Goal: Task Accomplishment & Management: Manage account settings

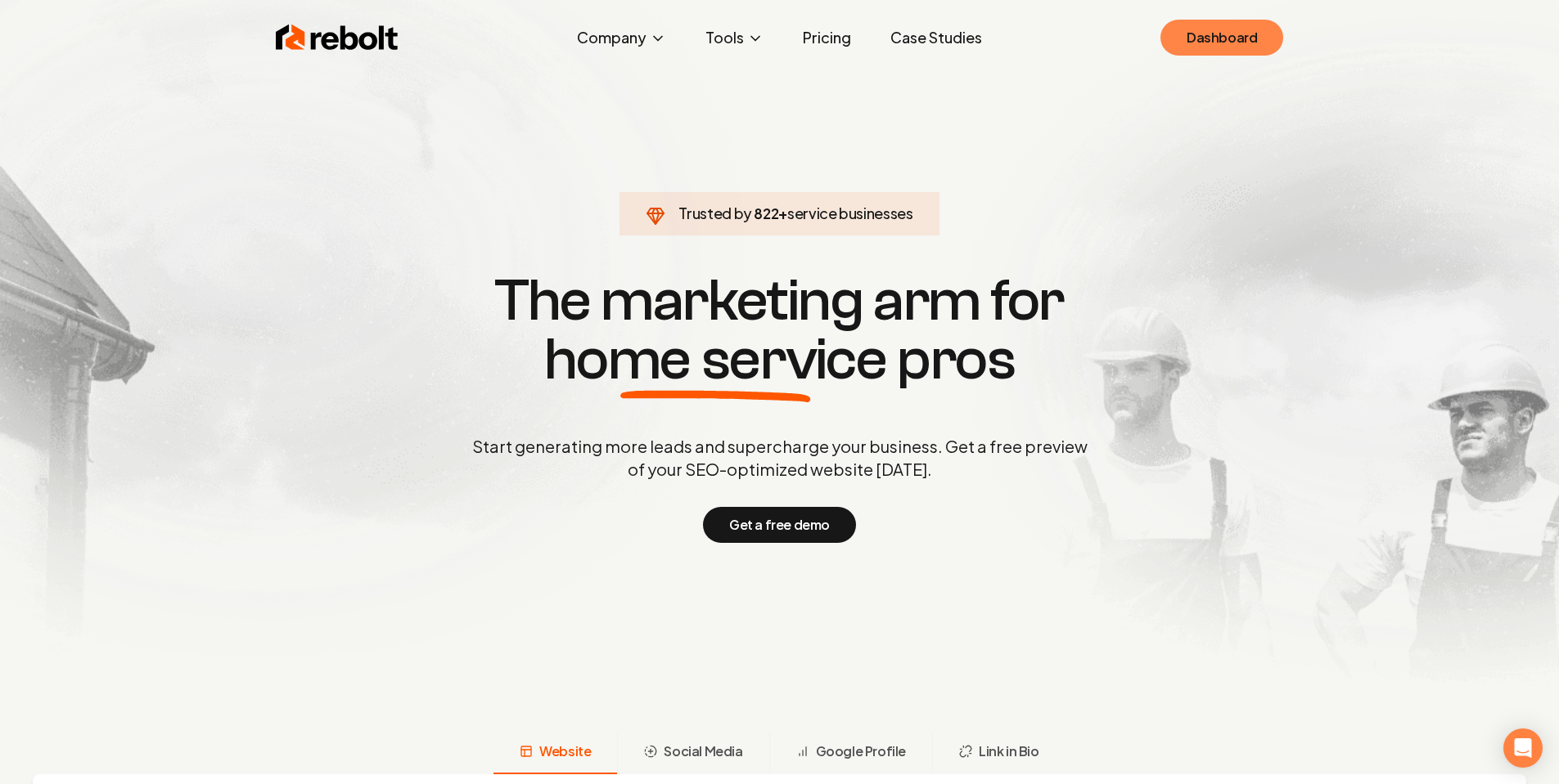
click at [1252, 44] on link "Dashboard" at bounding box center [1222, 37] width 123 height 36
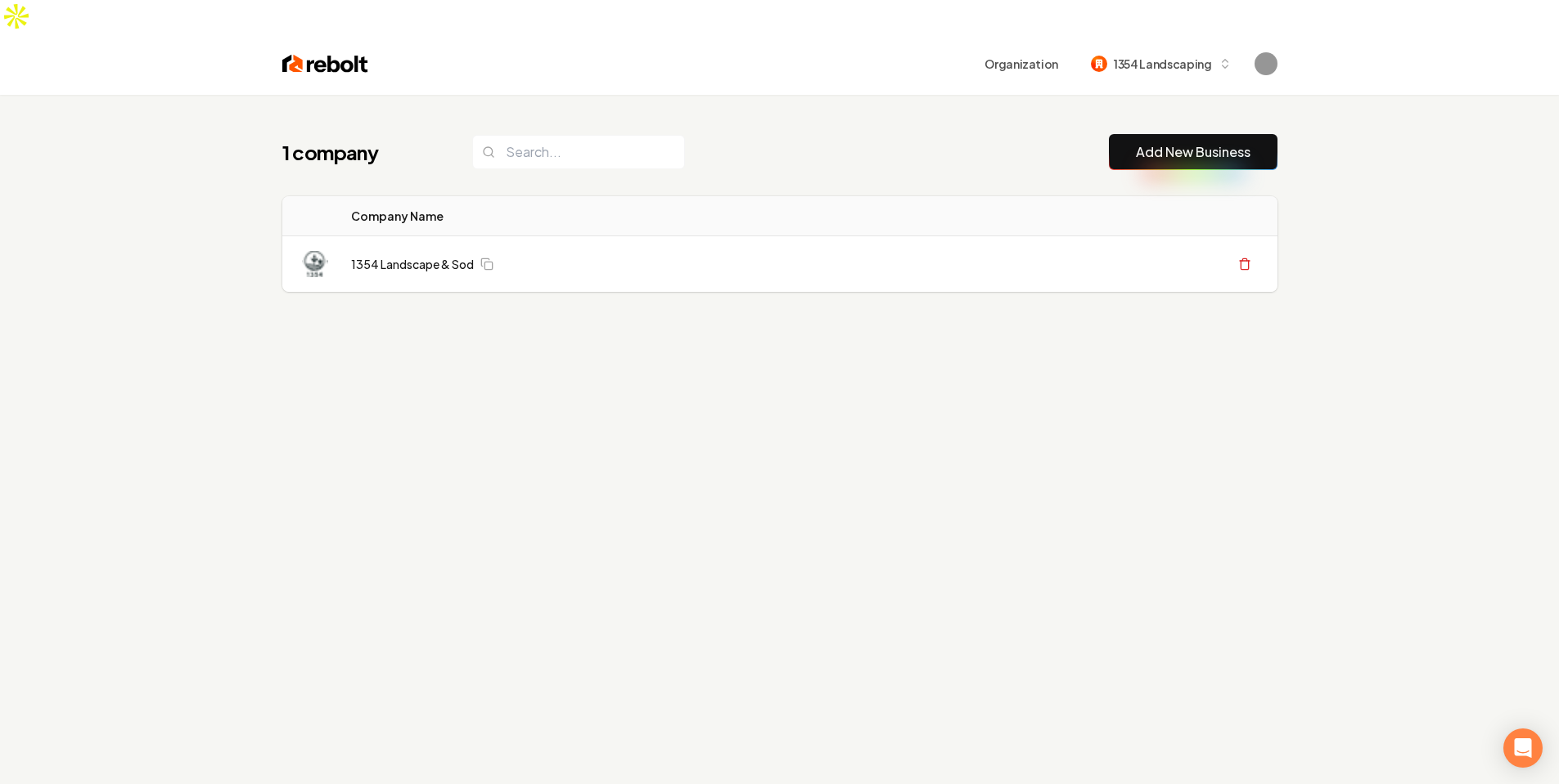
click at [1406, 351] on div "1 company Add New Business Logo Company Name Actions 1354 Landscape & Sod Creat…" at bounding box center [780, 486] width 1559 height 784
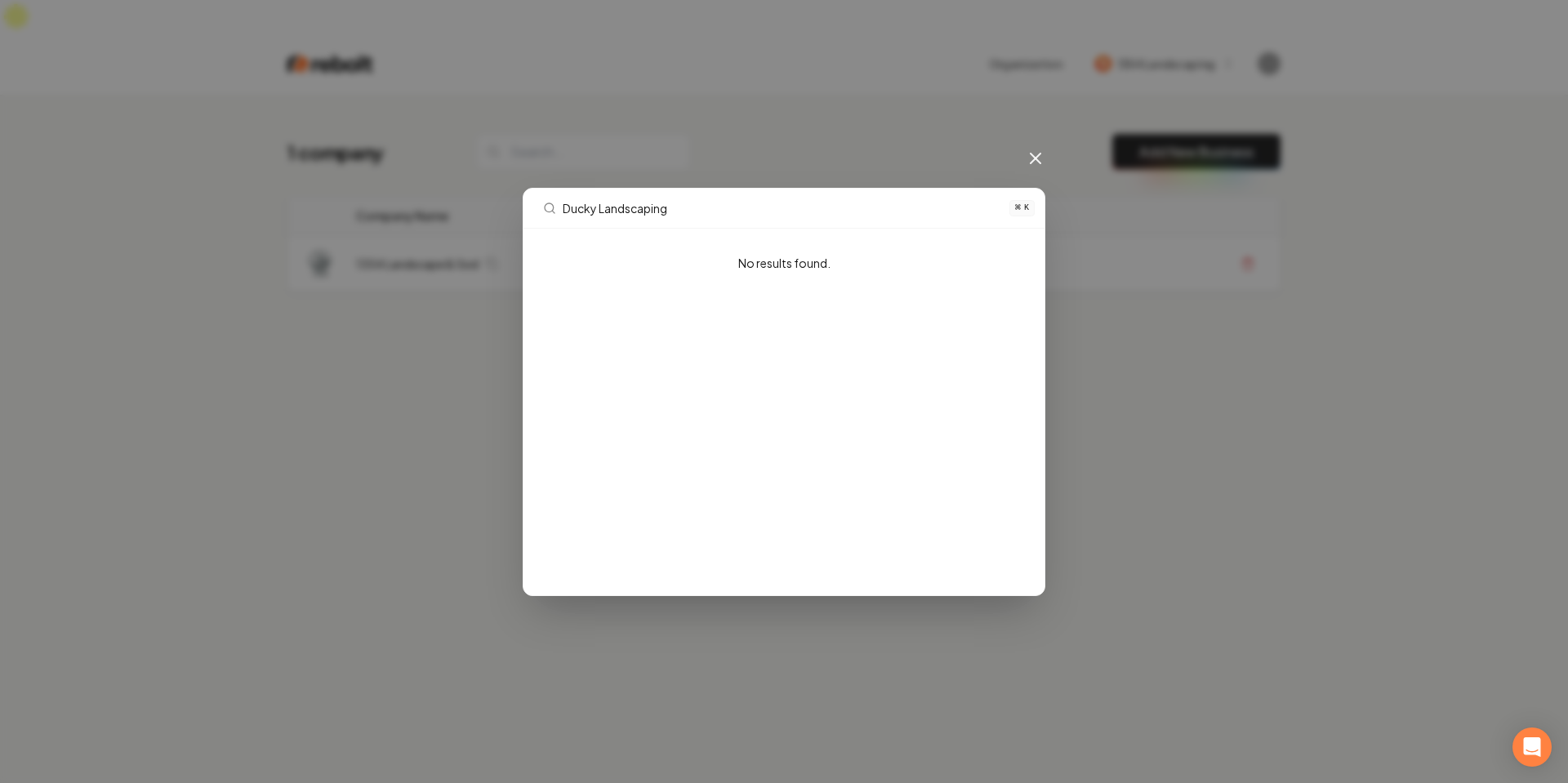
type input "Ducky Landscapin"
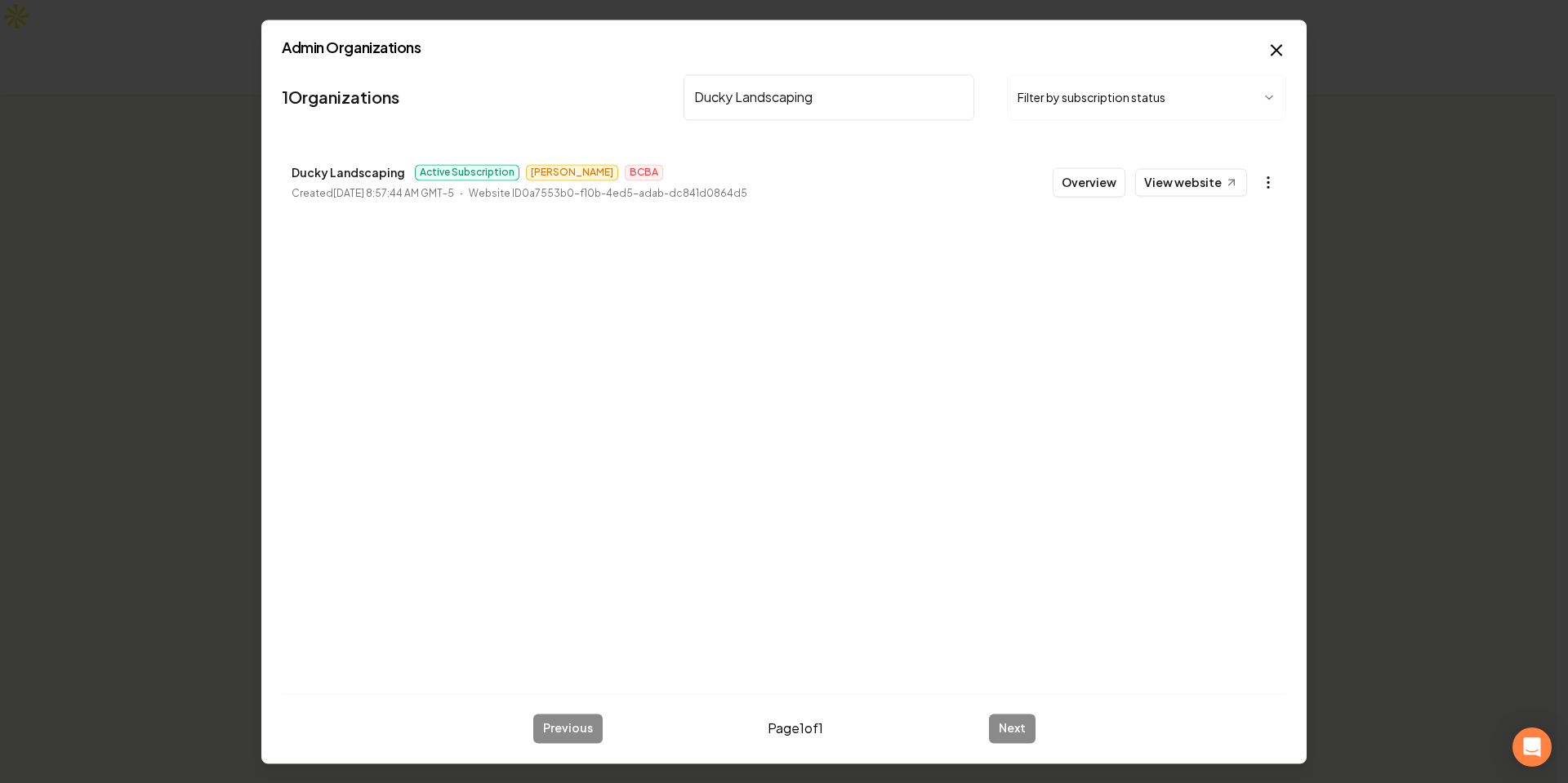
type input "Ducky Landscaping"
click at [1260, 184] on body "Organization Billing 1354 Landscaping 1 company Add New Business Logo Company N…" at bounding box center [778, 391] width 1556 height 783
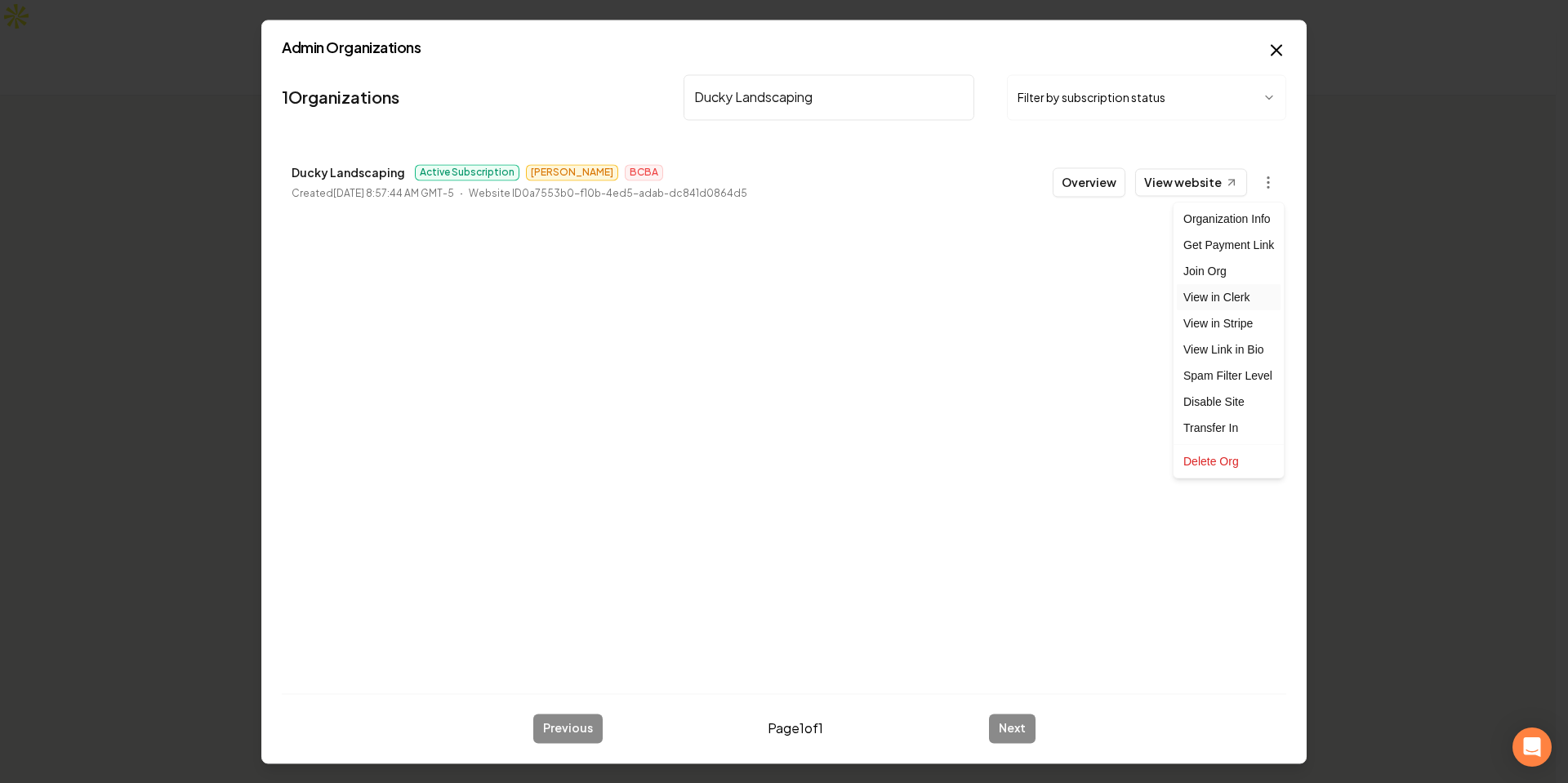
click at [1232, 292] on link "View in Clerk" at bounding box center [1228, 297] width 104 height 27
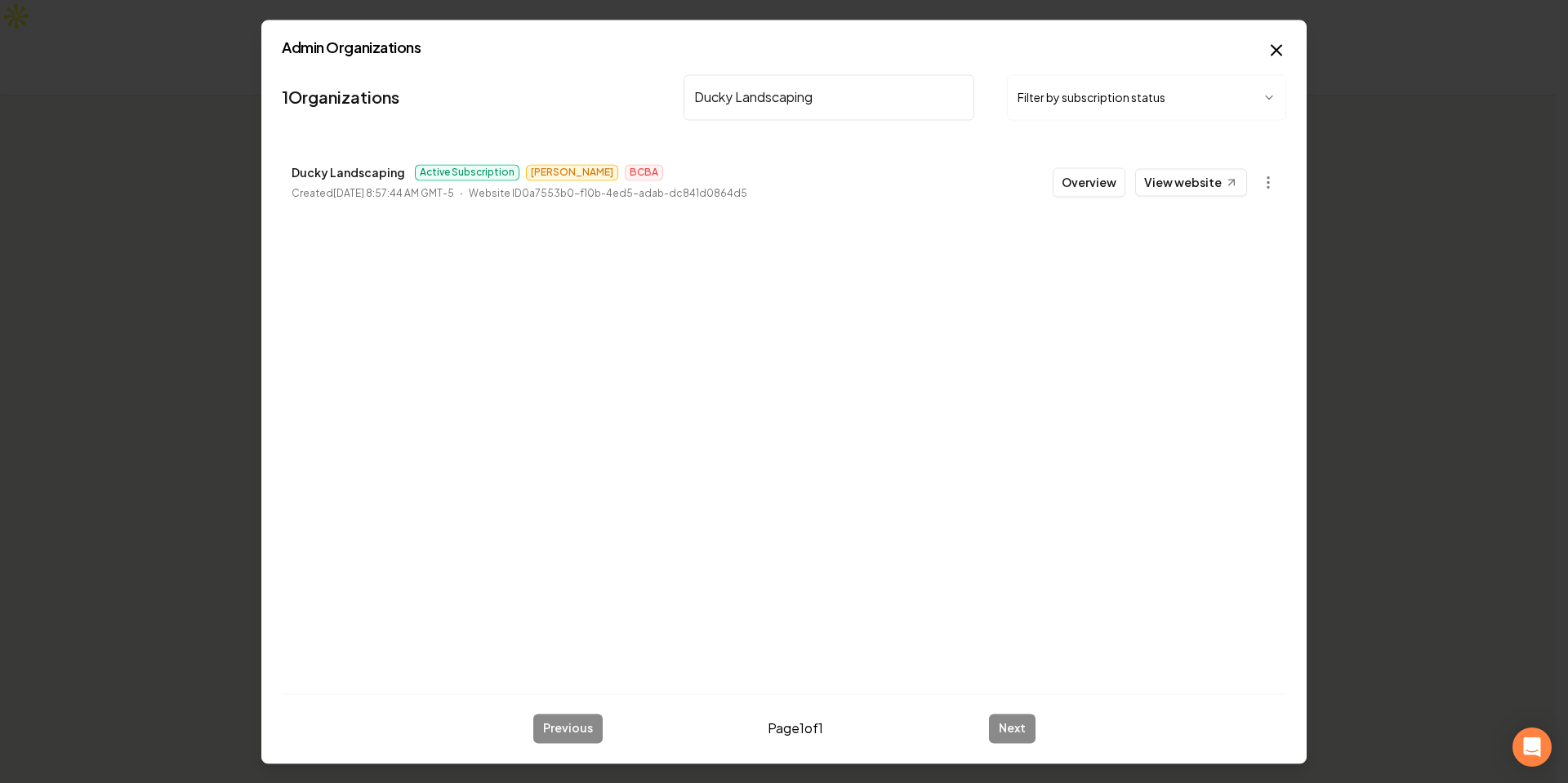
click at [1167, 367] on div "1 Organizations Ducky Landscaping Filter by subscription status Ducky Landscapi…" at bounding box center [784, 374] width 1005 height 612
click at [841, 92] on input "Ducky Landscaping" at bounding box center [828, 97] width 291 height 46
paste input "Sota Enterprises LLC"
type input "Sota Enterprises LLC"
click at [1271, 188] on body "Organization Billing 1354 Landscaping 1 company Add New Business Logo Company N…" at bounding box center [778, 391] width 1556 height 783
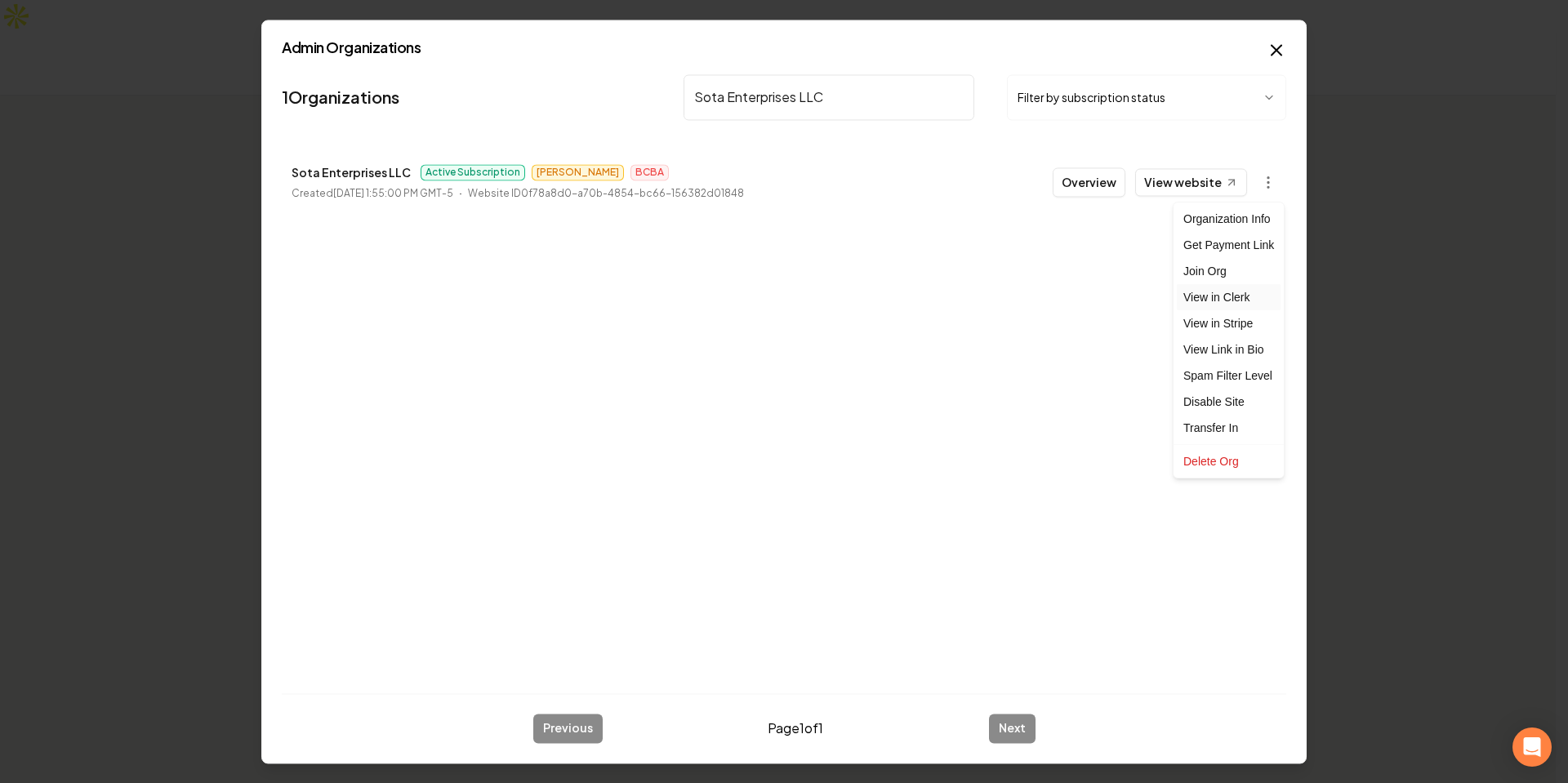
click at [1228, 299] on link "View in Clerk" at bounding box center [1228, 297] width 104 height 27
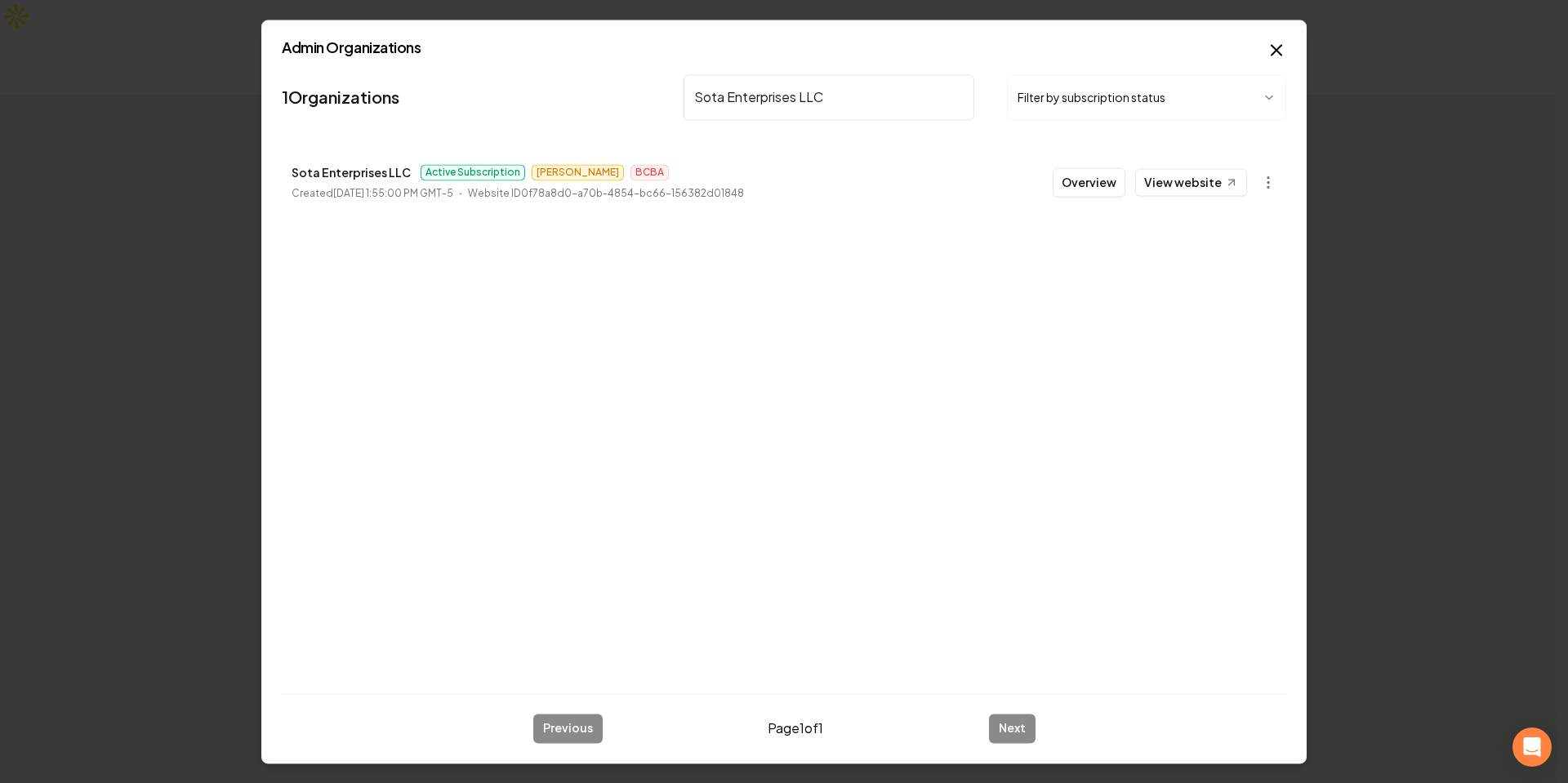
click at [865, 116] on input "Sota Enterprises LLC" at bounding box center [828, 97] width 291 height 46
paste input "Affordable Air"
click at [1262, 181] on body "Organization Billing 1354 Landscaping 1 company Add New Business Logo Company N…" at bounding box center [778, 391] width 1556 height 783
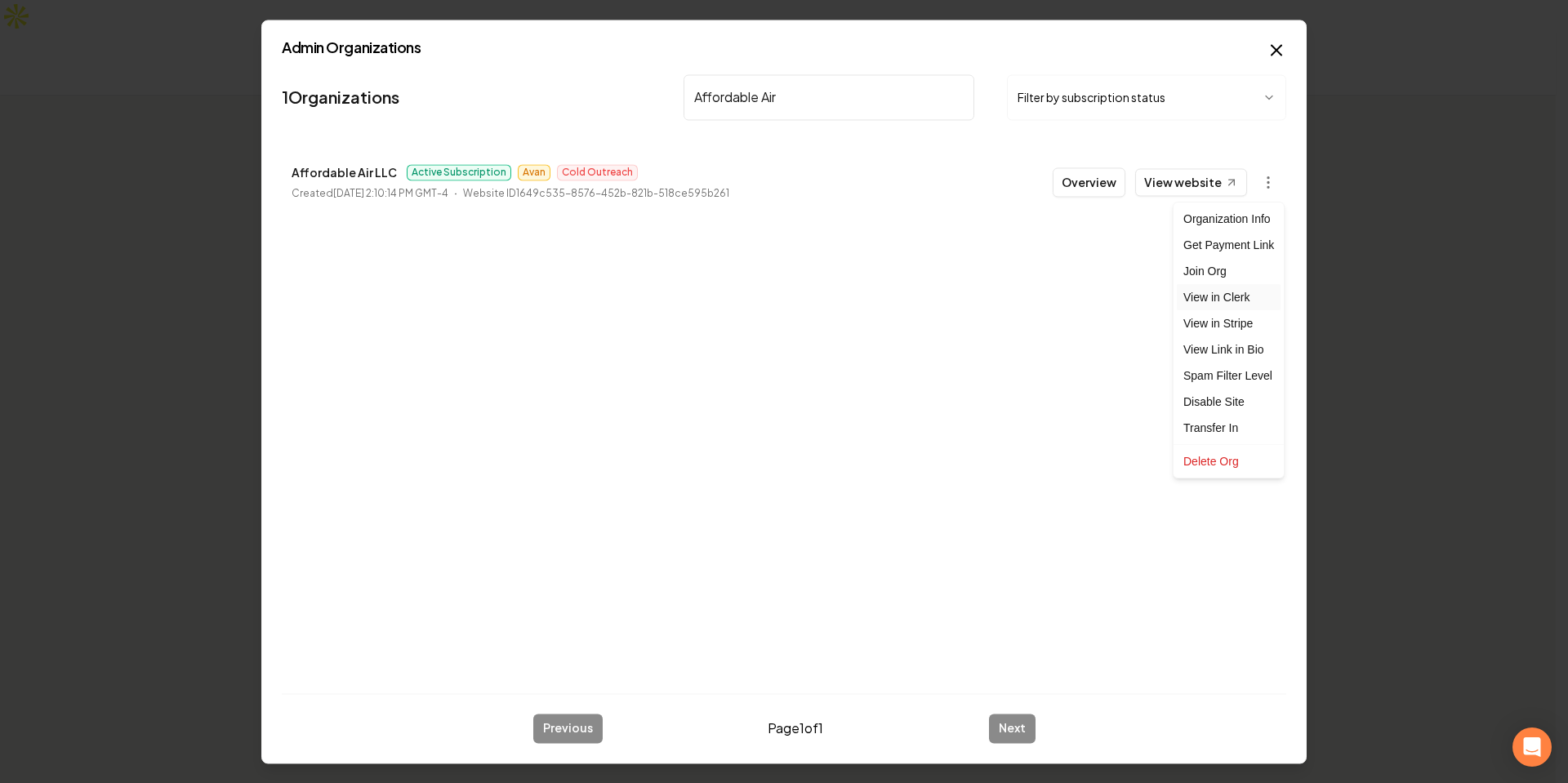
click at [1234, 298] on link "View in Clerk" at bounding box center [1228, 297] width 104 height 27
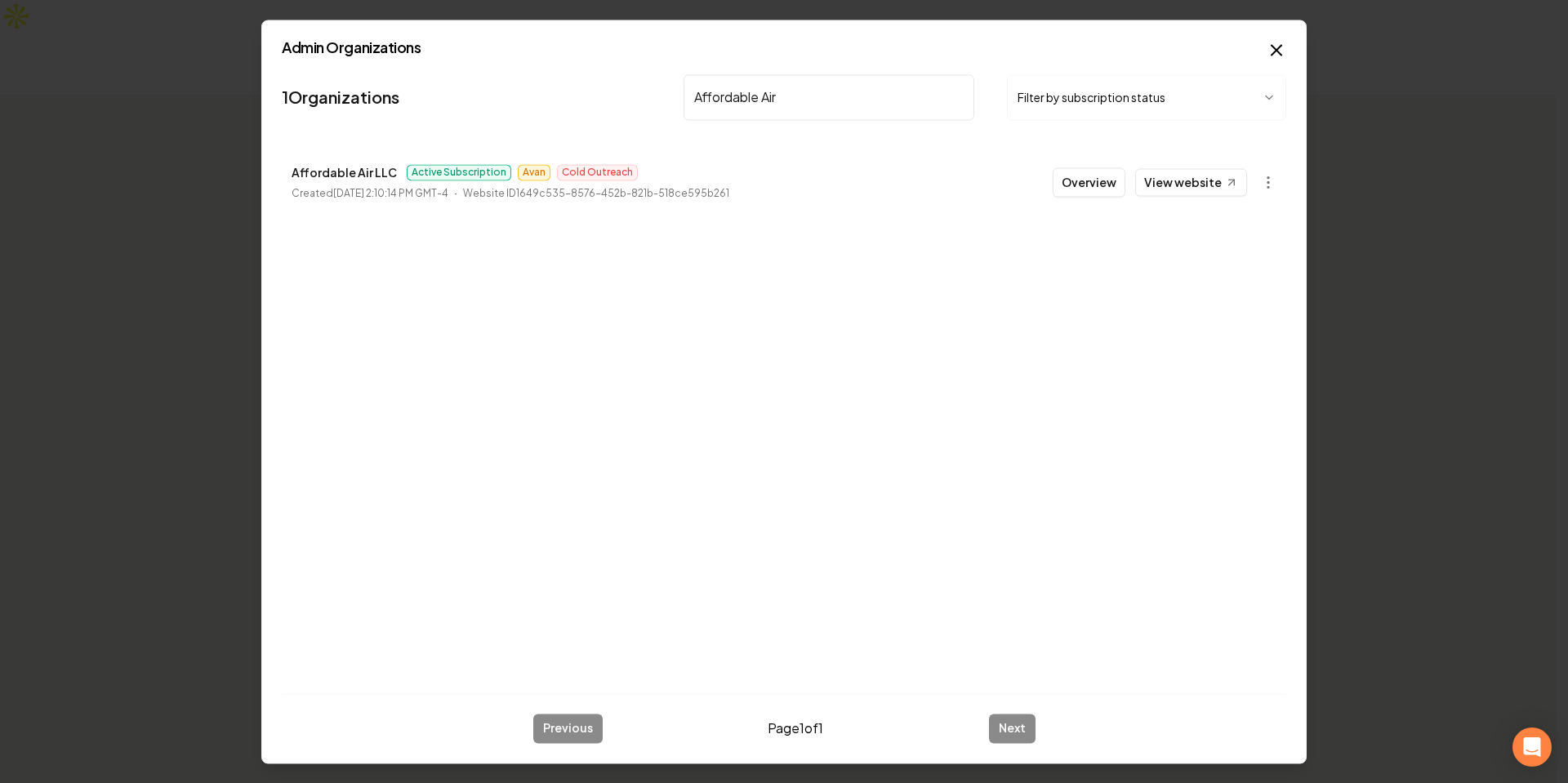
click at [823, 97] on input "Affordable Air" at bounding box center [828, 97] width 291 height 46
paste input "Four’s Landscaping LLC"
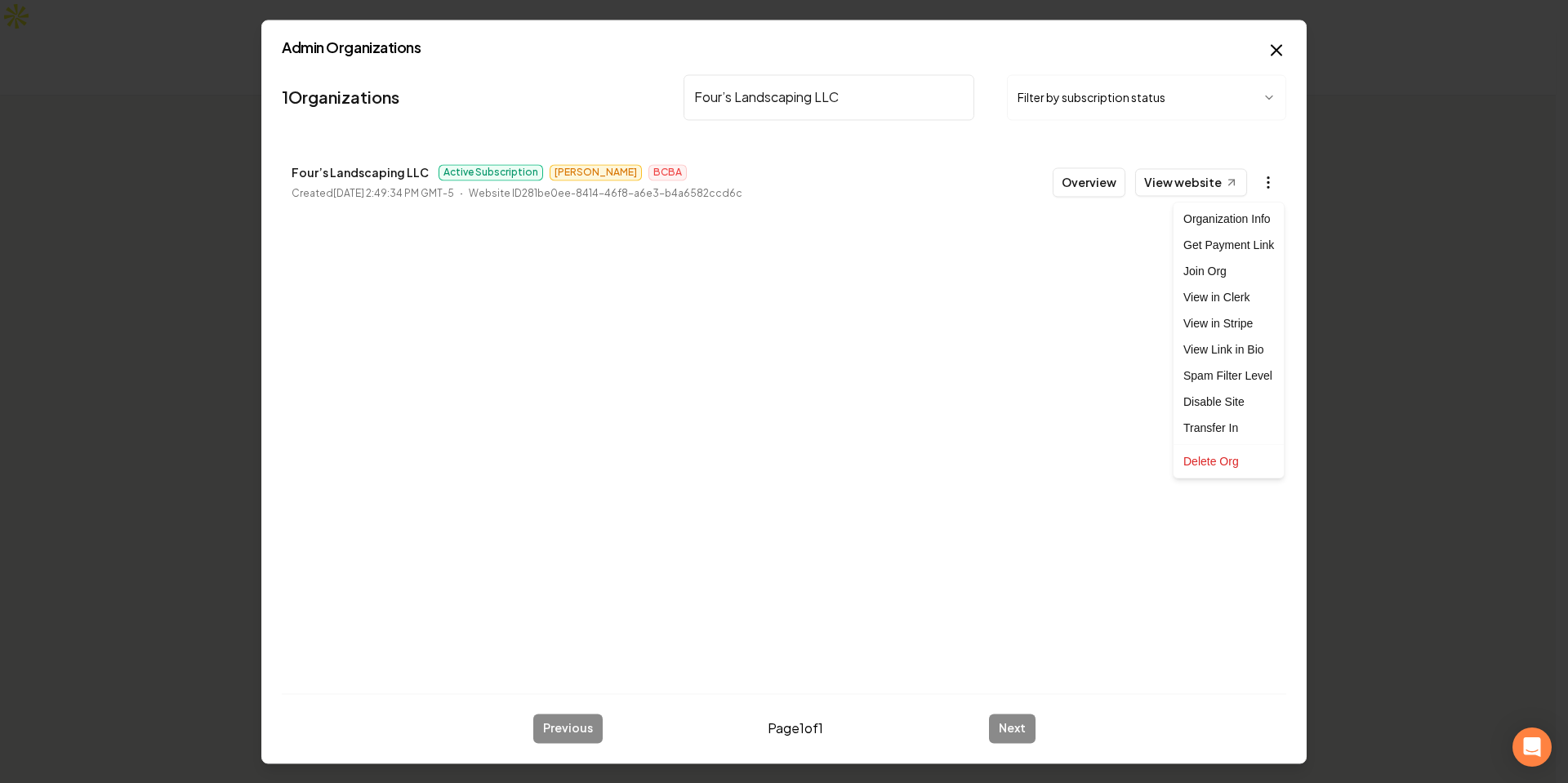
click at [1276, 191] on body "Organization Billing 1354 Landscaping 1 company Add New Business Logo Company N…" at bounding box center [778, 391] width 1556 height 783
click at [1219, 300] on link "View in Clerk" at bounding box center [1228, 297] width 104 height 27
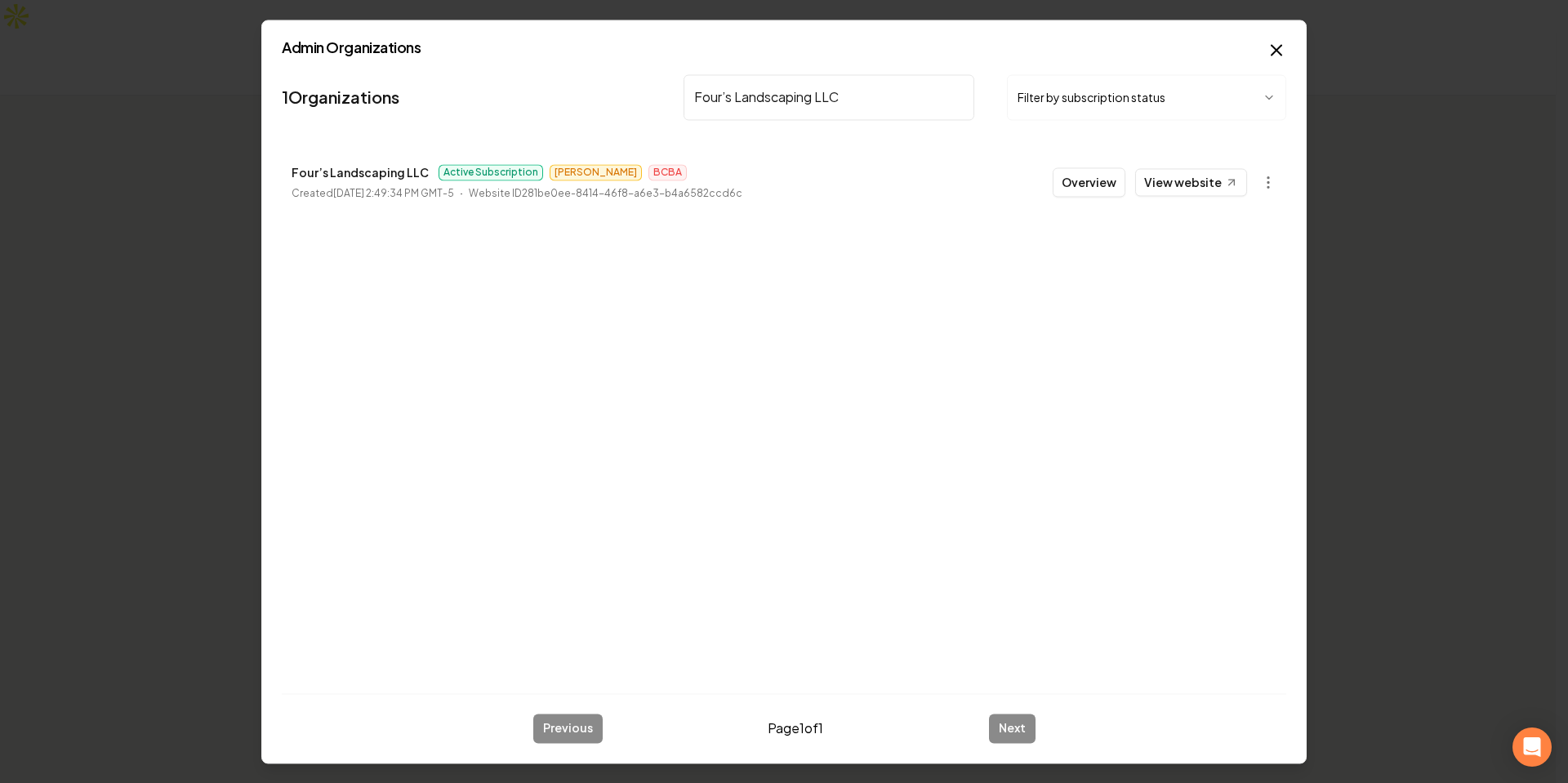
click at [962, 97] on input "Four’s Landscaping LLC" at bounding box center [828, 97] width 291 height 46
paste input "Premium Roofing Systems"
click at [1268, 176] on body "Organization Billing 1354 Landscaping 1 company Add New Business Logo Company N…" at bounding box center [778, 391] width 1556 height 783
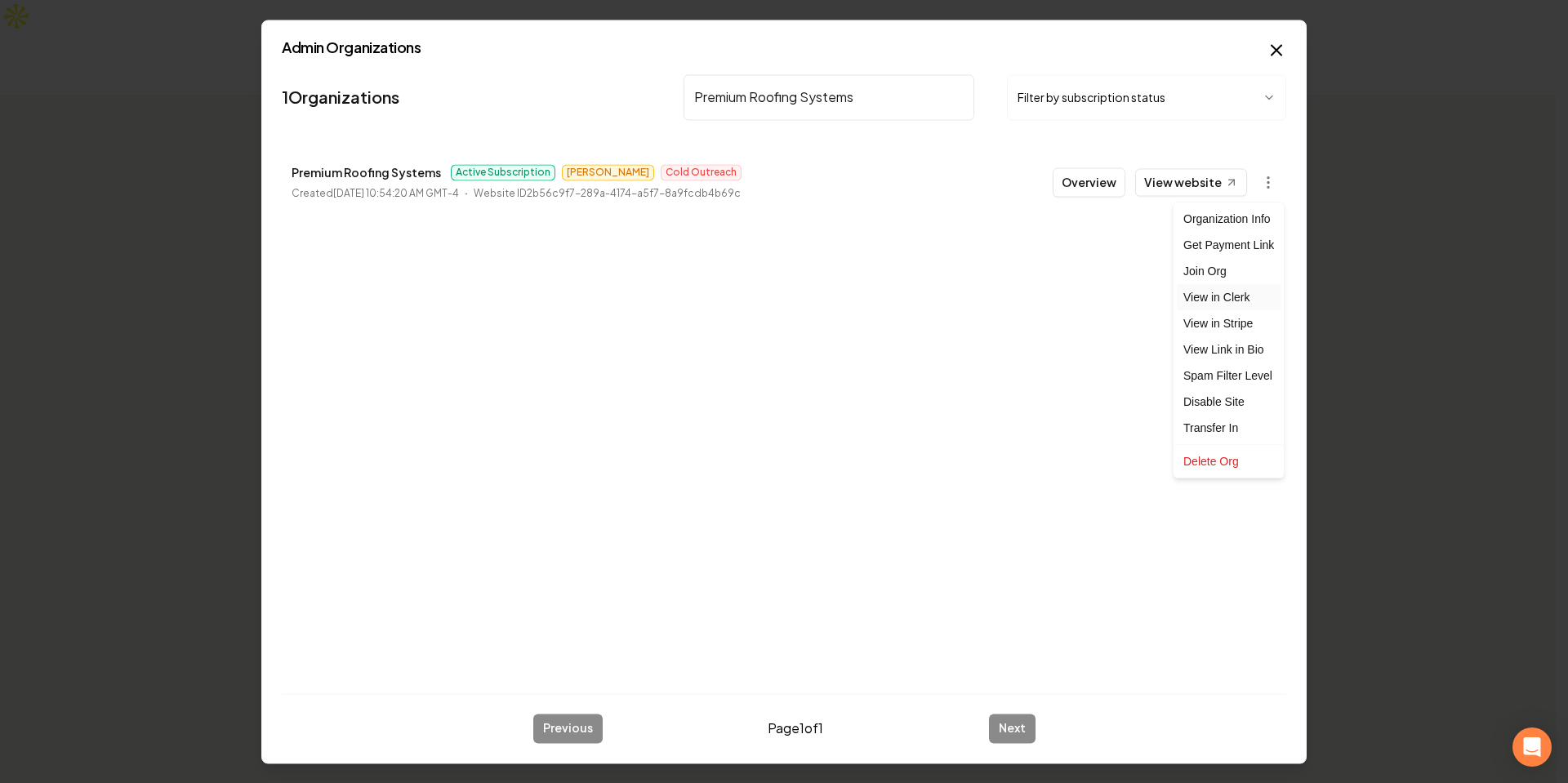
click at [1246, 294] on link "View in Clerk" at bounding box center [1228, 297] width 104 height 27
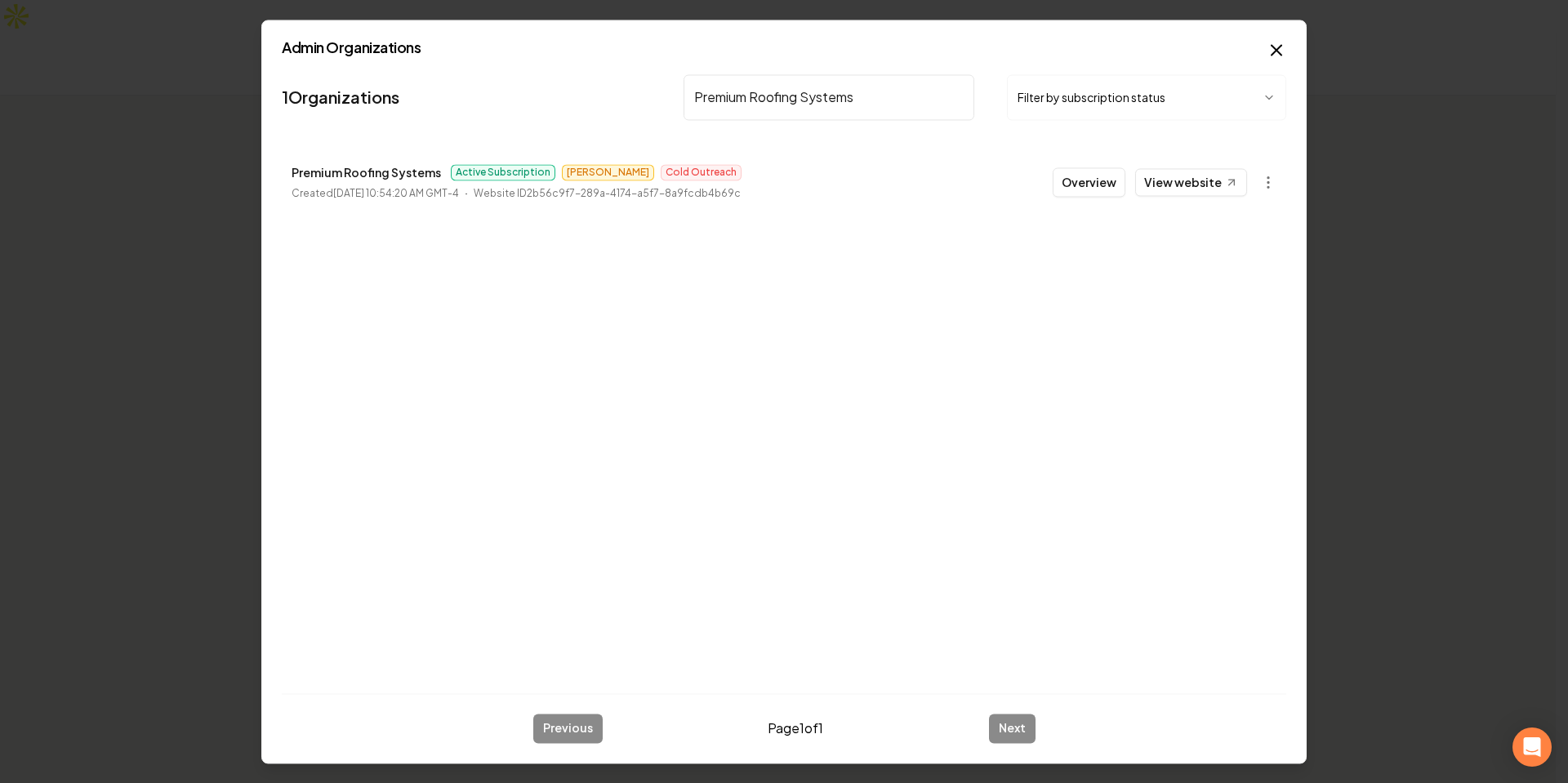
click at [902, 104] on input "Premium Roofing Systems" at bounding box center [828, 97] width 291 height 46
paste input "All American Landscape, LLC"
click at [1271, 177] on body "Organization Billing 1354 Landscaping 1 company Add New Business Logo Company N…" at bounding box center [778, 391] width 1556 height 783
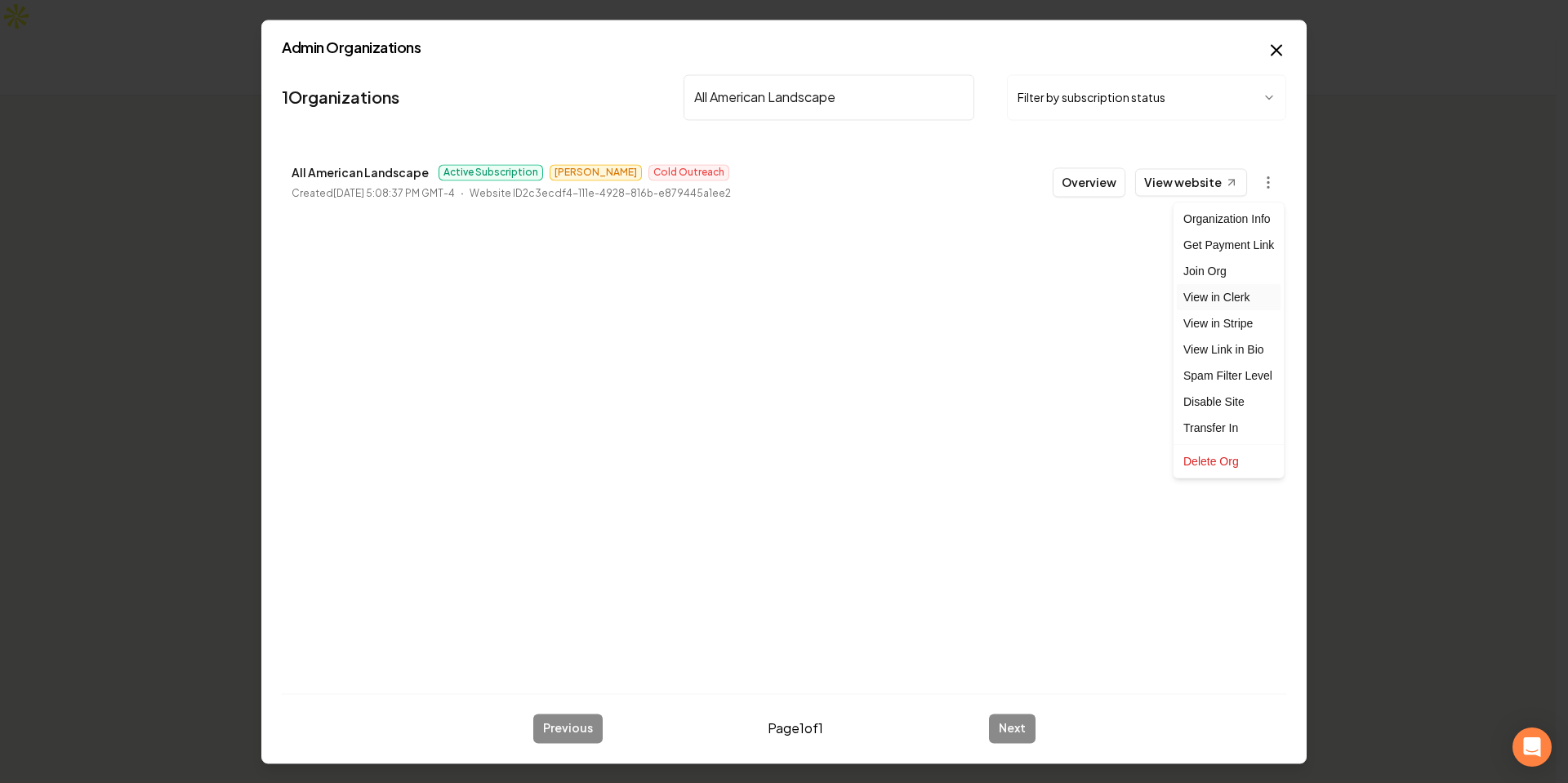
click at [1243, 297] on link "View in Clerk" at bounding box center [1228, 297] width 104 height 27
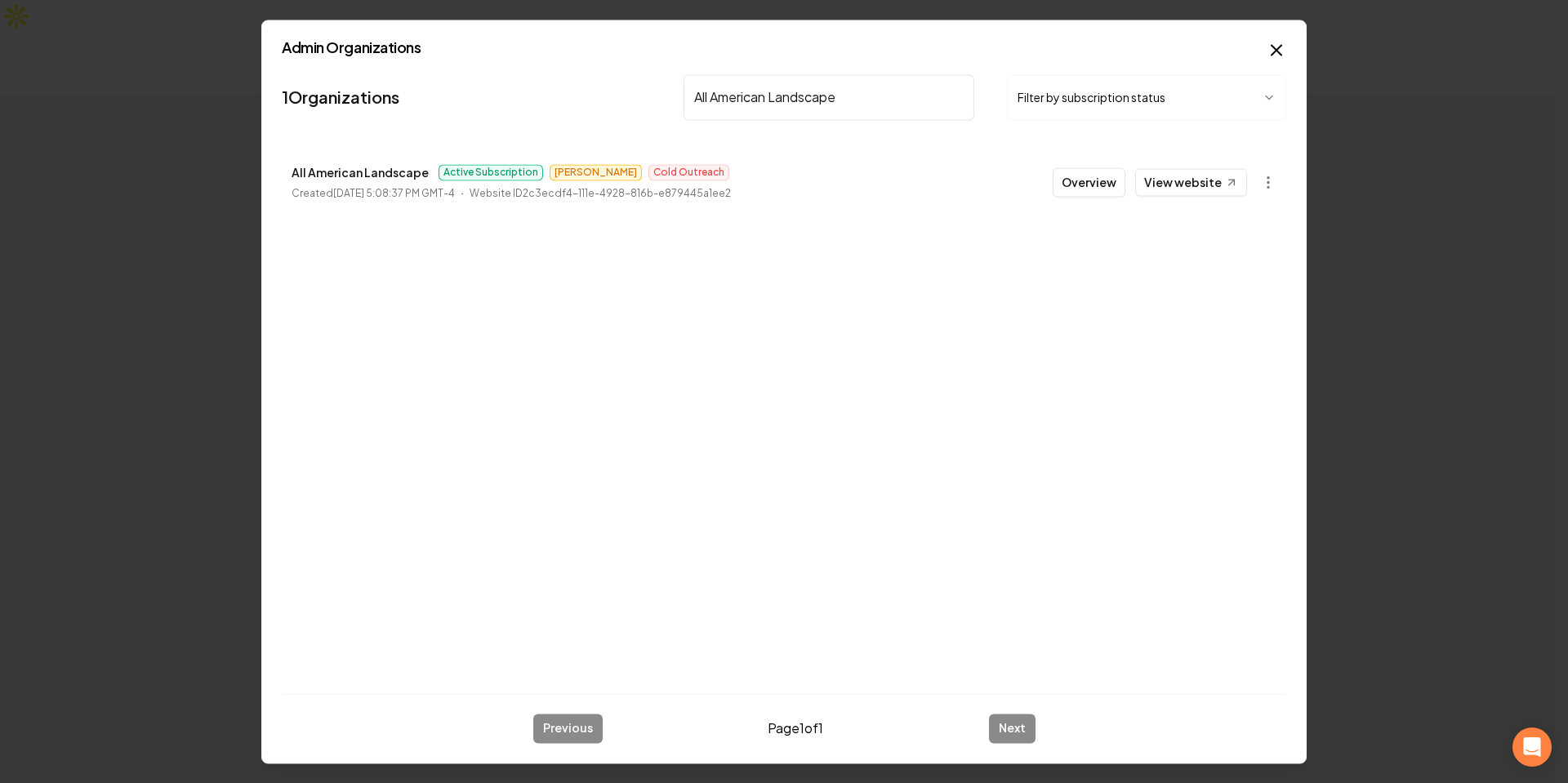
click at [832, 86] on input "All American Landscape" at bounding box center [828, 97] width 291 height 46
paste input "Brechtech Services"
click at [1275, 180] on body "Organization Billing 1354 Landscaping 1 company Add New Business Logo Company N…" at bounding box center [778, 391] width 1556 height 783
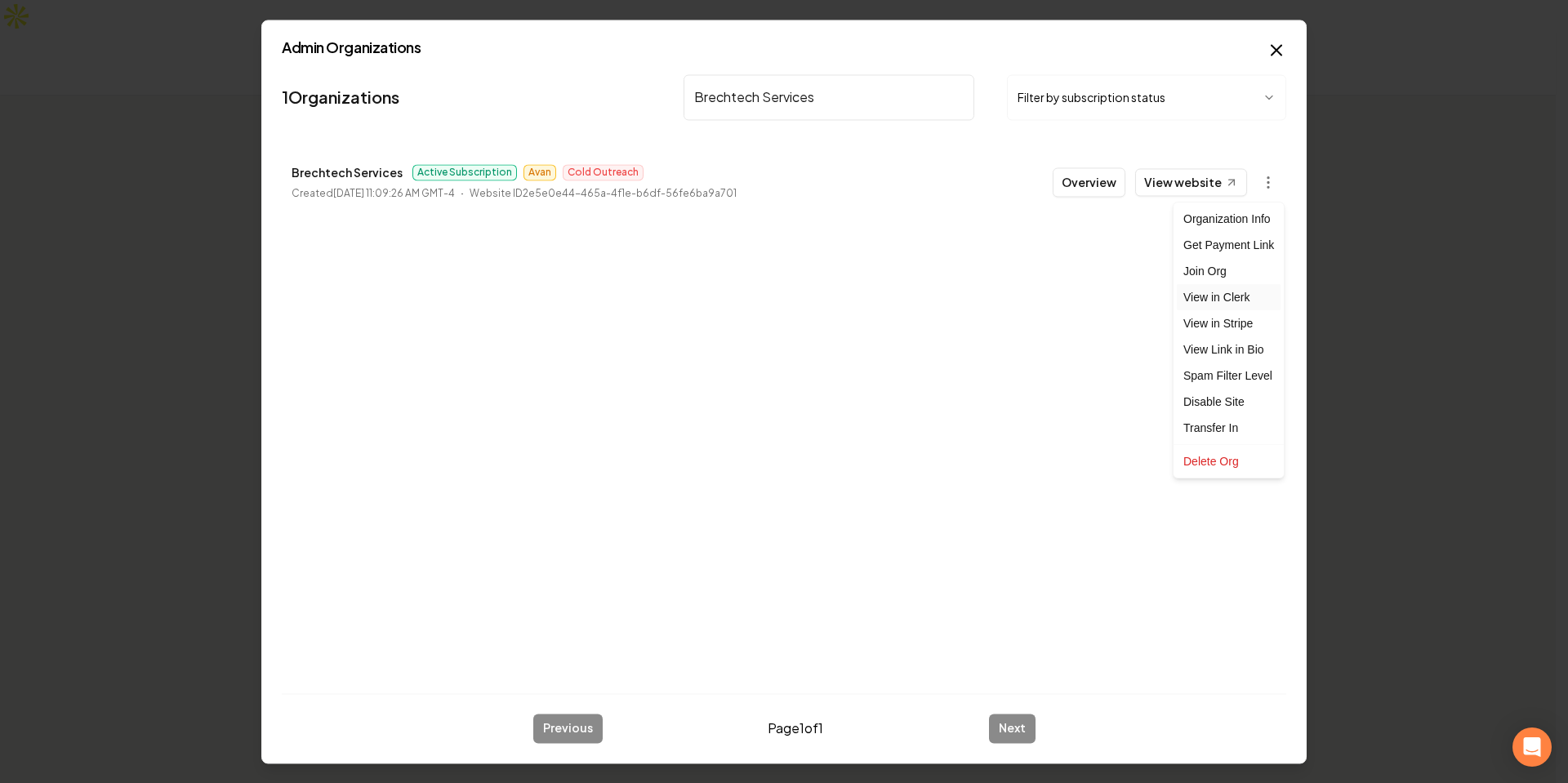
click at [1233, 293] on link "View in Clerk" at bounding box center [1228, 297] width 104 height 27
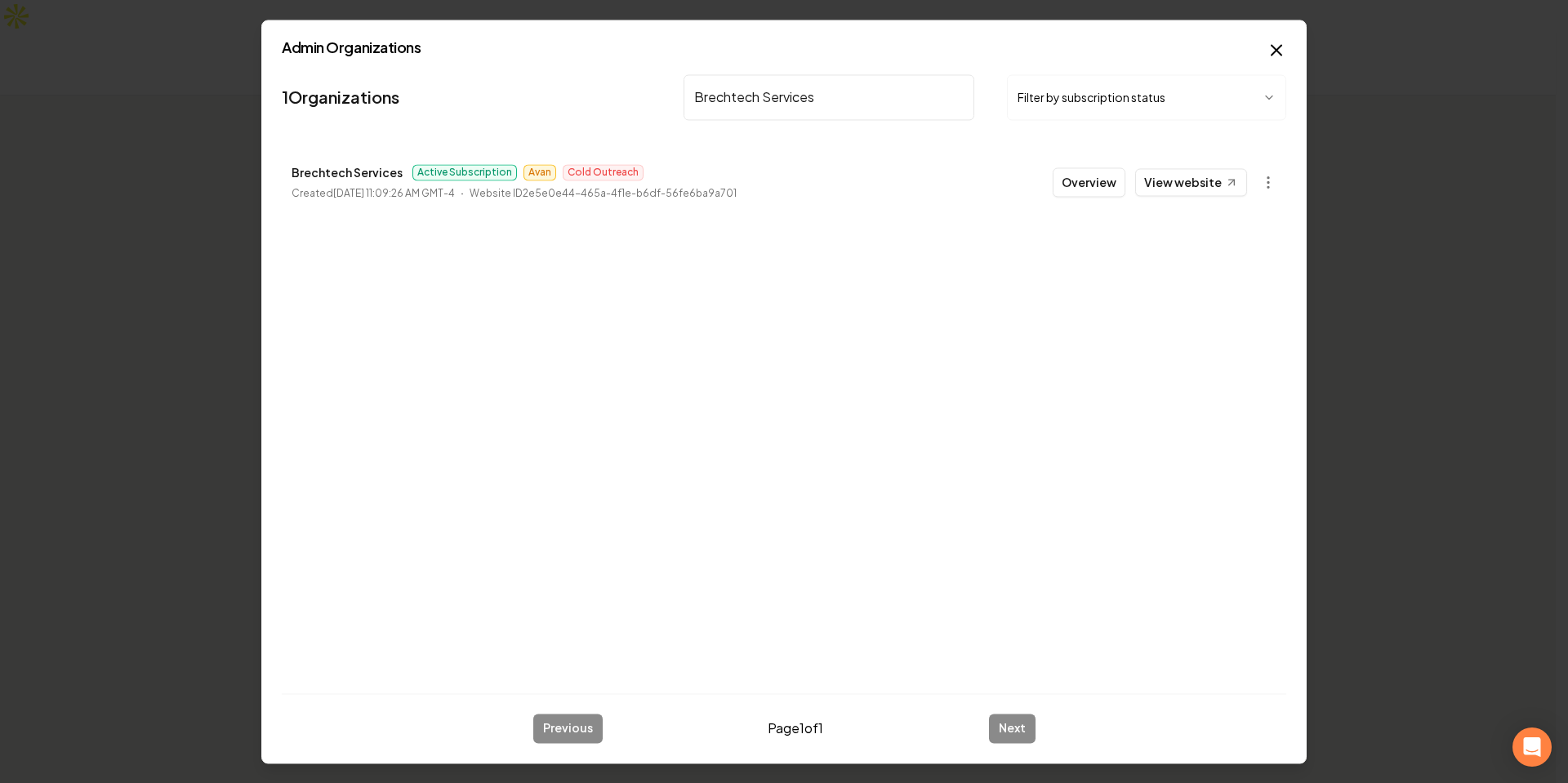
click at [834, 82] on input "Brechtech Services" at bounding box center [828, 97] width 291 height 46
paste input "Local Landscape"
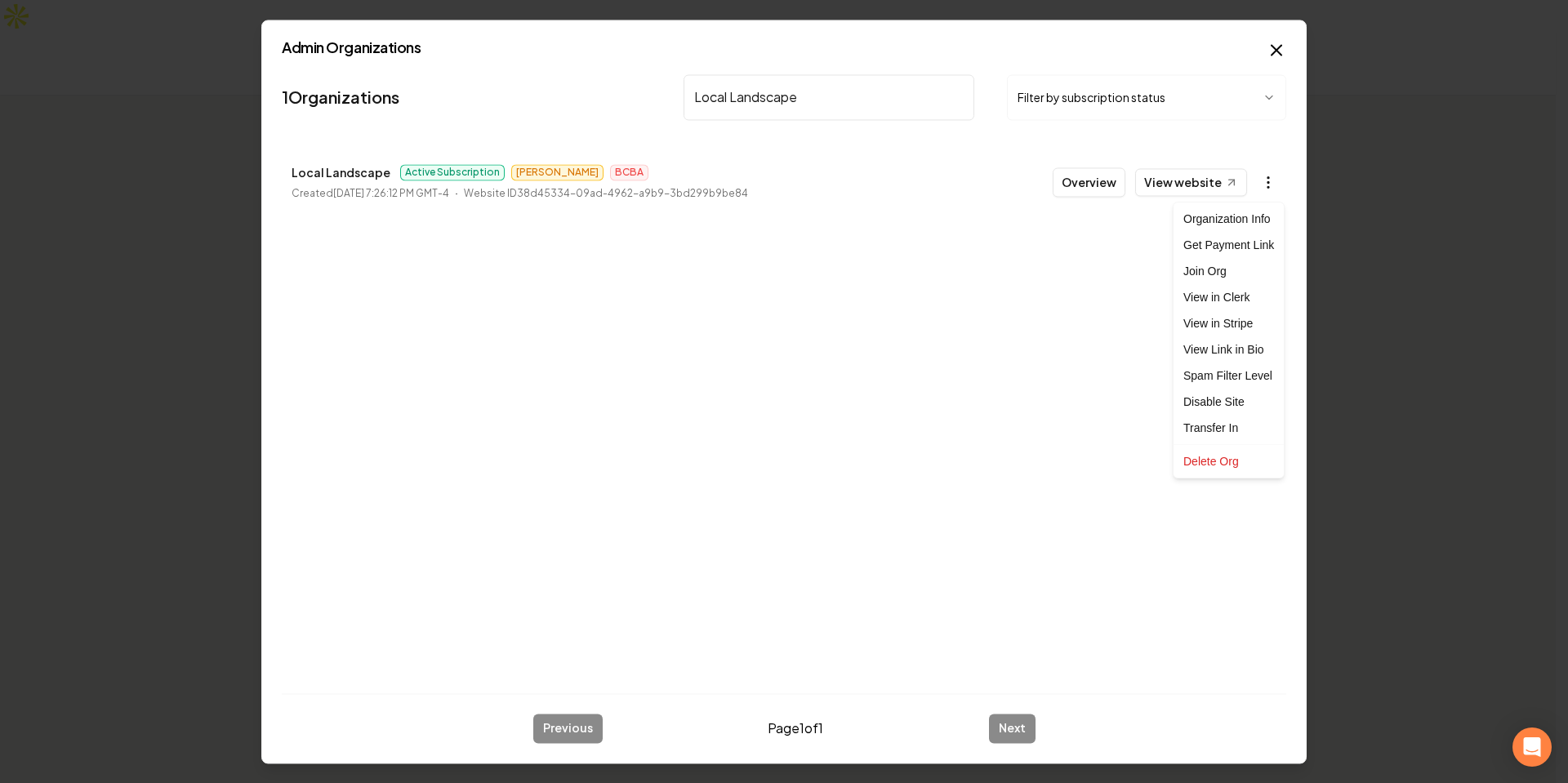
click at [1257, 181] on body "Organization Billing 1354 Landscaping 1 company Add New Business Logo Company N…" at bounding box center [778, 391] width 1556 height 783
click at [1247, 286] on link "View in Clerk" at bounding box center [1228, 297] width 104 height 27
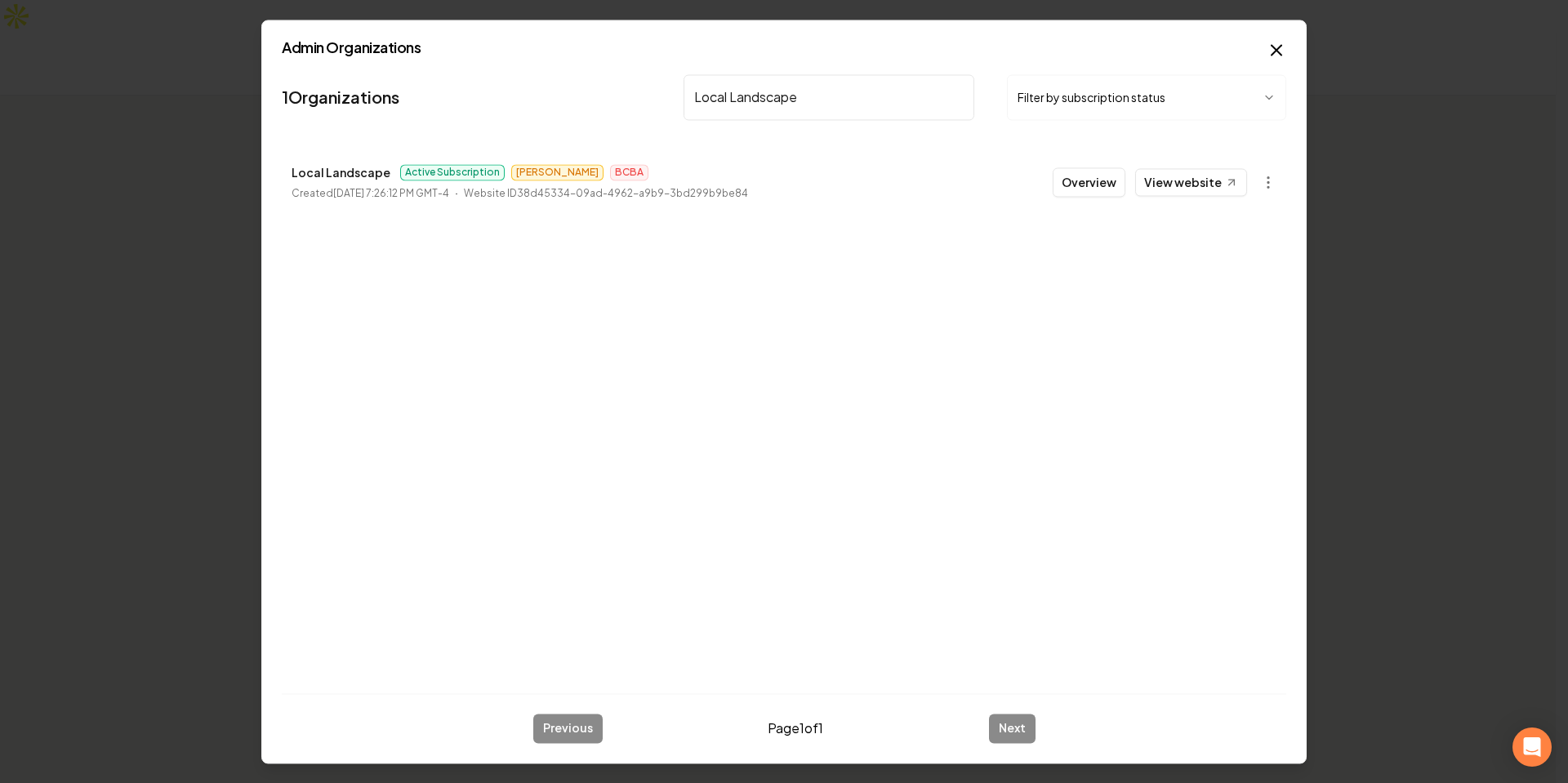
click at [1012, 400] on div "1 Organizations Local Landscape Filter by subscription status Local Landscape A…" at bounding box center [784, 374] width 1005 height 612
click at [869, 106] on input "Local Landscape" at bounding box center [828, 97] width 291 height 46
paste input "Premium Roofing Systems"
type input "Premium Roofing Systems"
click at [1266, 183] on body "Organization Billing 1354 Landscaping 1 company Add New Business Logo Company N…" at bounding box center [778, 391] width 1556 height 783
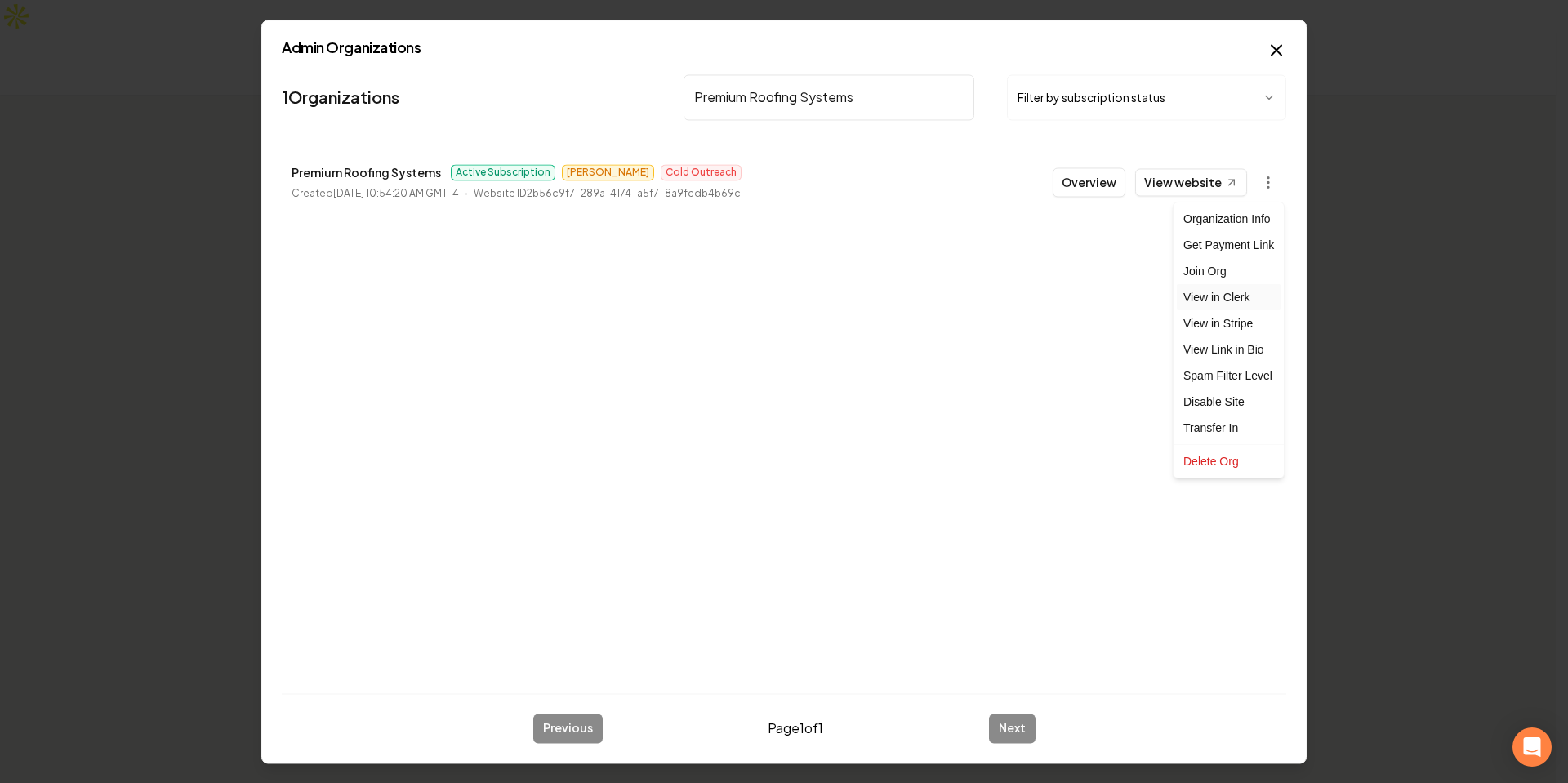
click at [1240, 298] on link "View in Clerk" at bounding box center [1228, 297] width 104 height 27
click at [1260, 179] on body "Organization Billing 1354 Landscaping 1 company Add New Business Logo Company N…" at bounding box center [778, 391] width 1556 height 783
click at [1236, 323] on link "View in Stripe" at bounding box center [1228, 324] width 104 height 27
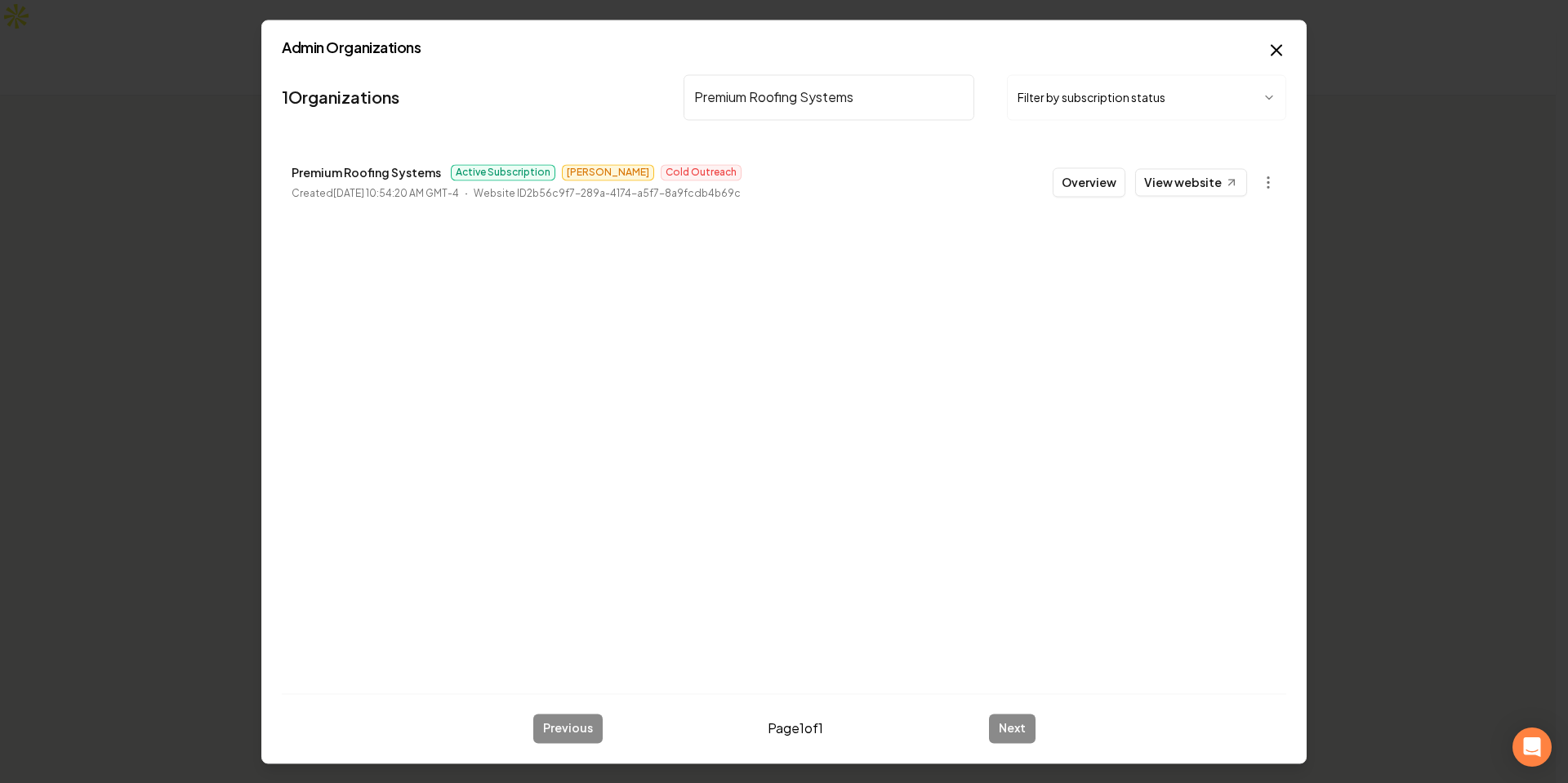
click at [913, 398] on div "1 Organizations Premium Roofing Systems Filter by subscription status Premium R…" at bounding box center [784, 374] width 1005 height 612
click at [1089, 179] on button "Overview" at bounding box center [1089, 181] width 73 height 29
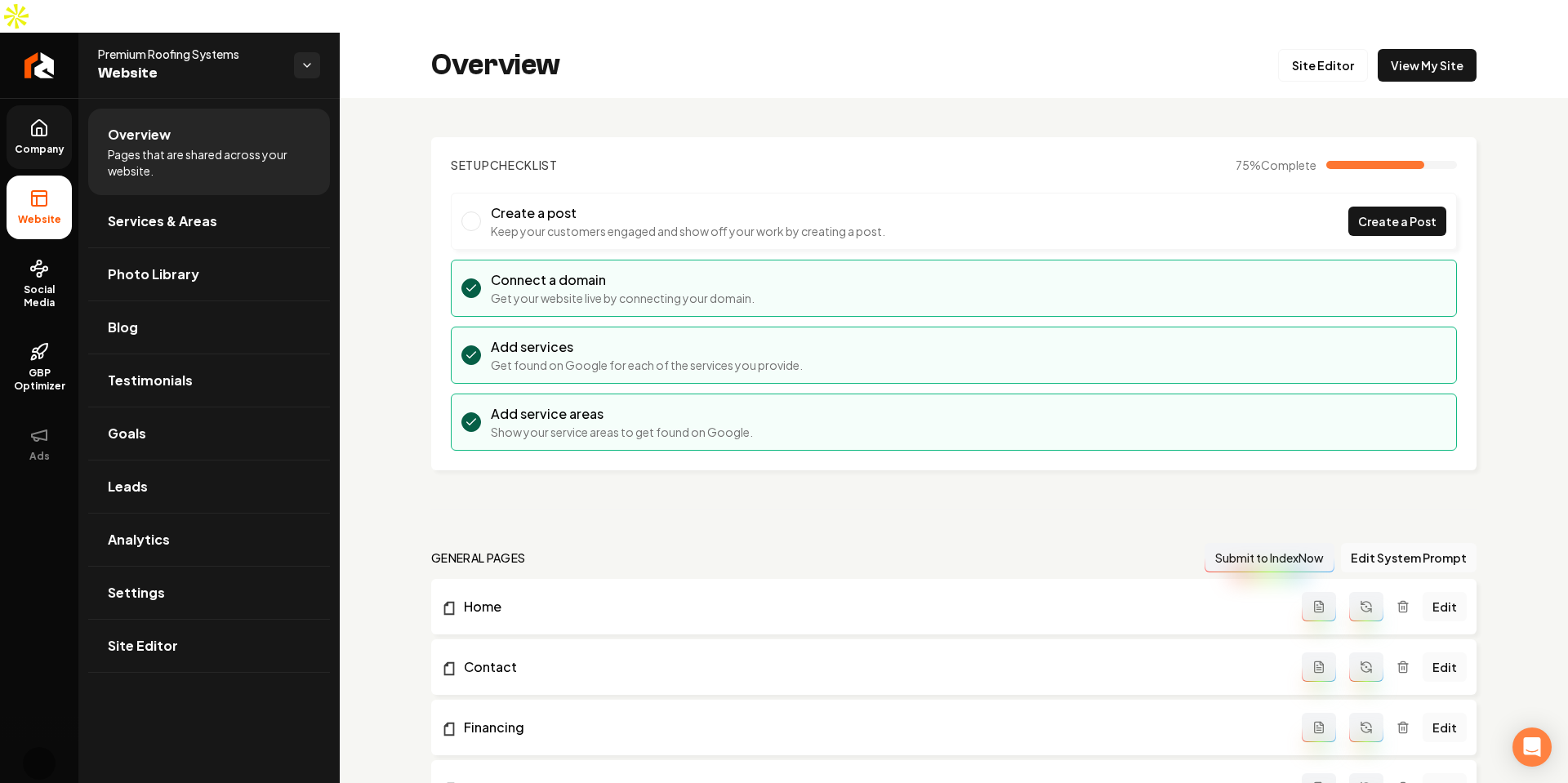
click at [41, 128] on icon at bounding box center [39, 132] width 5 height 7
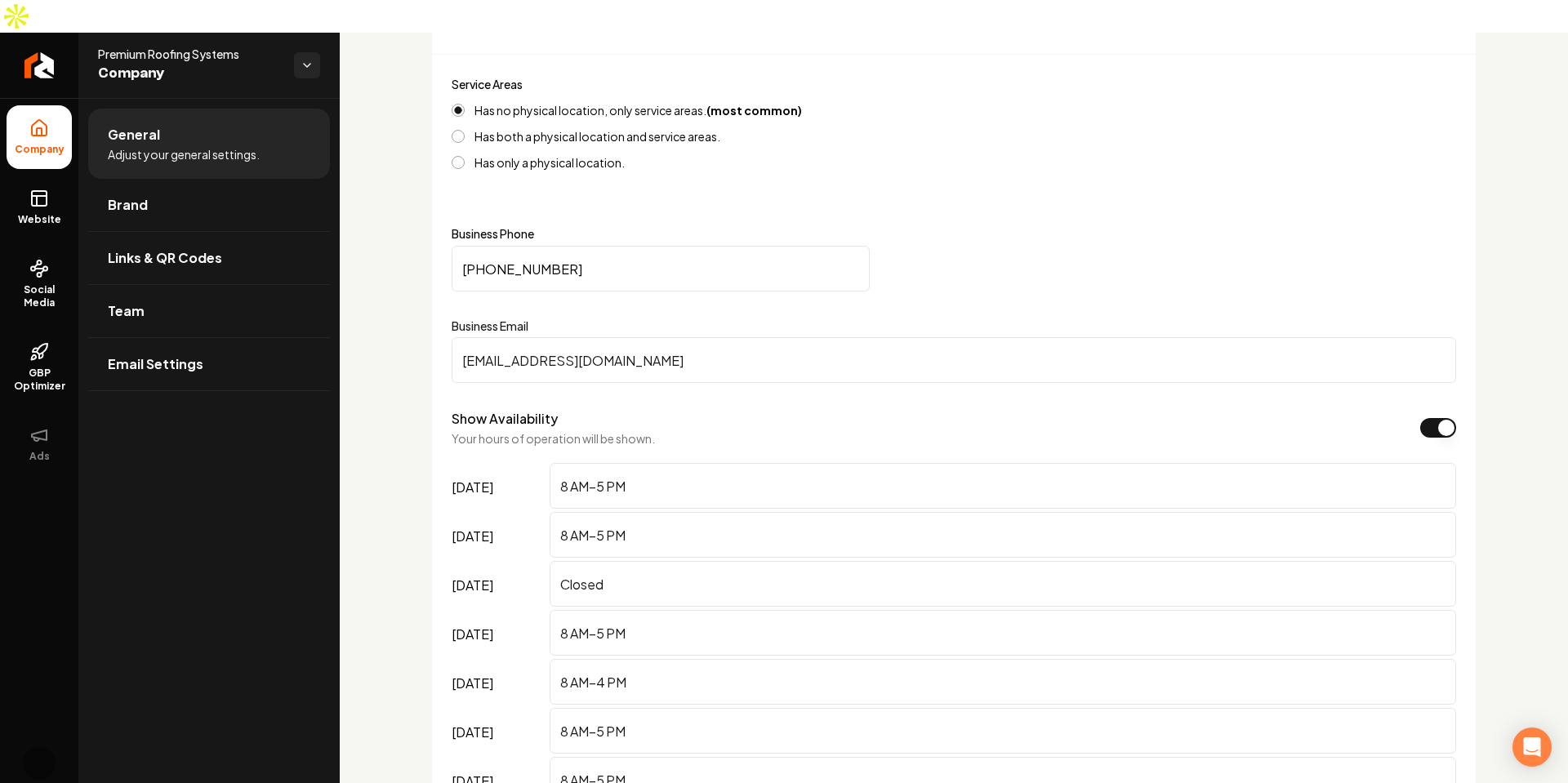
scroll to position [817, 0]
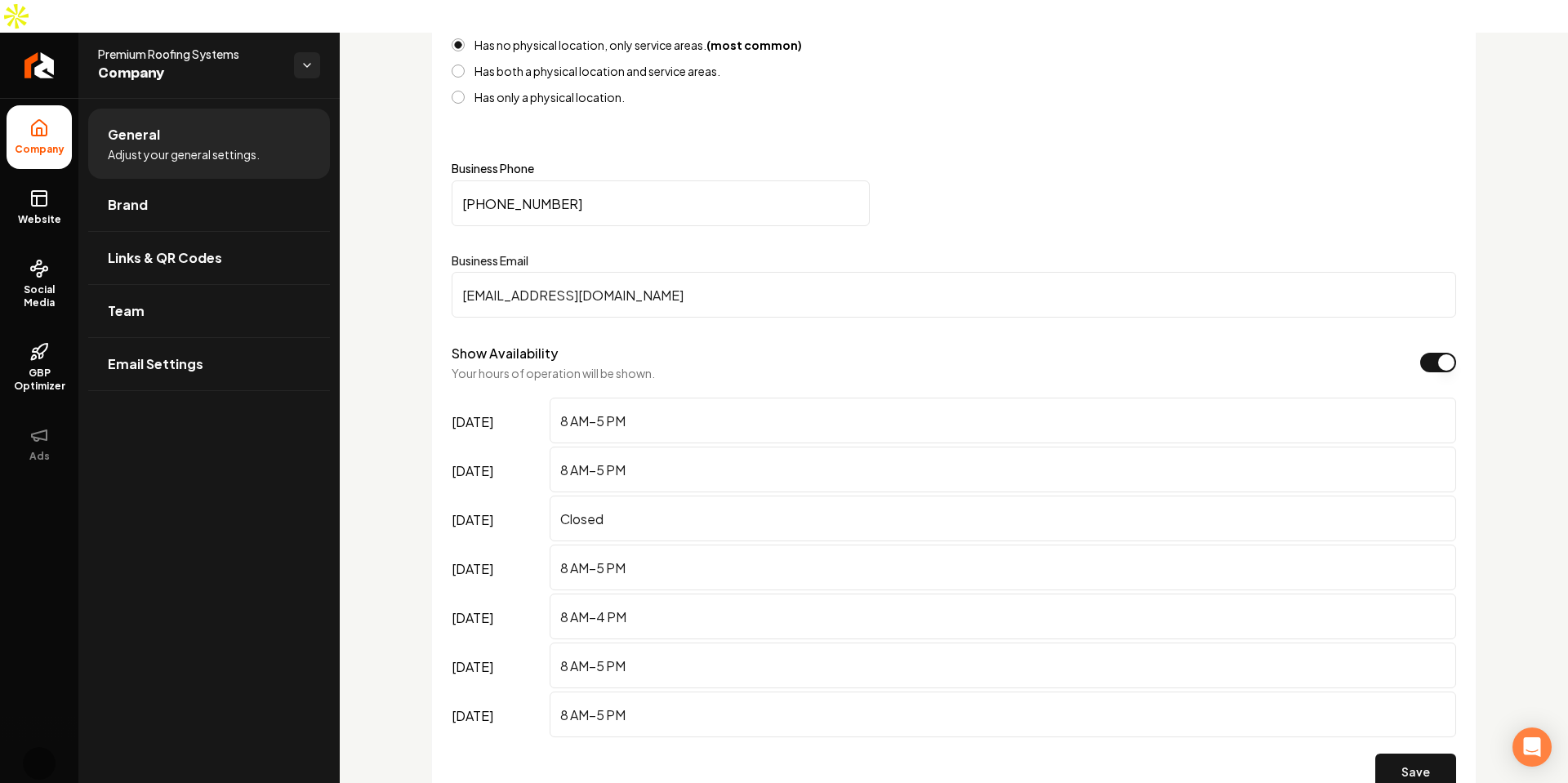
click at [699, 272] on input "[EMAIL_ADDRESS][DOMAIN_NAME]" at bounding box center [953, 294] width 1005 height 46
click at [627, 272] on input "[EMAIL_ADDRESS][DOMAIN_NAME]" at bounding box center [953, 294] width 1005 height 46
click at [628, 272] on input "[EMAIL_ADDRESS][DOMAIN_NAME]" at bounding box center [953, 294] width 1005 height 46
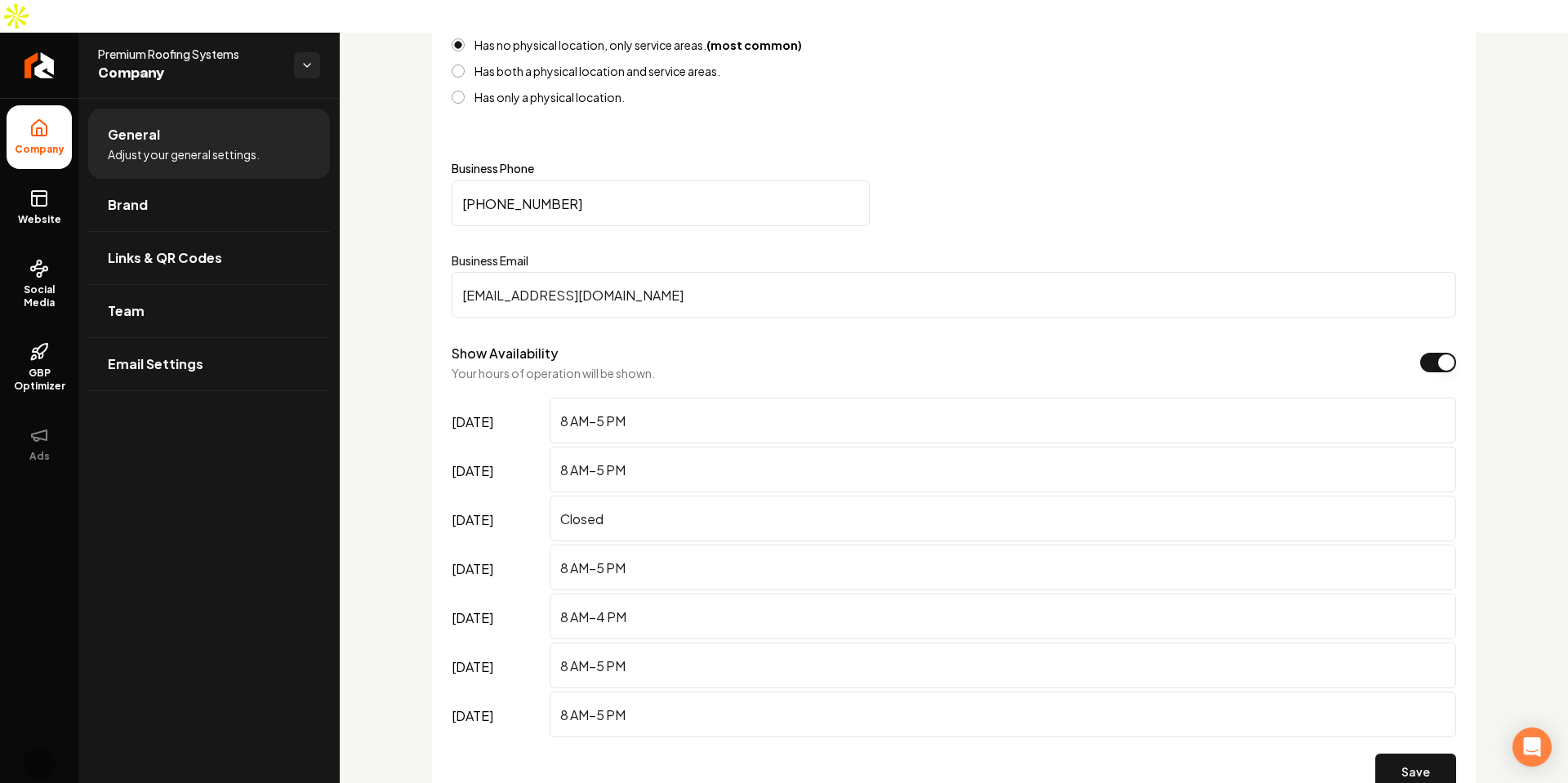
click at [629, 272] on input "[EMAIL_ADDRESS][DOMAIN_NAME]" at bounding box center [953, 294] width 1005 height 46
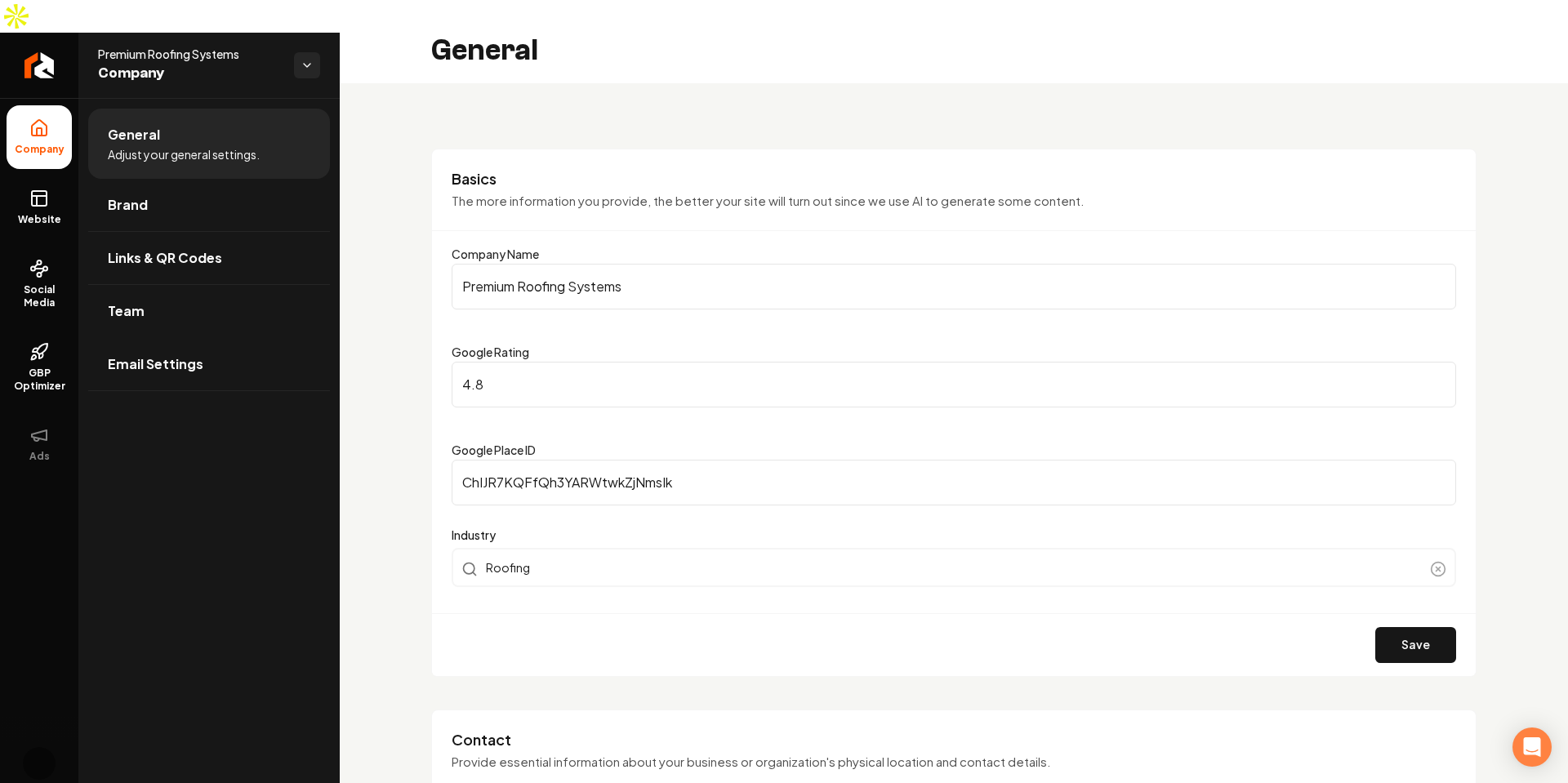
scroll to position [0, 0]
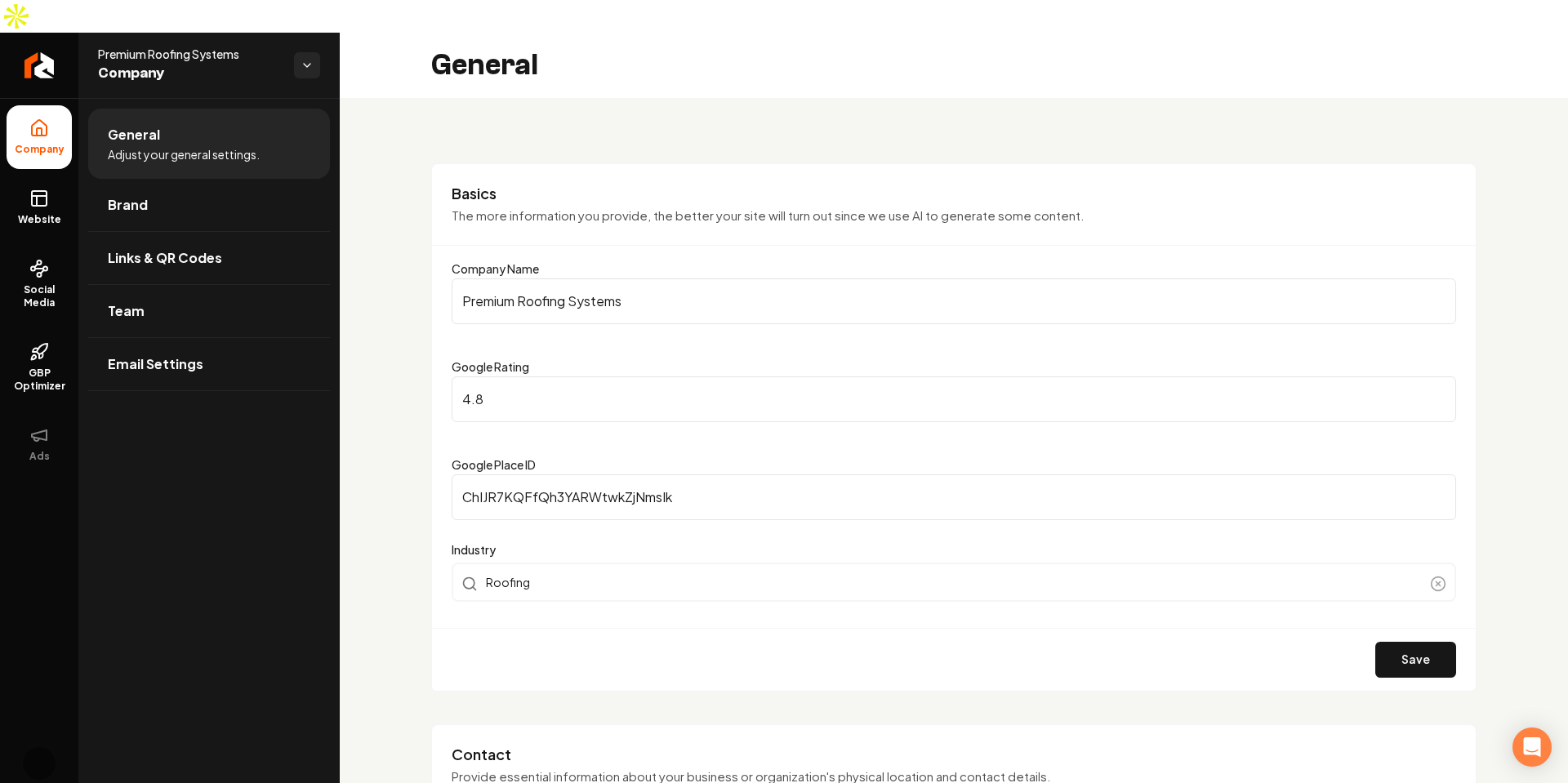
click at [897, 163] on div "Basics The more information you provide, the better your site will turn out sin…" at bounding box center [953, 428] width 1045 height 529
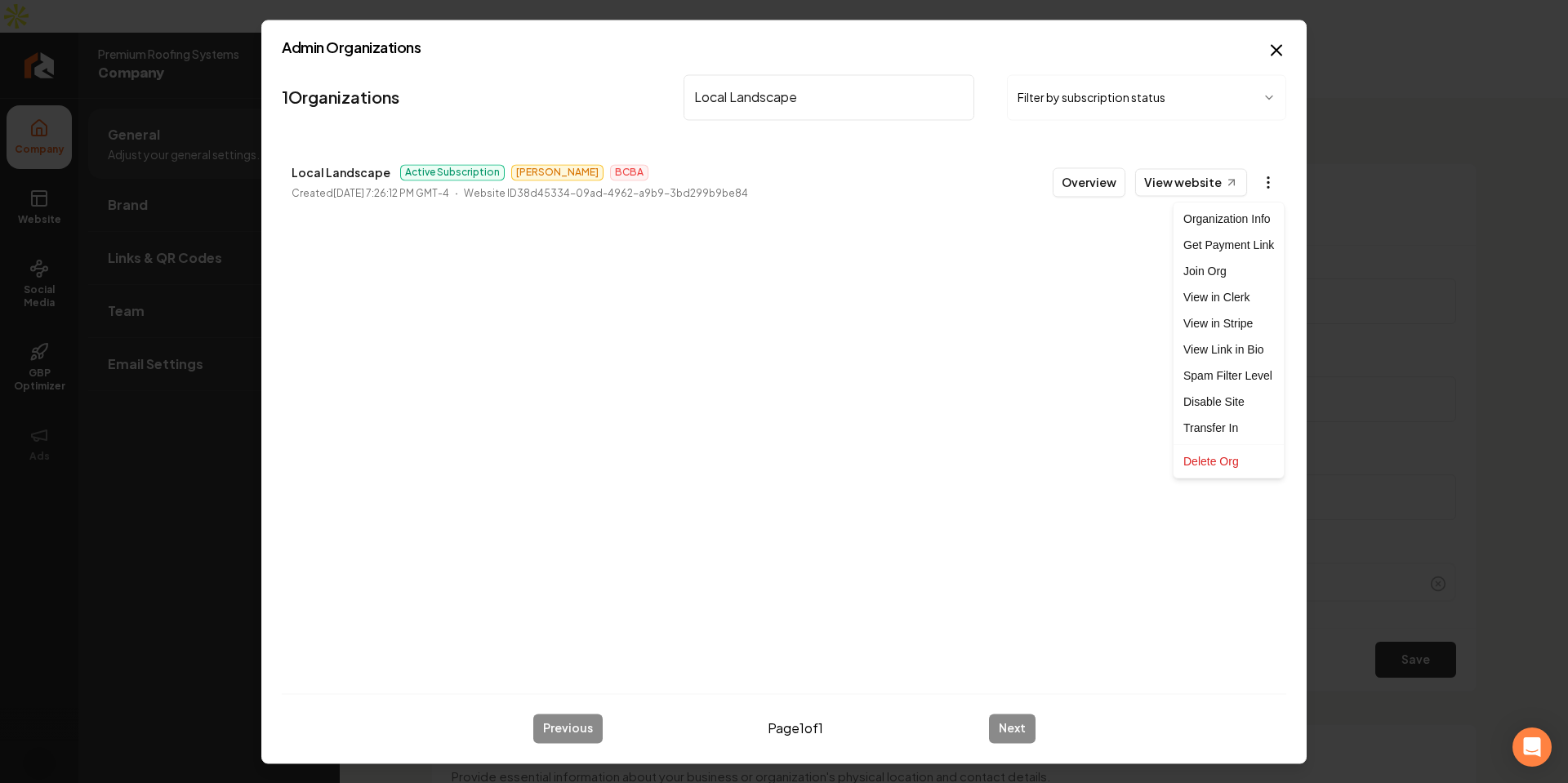
click at [1270, 178] on body "Company Website Social Media GBP Optimizer Ads Account Premium Roofing Systems …" at bounding box center [784, 391] width 1568 height 783
click at [1239, 302] on link "View in Clerk" at bounding box center [1228, 297] width 104 height 27
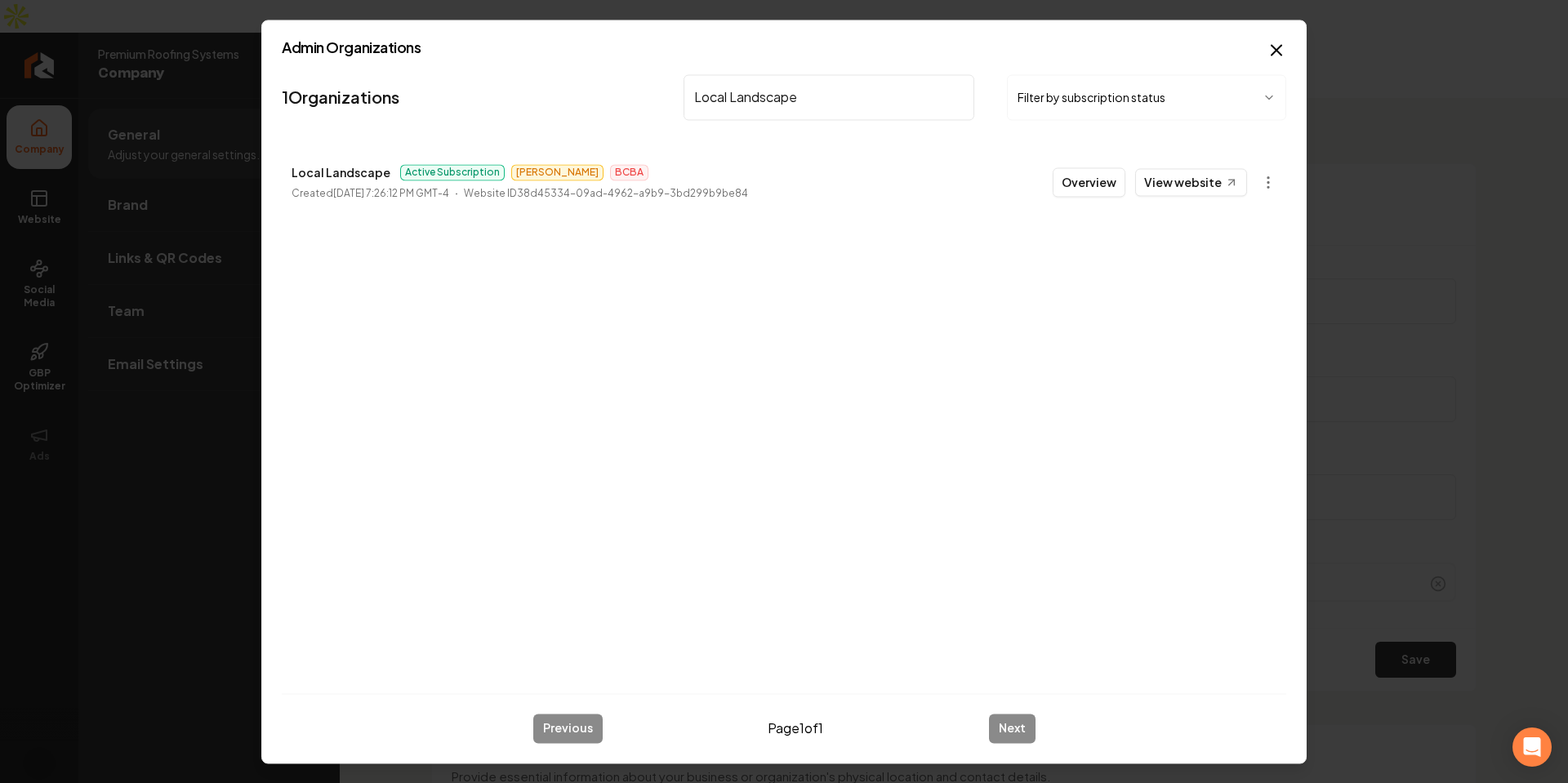
click at [808, 89] on input "Local Landscape" at bounding box center [828, 97] width 291 height 46
click at [808, 89] on input "Local Landscape" at bounding box center [828, 97] width 291 height 46
paste input "[PERSON_NAME] Outdoor Services, LLC"
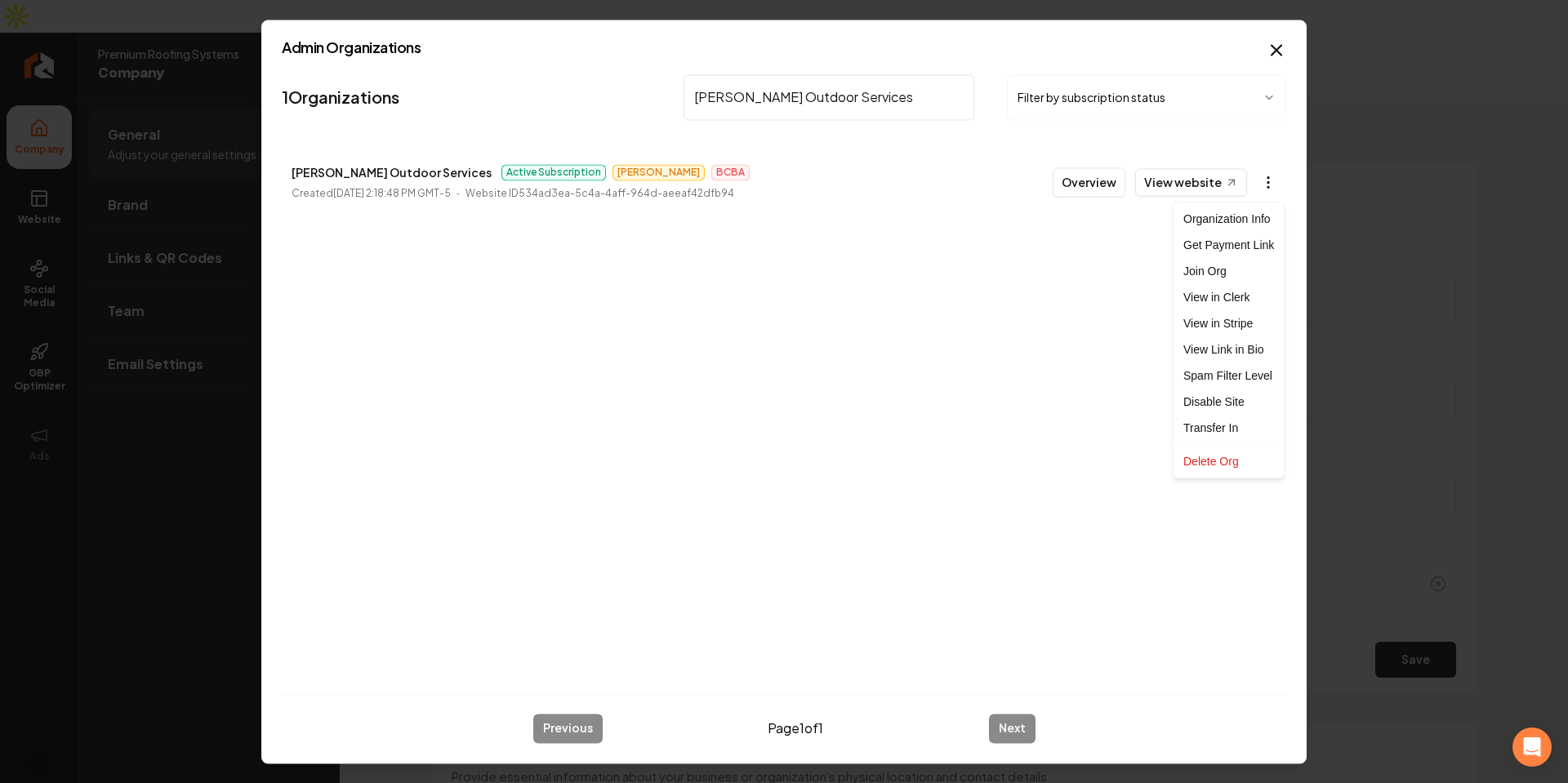
click at [1262, 184] on body "Company Website Social Media GBP Optimizer Ads Account Premium Roofing Systems …" at bounding box center [784, 391] width 1568 height 783
click at [1223, 296] on link "View in Clerk" at bounding box center [1228, 297] width 104 height 27
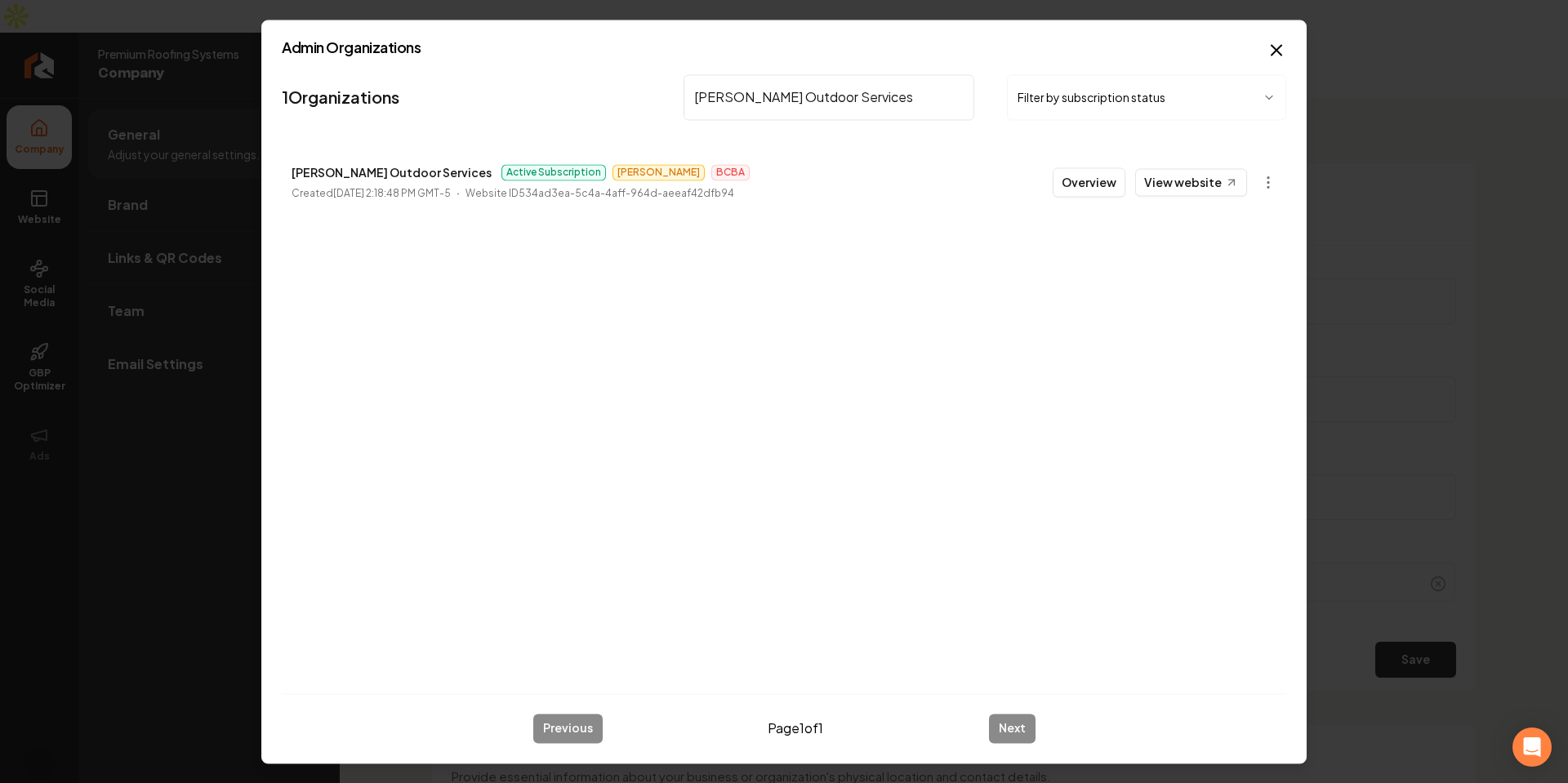
click at [771, 81] on input "[PERSON_NAME] Outdoor Services" at bounding box center [828, 97] width 291 height 46
paste input "Take Care Cleaning"
type input "Take Care"
click at [1257, 191] on body "Company Website Social Media GBP Optimizer Ads Account Premium Roofing Systems …" at bounding box center [784, 391] width 1568 height 783
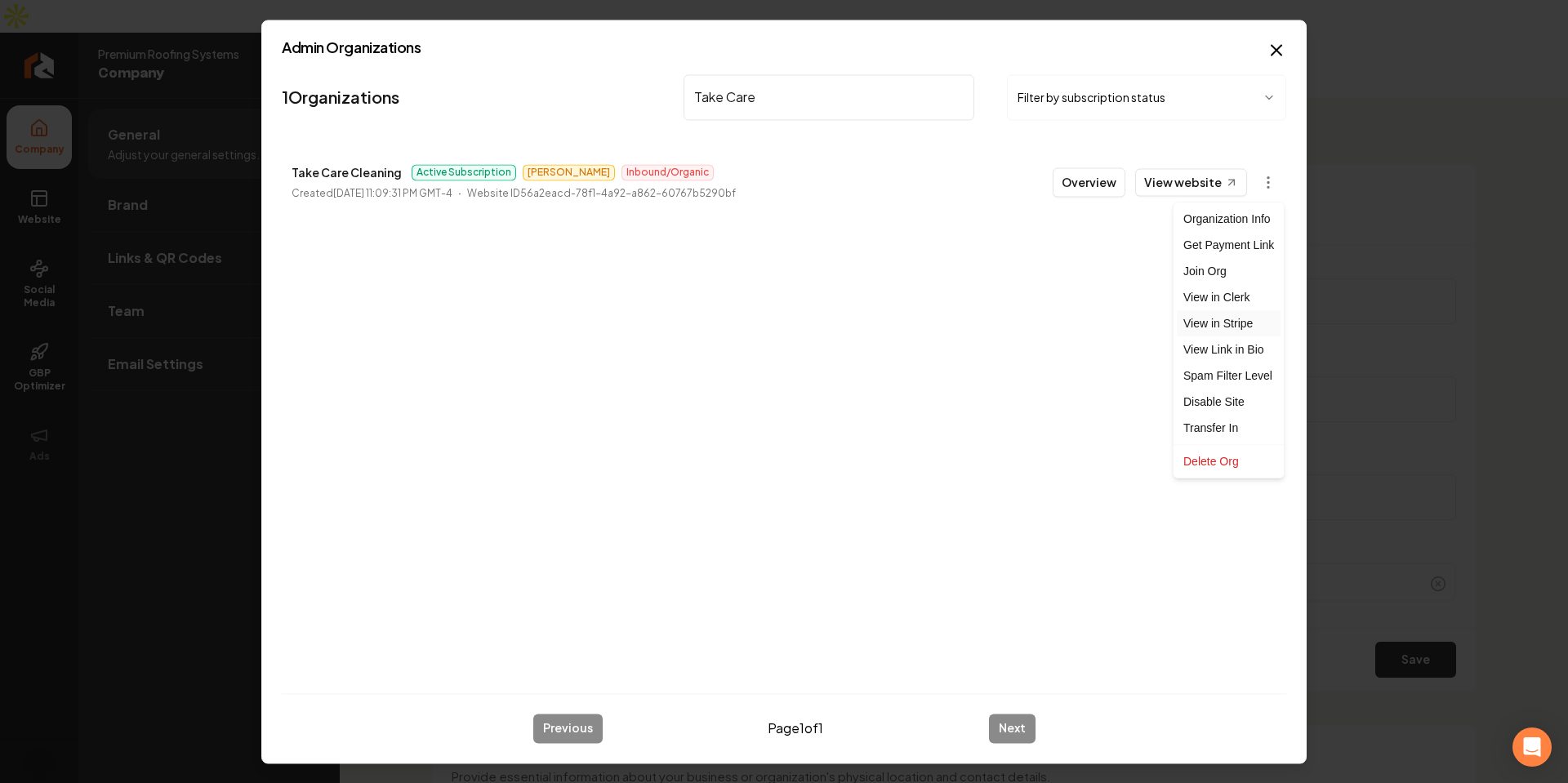
click at [1217, 314] on link "View in Stripe" at bounding box center [1228, 324] width 104 height 27
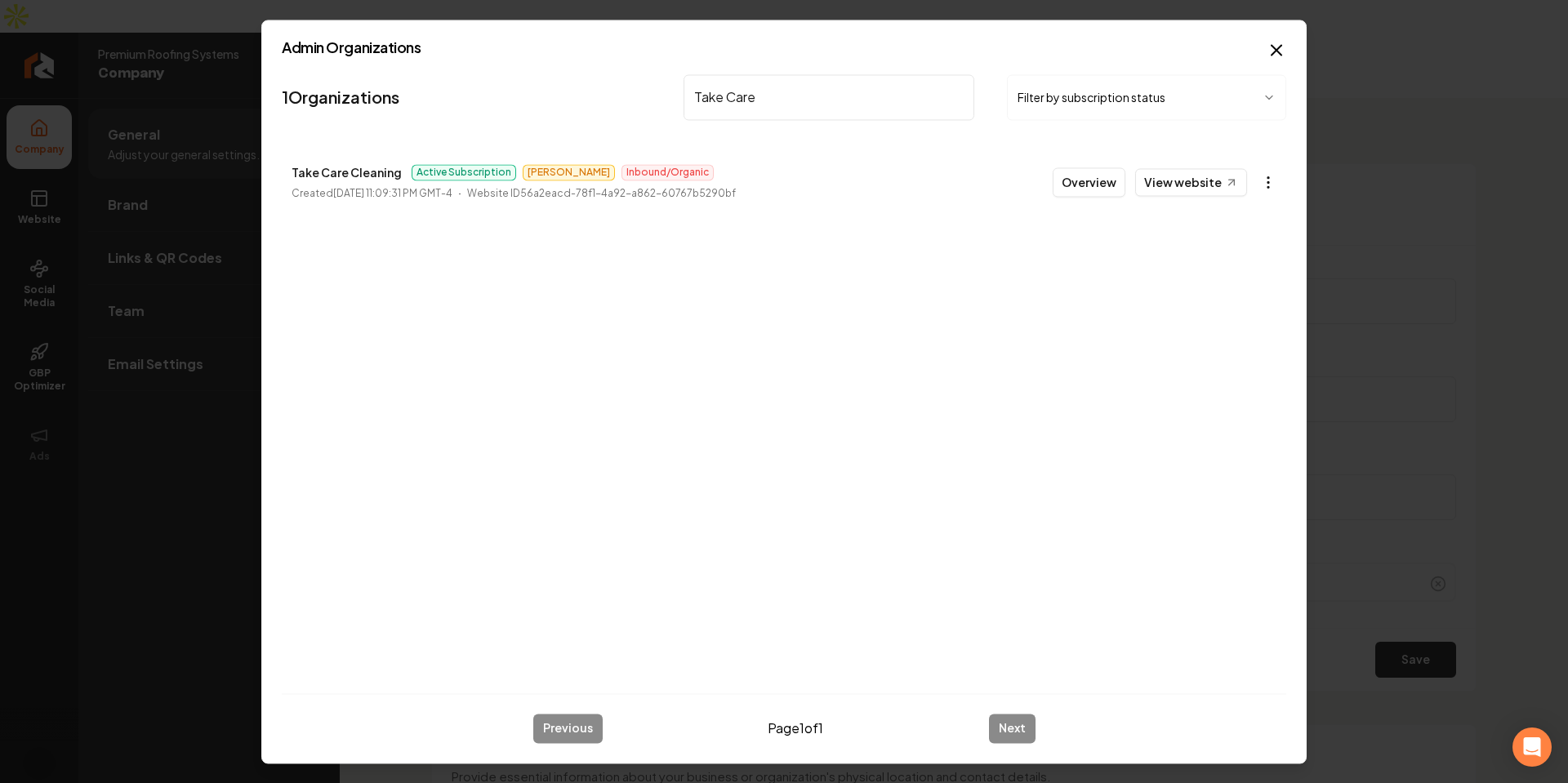
click at [1268, 174] on icon "button" at bounding box center [1268, 182] width 17 height 17
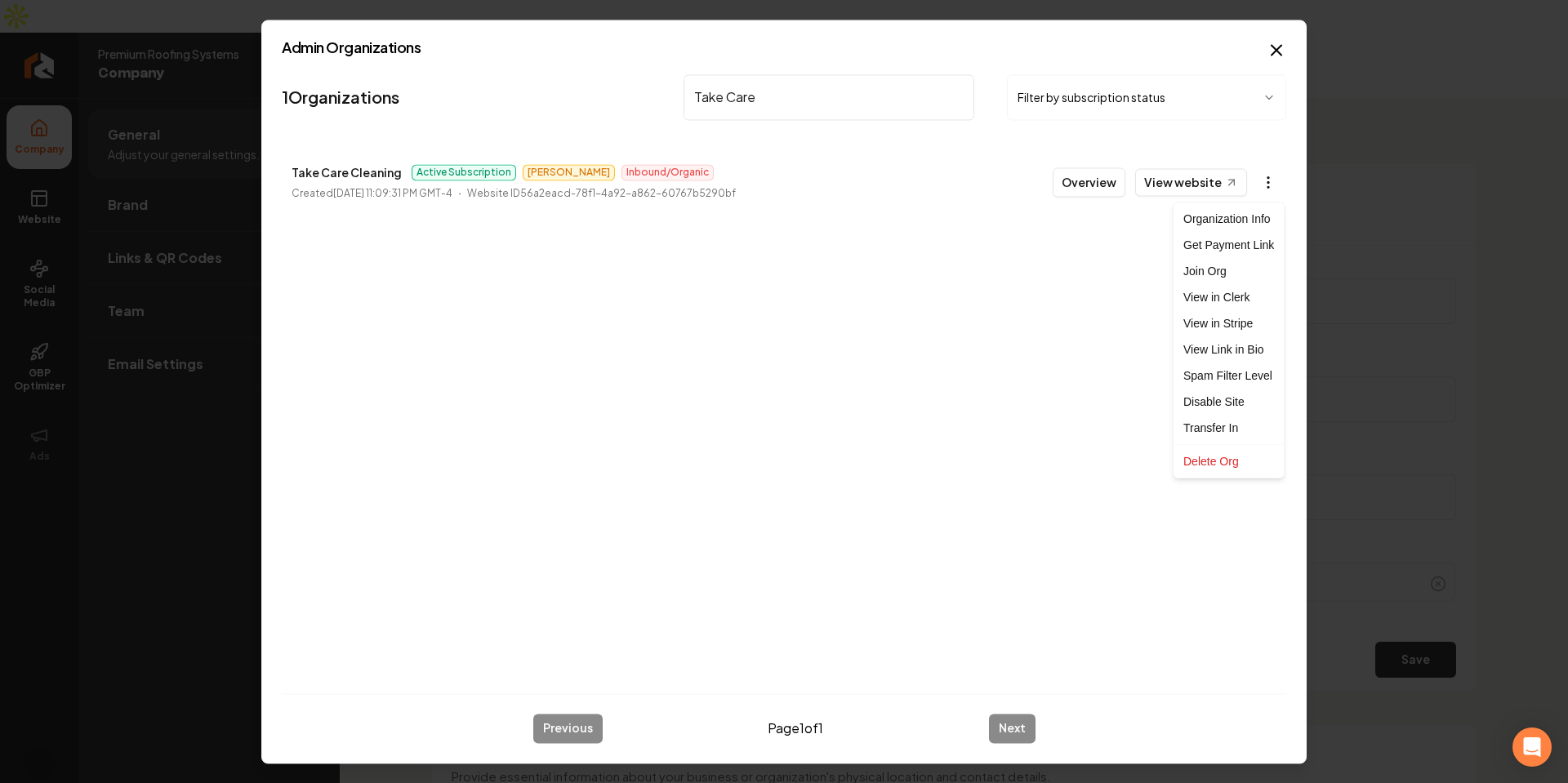
click at [1270, 176] on body "Company Website Social Media GBP Optimizer Ads Account Premium Roofing Systems …" at bounding box center [784, 391] width 1568 height 783
click at [1230, 297] on link "View in Clerk" at bounding box center [1228, 297] width 104 height 27
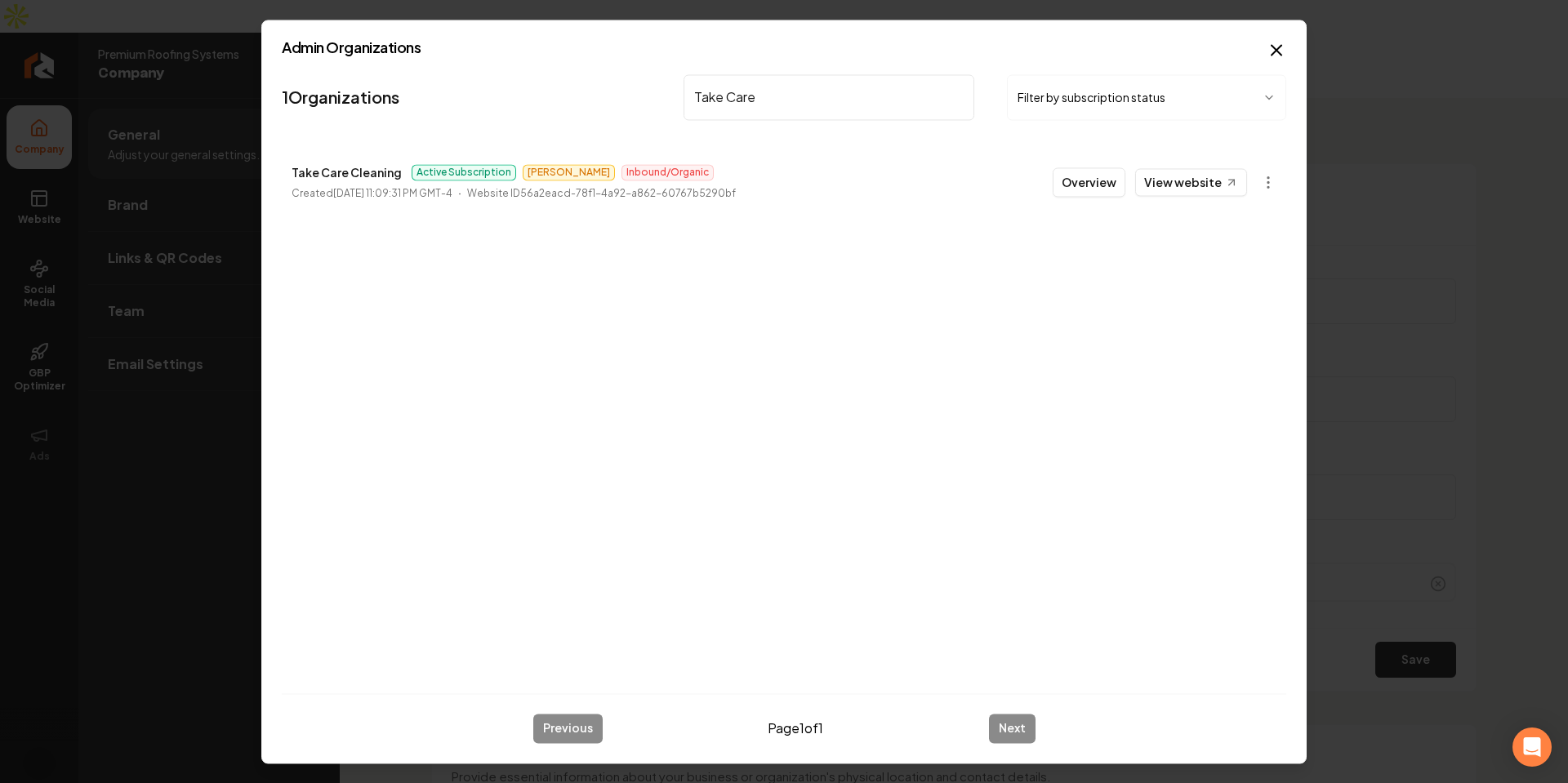
click at [813, 146] on li "Take Care Cleaning Active Subscription [PERSON_NAME] Inbound/Organic Created [D…" at bounding box center [784, 181] width 1005 height 72
click at [842, 110] on input "Take Care" at bounding box center [828, 97] width 291 height 46
paste input "op Tier Ceramics - Wraps-Tints-Details"
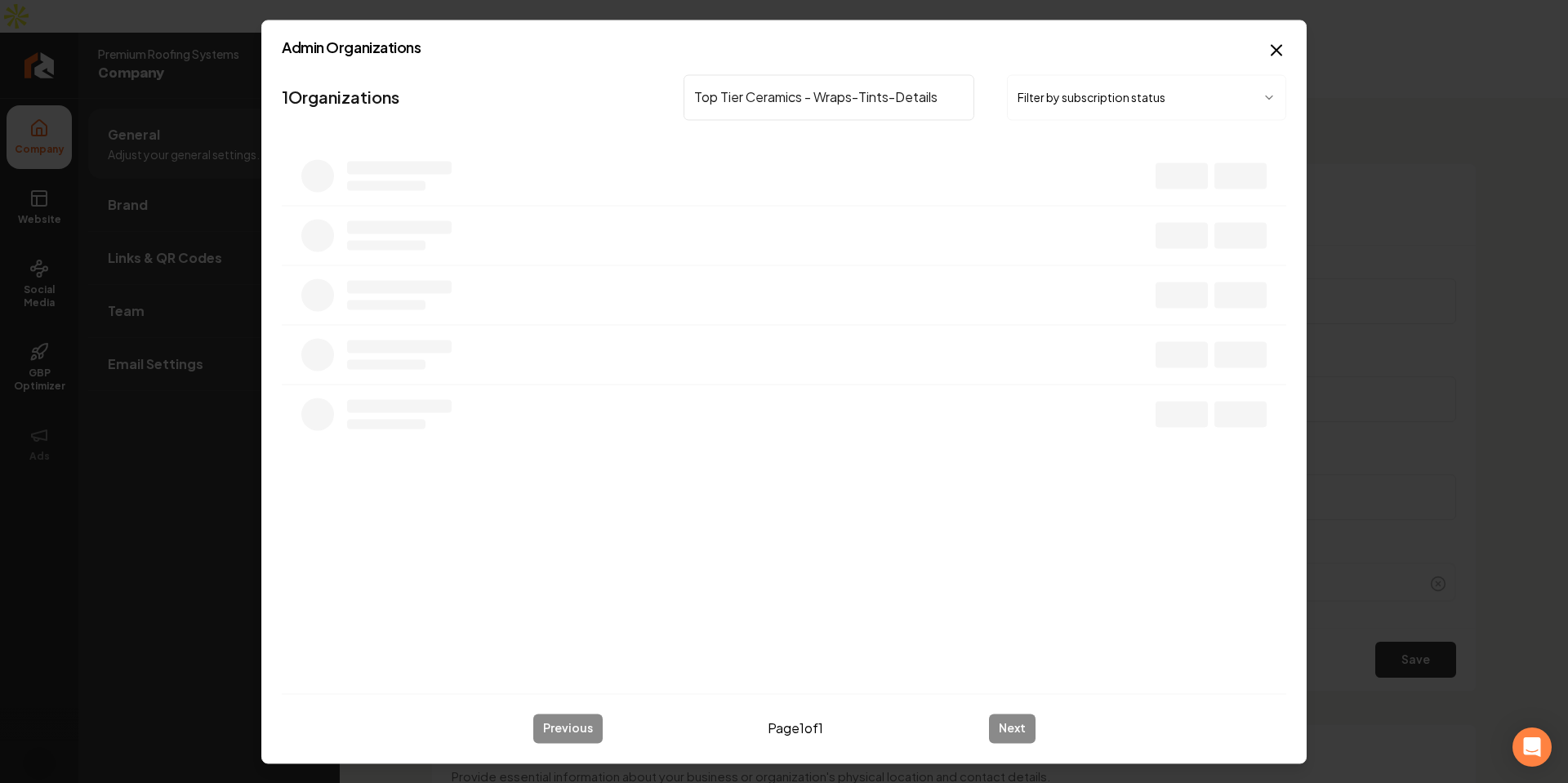
click at [807, 99] on input "Top Tier Ceramics - Wraps-Tints-Details" at bounding box center [828, 97] width 291 height 46
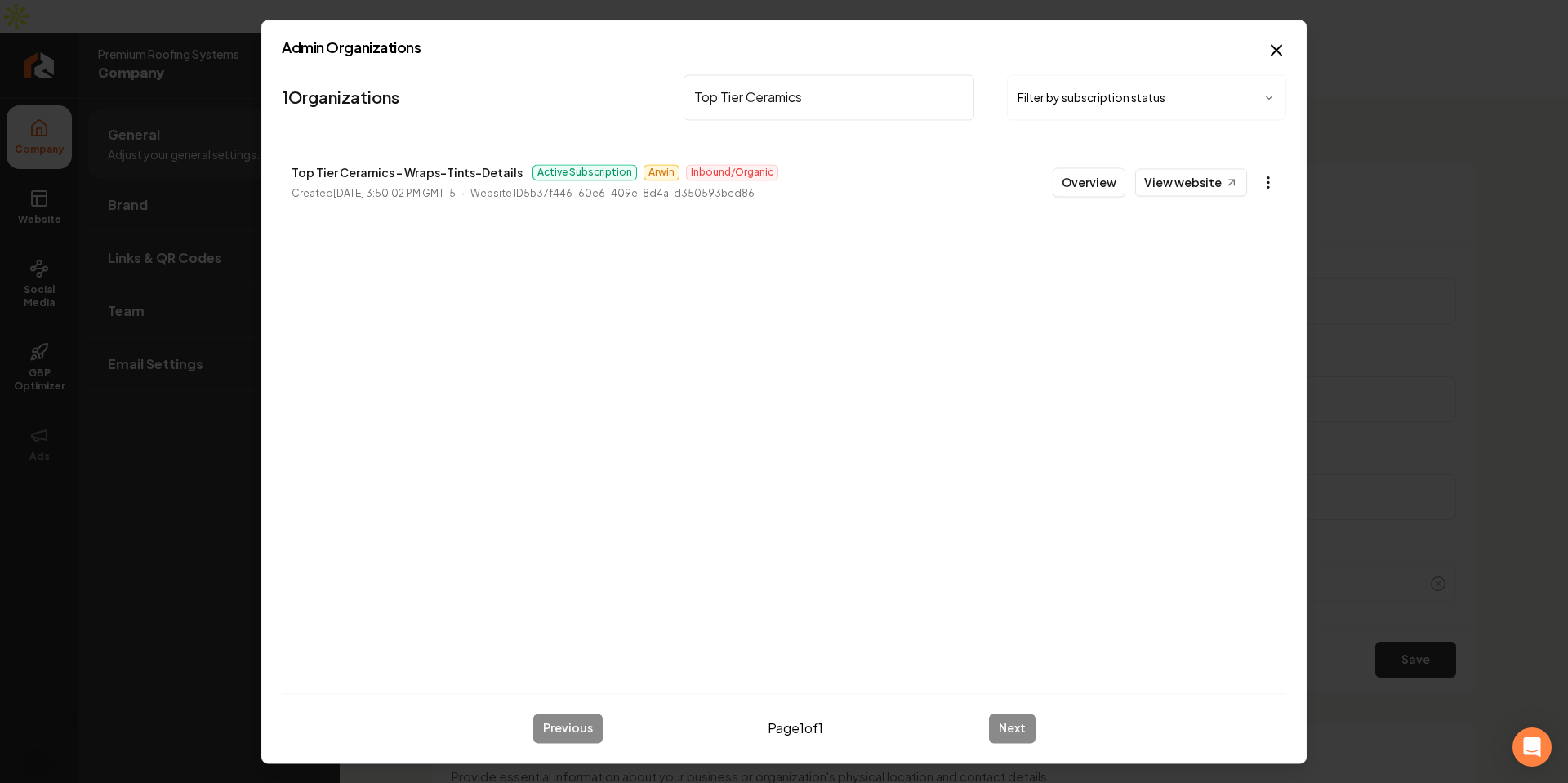
click at [1266, 183] on body "Company Website Social Media GBP Optimizer Ads Account Premium Roofing Systems …" at bounding box center [784, 391] width 1568 height 783
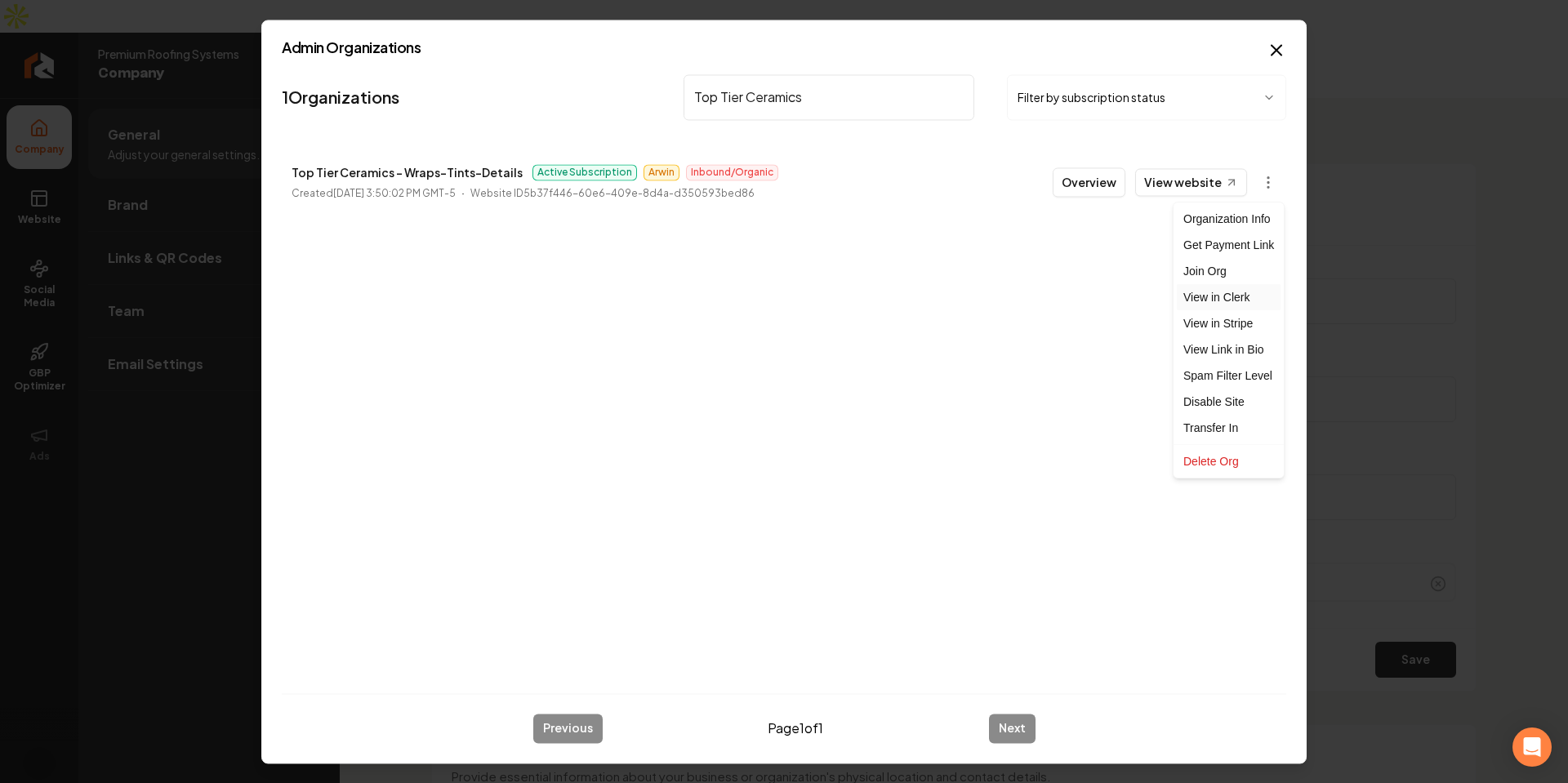
click at [1235, 296] on link "View in Clerk" at bounding box center [1228, 297] width 104 height 27
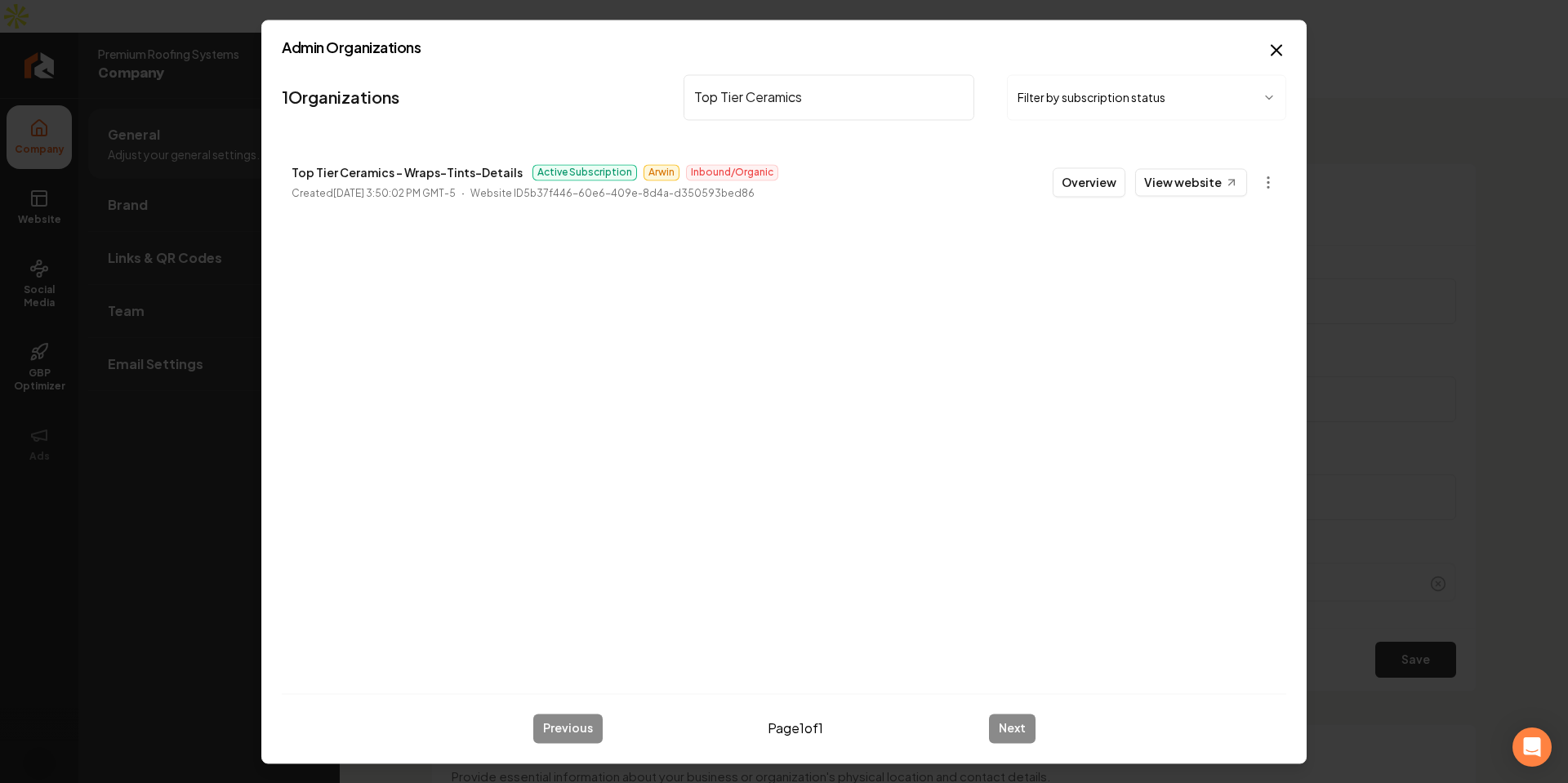
click at [845, 105] on input "Top Tier Ceramics" at bounding box center [828, 97] width 291 height 46
paste input "Oasis Heating & Air Conditioning LLC"
type input "Oasis Heating"
click at [1261, 179] on body "Company Website Social Media GBP Optimizer Ads Account Premium Roofing Systems …" at bounding box center [784, 391] width 1568 height 783
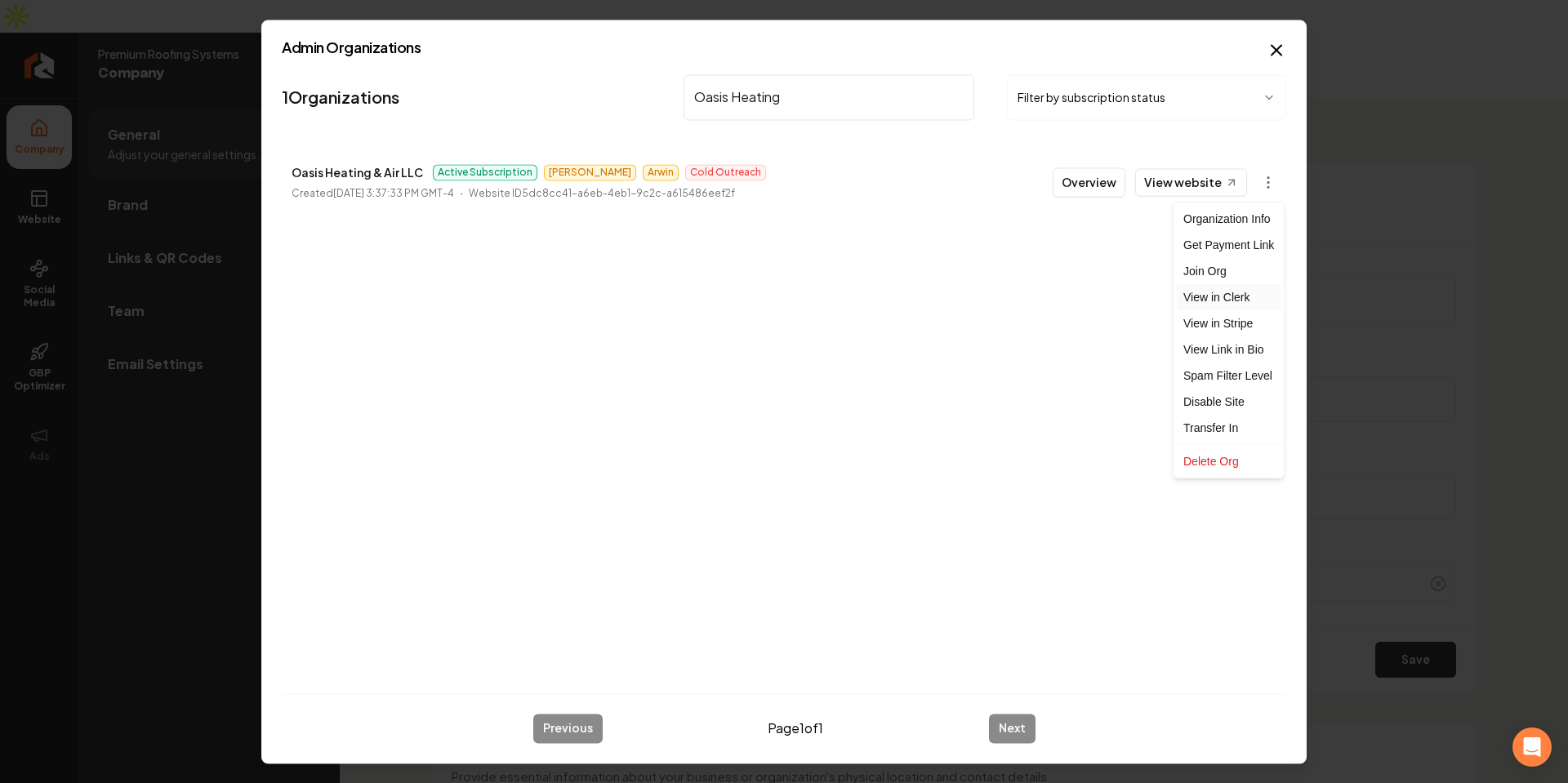
click at [1242, 298] on link "View in Clerk" at bounding box center [1228, 297] width 104 height 27
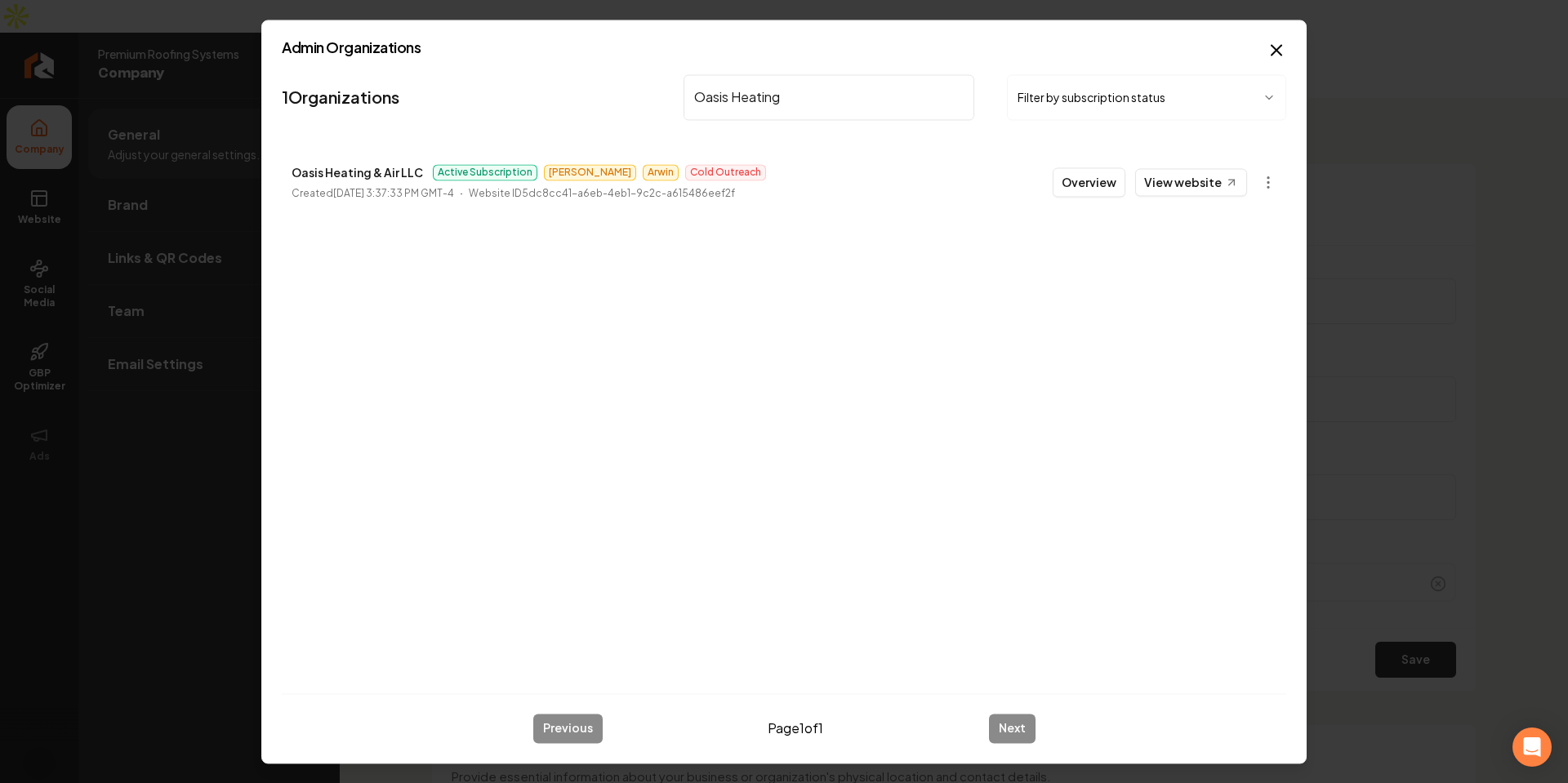
click at [905, 95] on input "Oasis Heating" at bounding box center [828, 97] width 291 height 46
paste input "Turnkey Building Solutions"
type input "Turnkey Building Solutions"
click at [1265, 176] on body "Company Website Social Media GBP Optimizer Ads Account Premium Roofing Systems …" at bounding box center [784, 391] width 1568 height 783
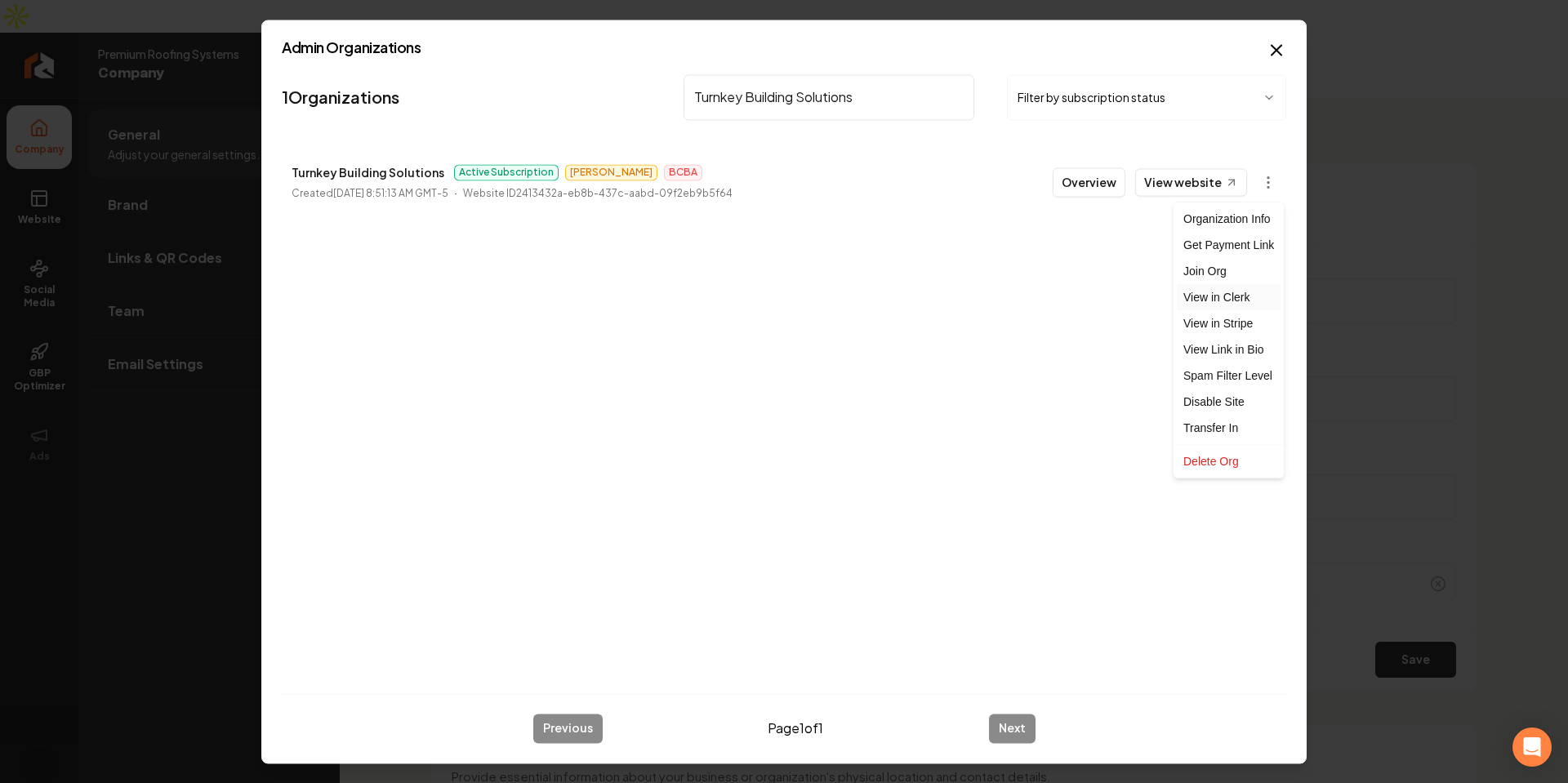
click at [1218, 305] on link "View in Clerk" at bounding box center [1228, 297] width 104 height 27
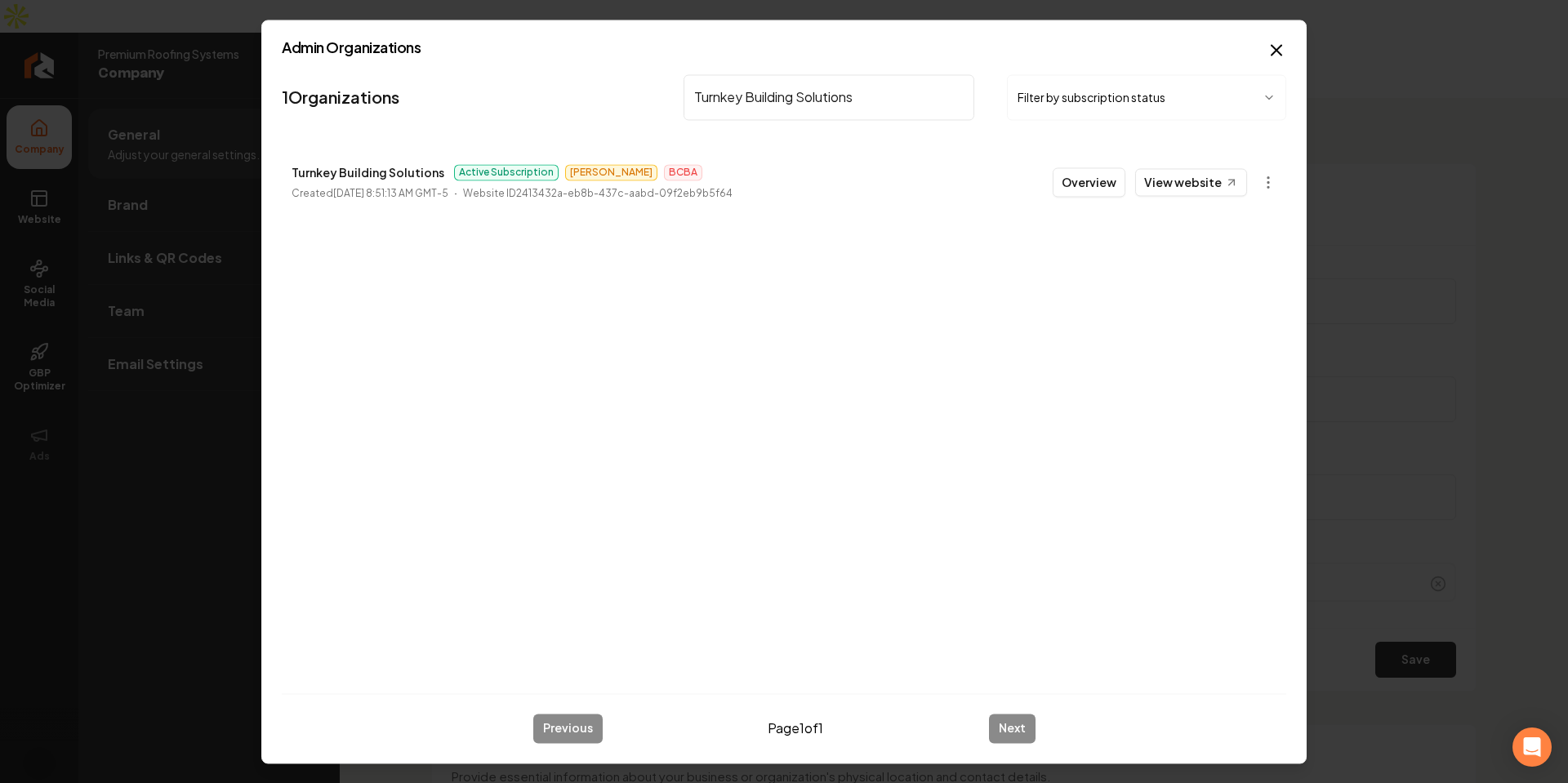
drag, startPoint x: 817, startPoint y: 97, endPoint x: 838, endPoint y: 114, distance: 27.0
click at [818, 99] on input "Turnkey Building Solutions" at bounding box center [828, 97] width 291 height 46
paste input "Flatirons Heating and Air"
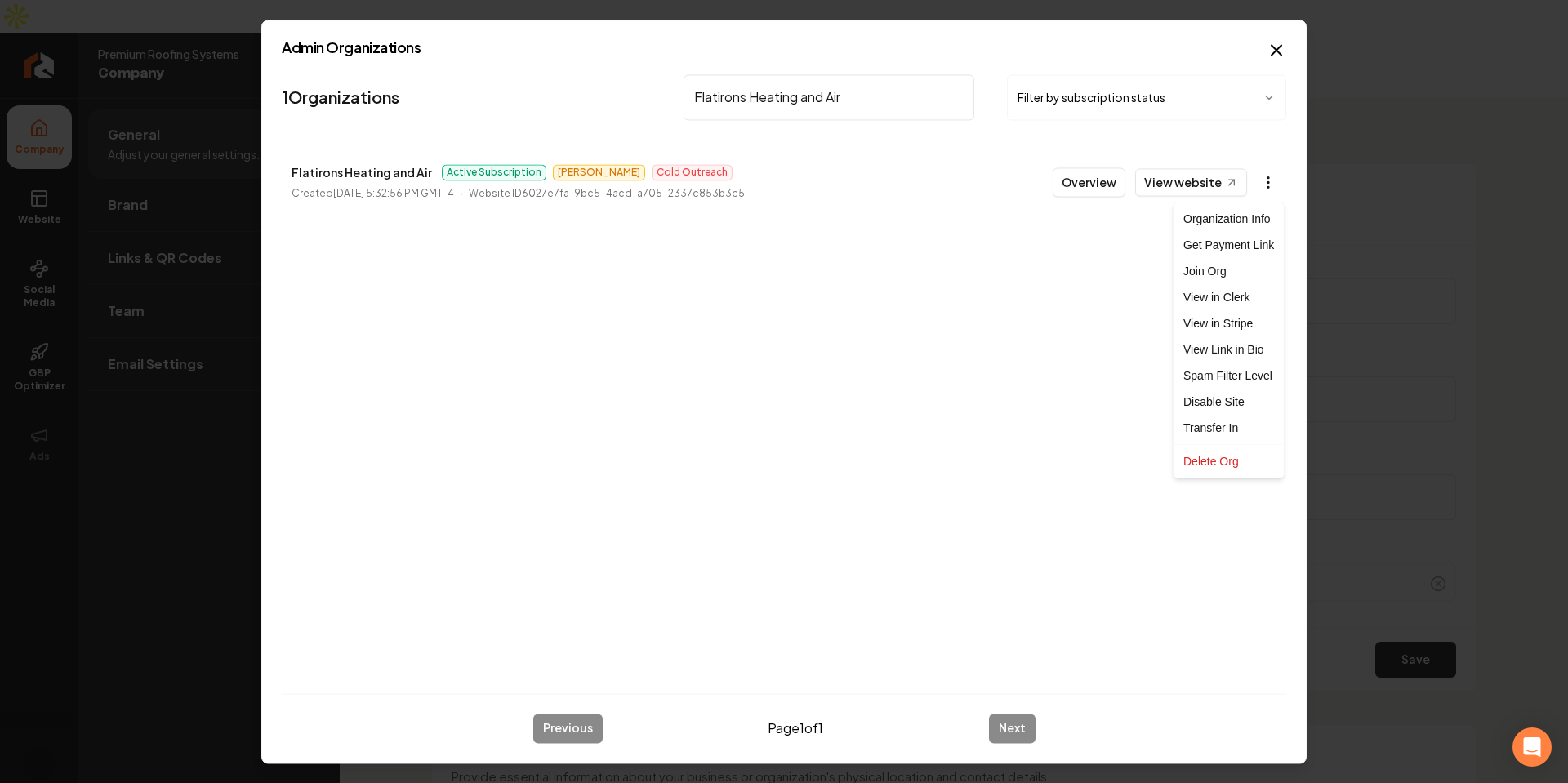
click at [1267, 182] on body "Company Website Social Media GBP Optimizer Ads Account Premium Roofing Systems …" at bounding box center [784, 391] width 1568 height 783
click at [1234, 295] on link "View in Clerk" at bounding box center [1228, 297] width 104 height 27
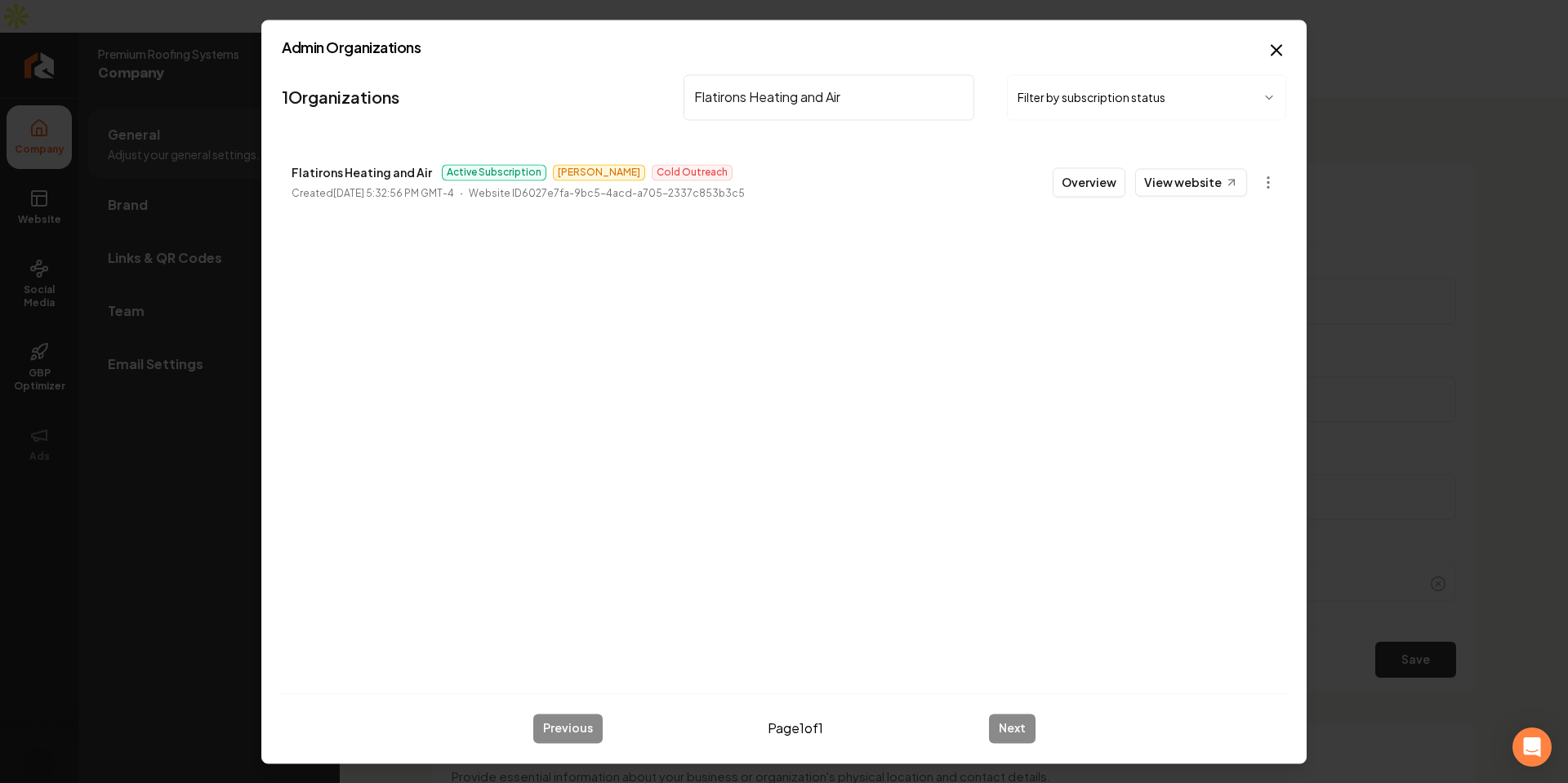
click at [814, 101] on input "Flatirons Heating and Air" at bounding box center [828, 97] width 291 height 46
paste input "Superior Exterior [US_STATE]"
click at [1274, 186] on body "Company Website Social Media GBP Optimizer Ads Account Premium Roofing Systems …" at bounding box center [784, 391] width 1568 height 783
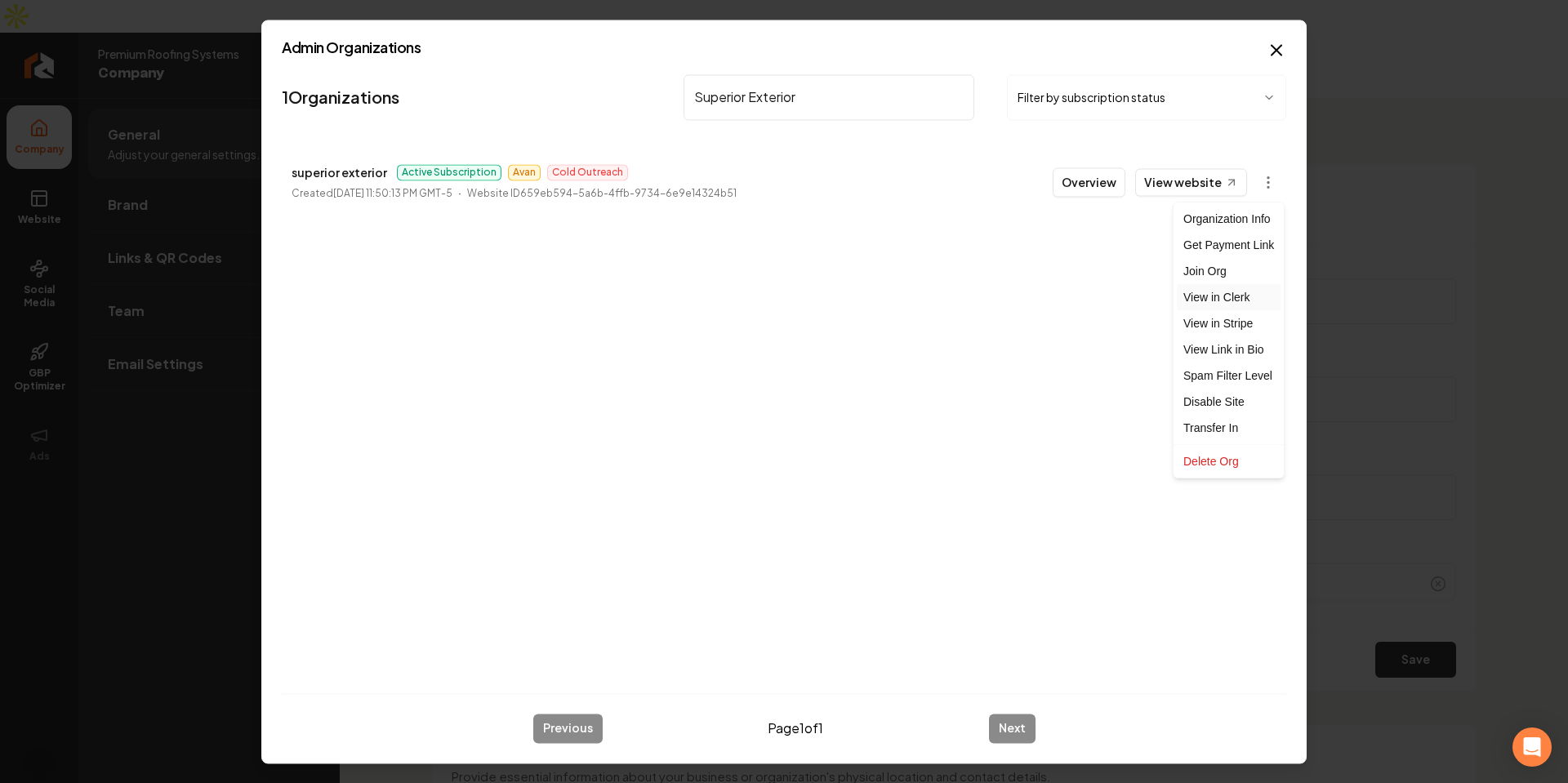
click at [1226, 296] on link "View in Clerk" at bounding box center [1228, 297] width 104 height 27
click at [681, 330] on div "1 Organizations Superior Exterior Filter by subscription status superior exteri…" at bounding box center [784, 374] width 1005 height 612
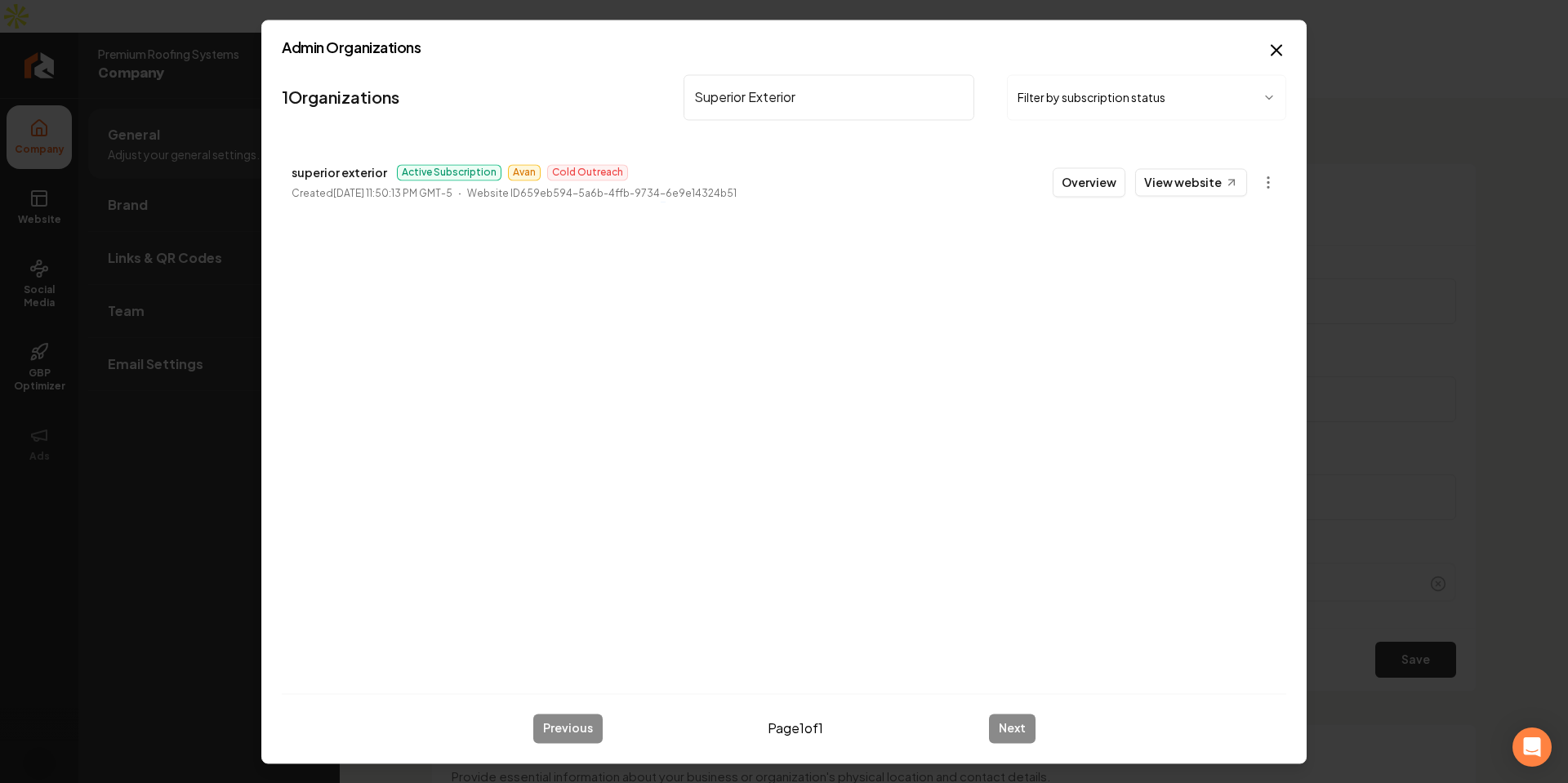
drag, startPoint x: 832, startPoint y: 362, endPoint x: 810, endPoint y: 353, distance: 23.8
click at [818, 355] on div "1 Organizations Superior Exterior Filter by subscription status superior exteri…" at bounding box center [784, 374] width 1005 height 612
click at [837, 97] on input "Superior Exterior" at bounding box center [828, 97] width 291 height 46
paste input "[PERSON_NAME] Floorcovering"
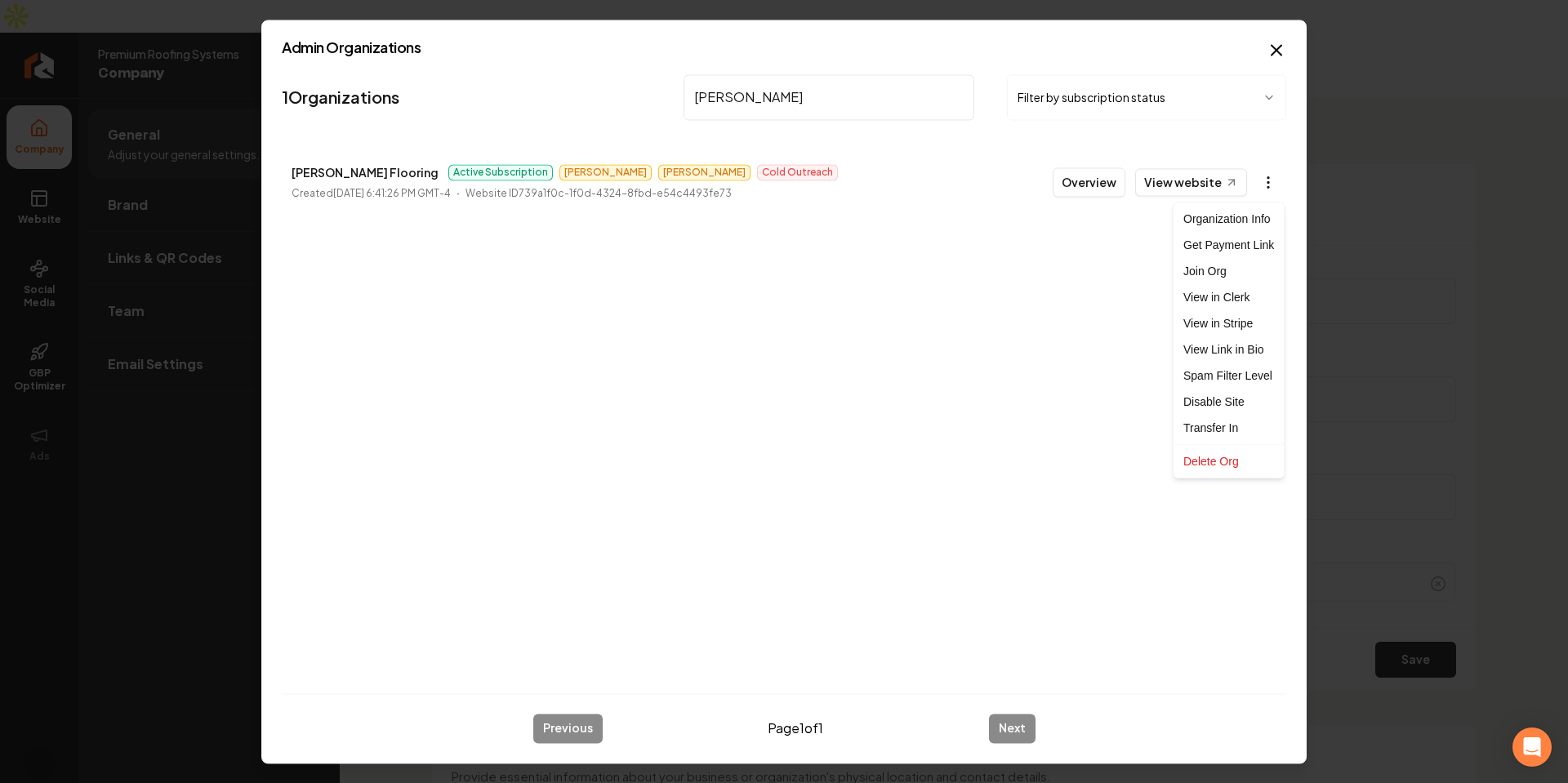
click at [1262, 185] on body "Company Website Social Media GBP Optimizer Ads Account Premium Roofing Systems …" at bounding box center [784, 391] width 1568 height 783
click at [1230, 292] on link "View in Clerk" at bounding box center [1228, 297] width 104 height 27
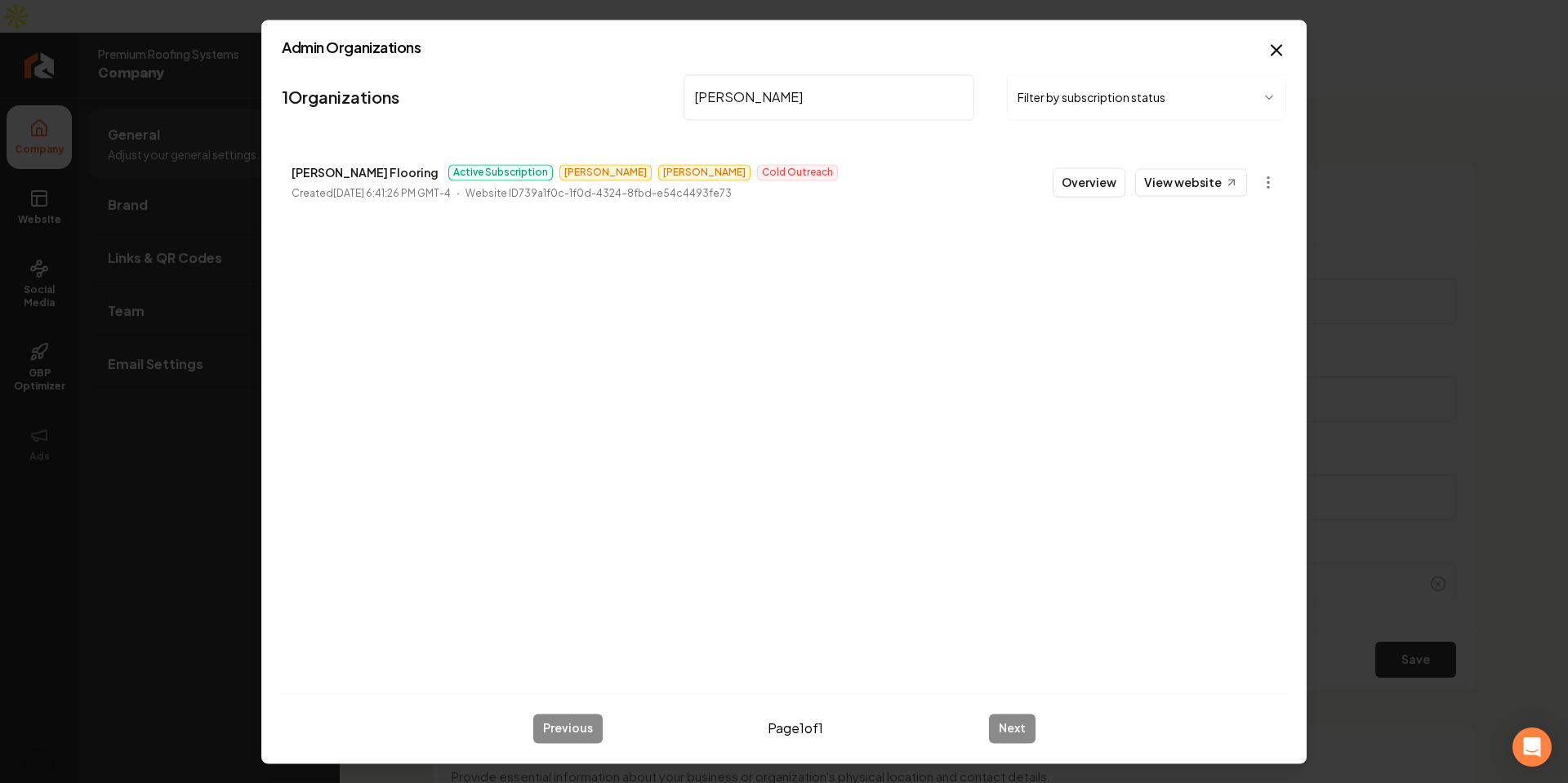
click at [816, 103] on input "[PERSON_NAME]" at bounding box center [828, 97] width 291 height 46
paste input "Safe Scope Electric"
type input "Safe Scope Electric"
click at [1280, 179] on body "Company Website Social Media GBP Optimizer Ads Account Premium Roofing Systems …" at bounding box center [784, 391] width 1568 height 783
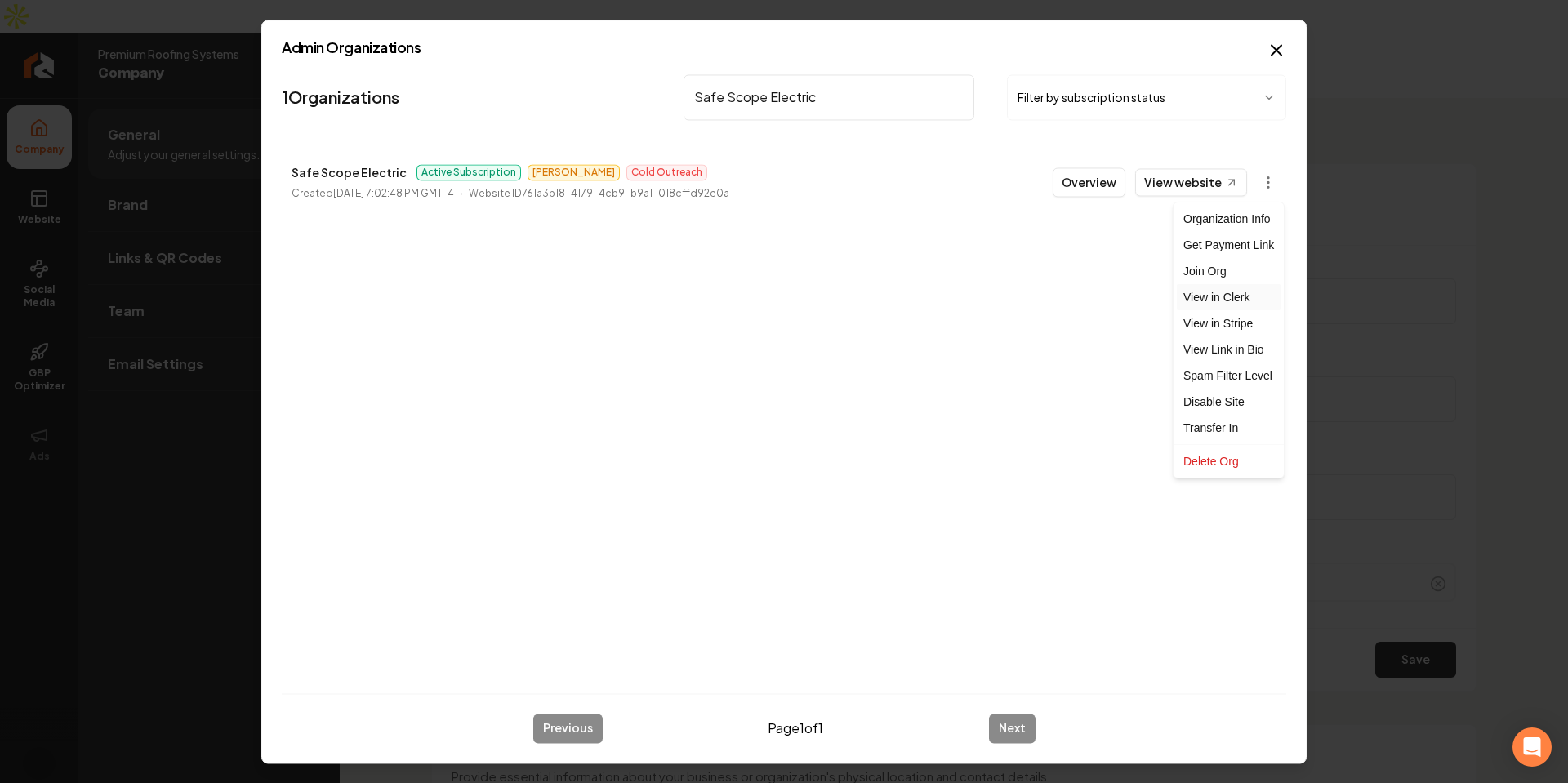
click at [1229, 298] on link "View in Clerk" at bounding box center [1228, 297] width 104 height 27
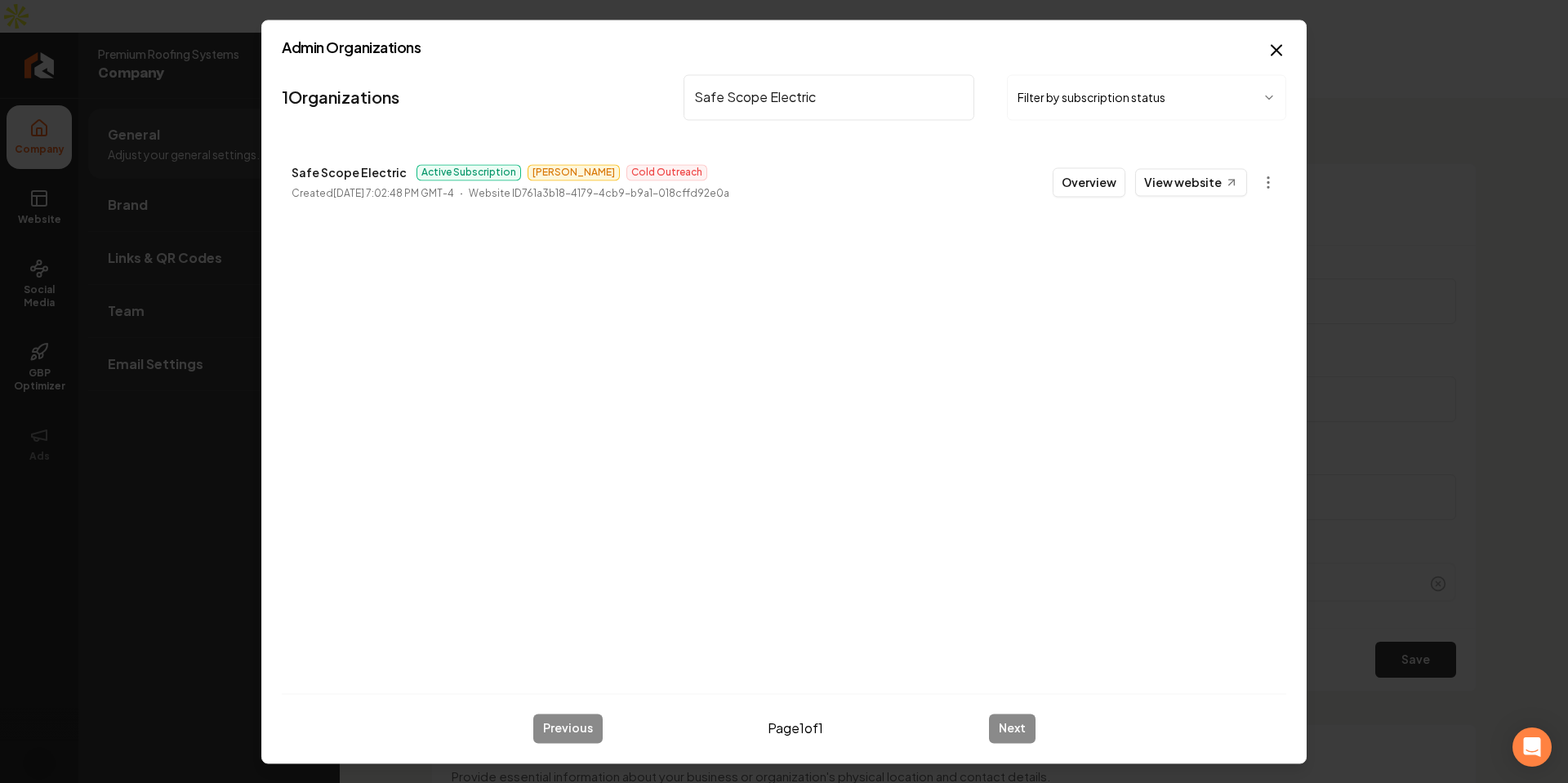
click at [799, 87] on input "Safe Scope Electric" at bounding box center [828, 97] width 291 height 46
paste input "Bull City Crawlspace"
type input "[GEOGRAPHIC_DATA]"
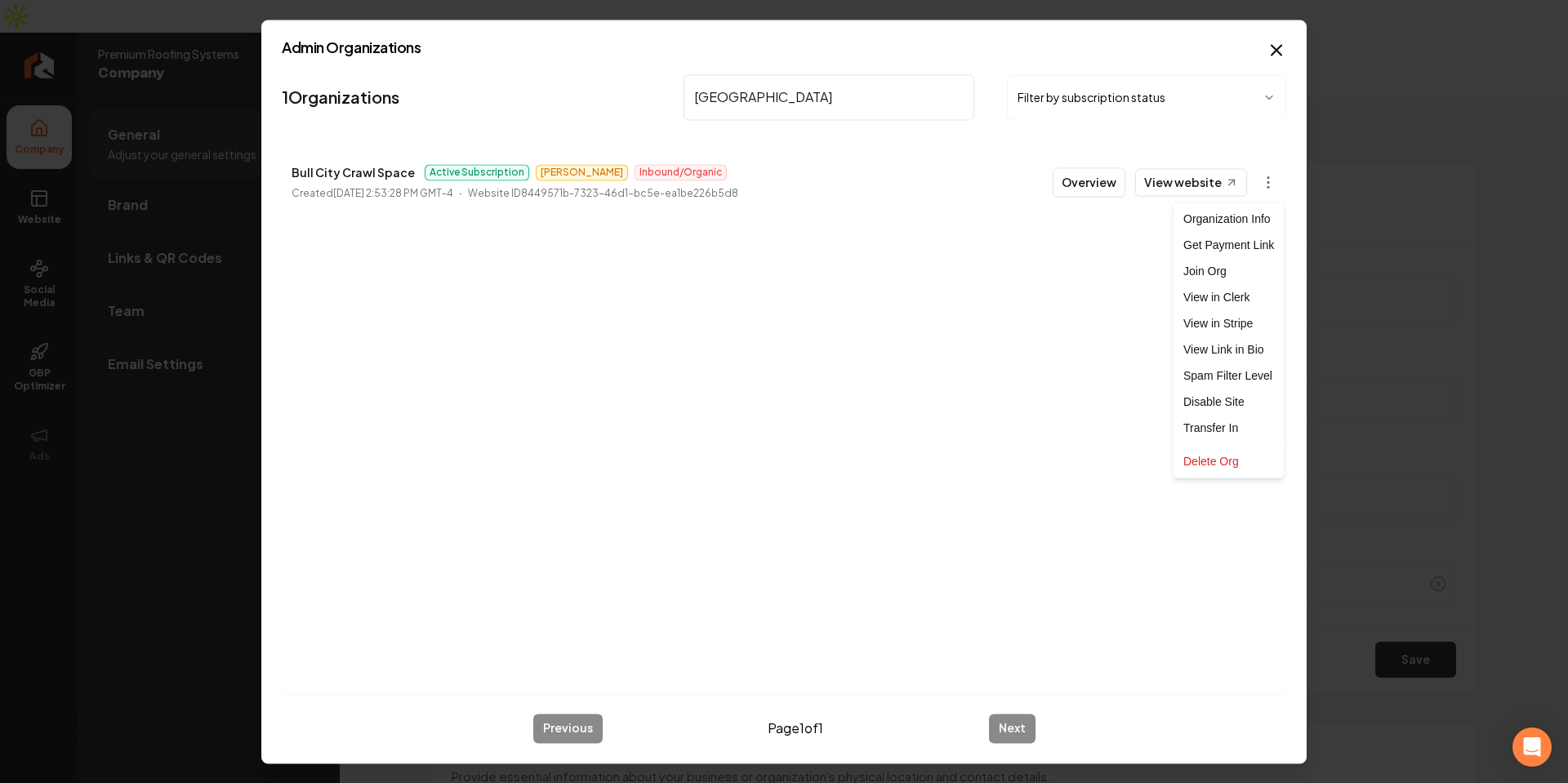
click at [1265, 189] on body "Company Website Social Media GBP Optimizer Ads Account Premium Roofing Systems …" at bounding box center [784, 391] width 1568 height 783
click at [1237, 302] on link "View in Clerk" at bounding box center [1228, 297] width 104 height 27
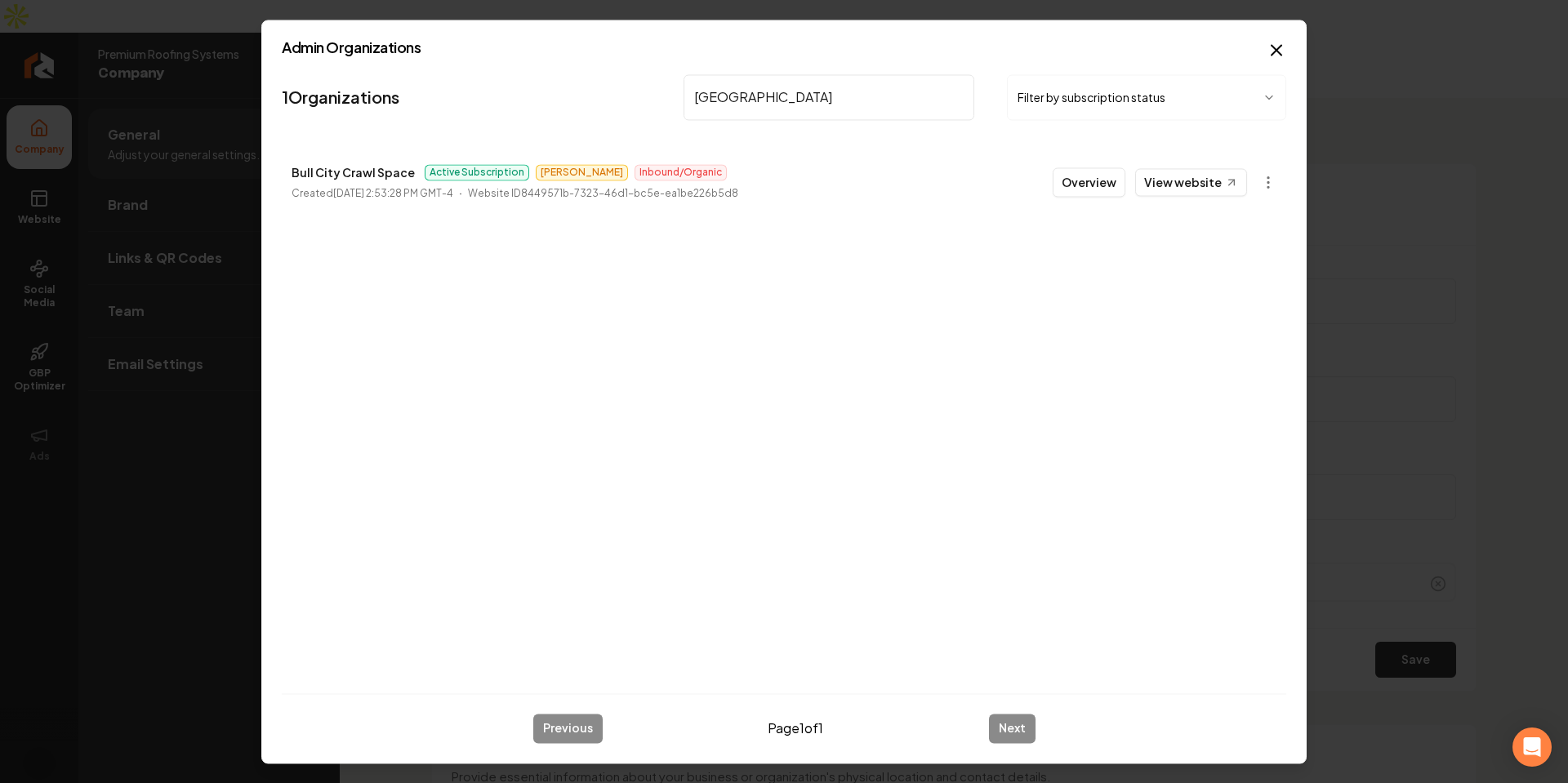
click at [777, 104] on input "[GEOGRAPHIC_DATA]" at bounding box center [828, 97] width 291 height 46
paste input "[PERSON_NAME] Landscaping Inc"
click at [1268, 187] on body "Company Website Social Media GBP Optimizer Ads Account Premium Roofing Systems …" at bounding box center [784, 391] width 1568 height 783
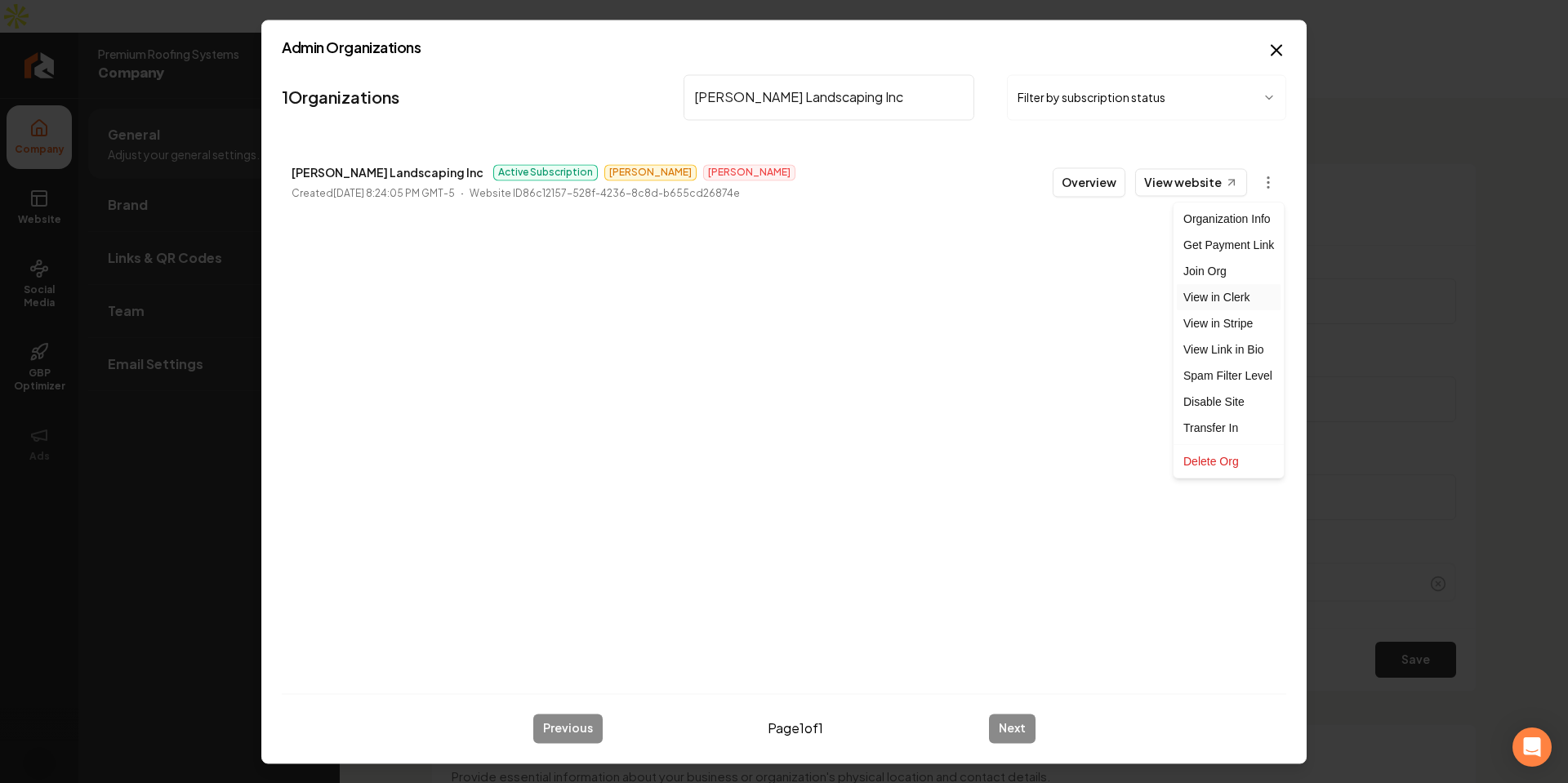
click at [1245, 296] on link "View in Clerk" at bounding box center [1228, 297] width 104 height 27
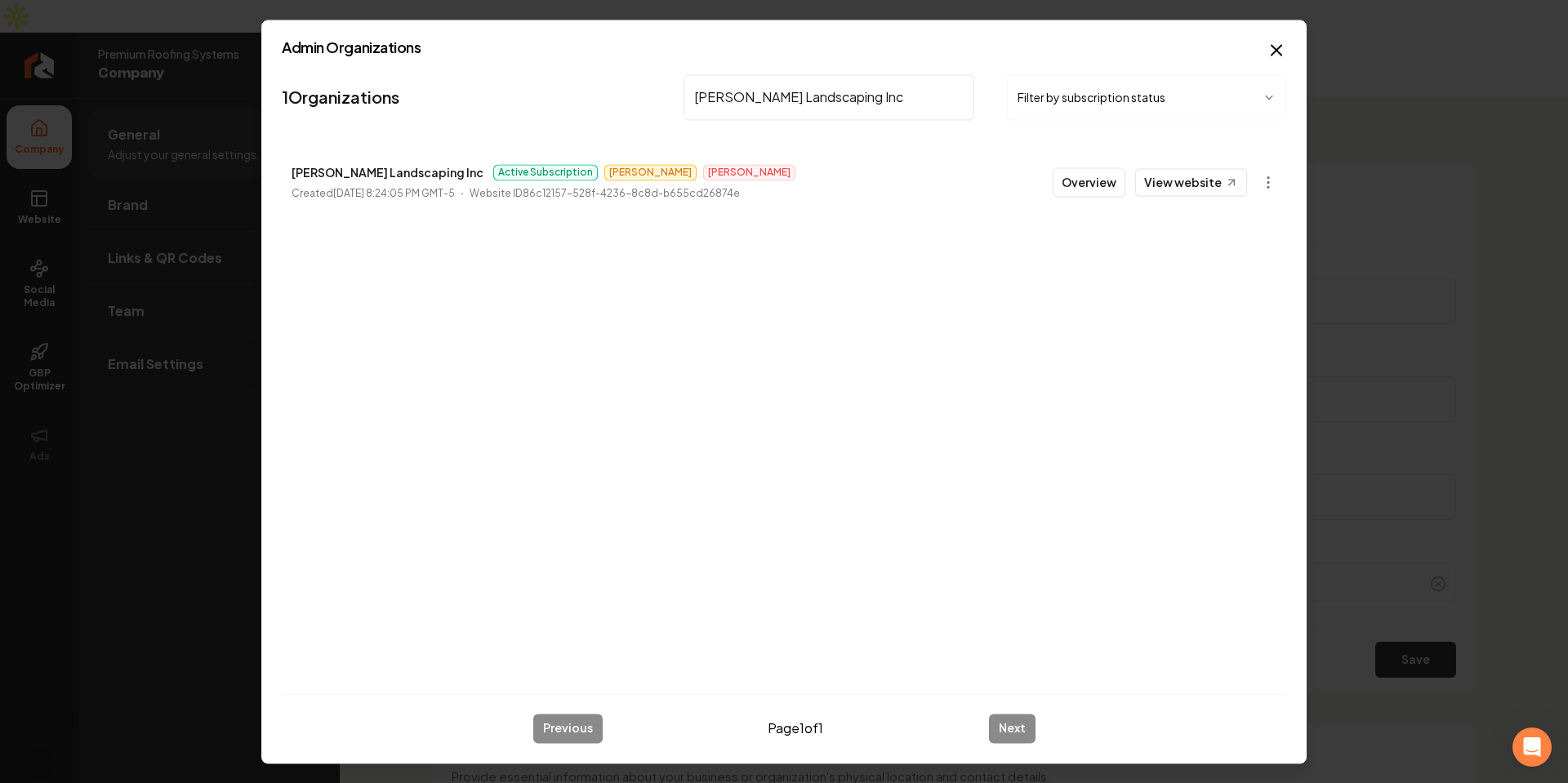
click at [866, 92] on input "[PERSON_NAME] Landscaping Inc" at bounding box center [828, 97] width 291 height 46
paste input "Real [US_STATE] Plumbing - Heating and Air"
type input "Real [US_STATE] Plumbing"
click at [386, 178] on p "Real [US_STATE] Plumbing - Heating and Air" at bounding box center [415, 172] width 248 height 20
click at [411, 178] on p "Real [US_STATE] Plumbing - Heating and Air" at bounding box center [415, 172] width 248 height 20
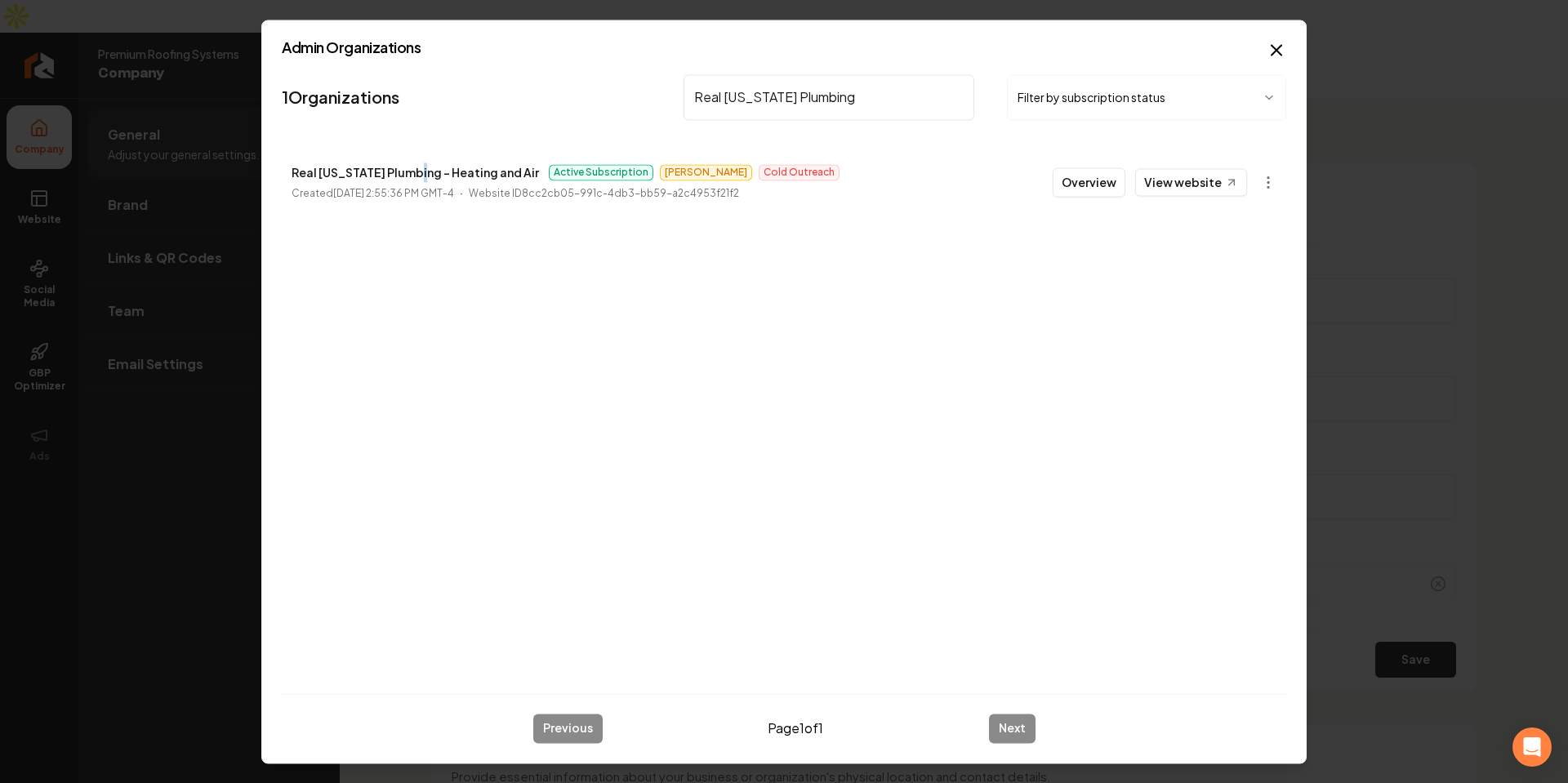
click at [411, 178] on p "Real [US_STATE] Plumbing - Heating and Air" at bounding box center [415, 172] width 248 height 20
click at [468, 181] on p "Real [US_STATE] Plumbing - Heating and Air" at bounding box center [415, 172] width 248 height 20
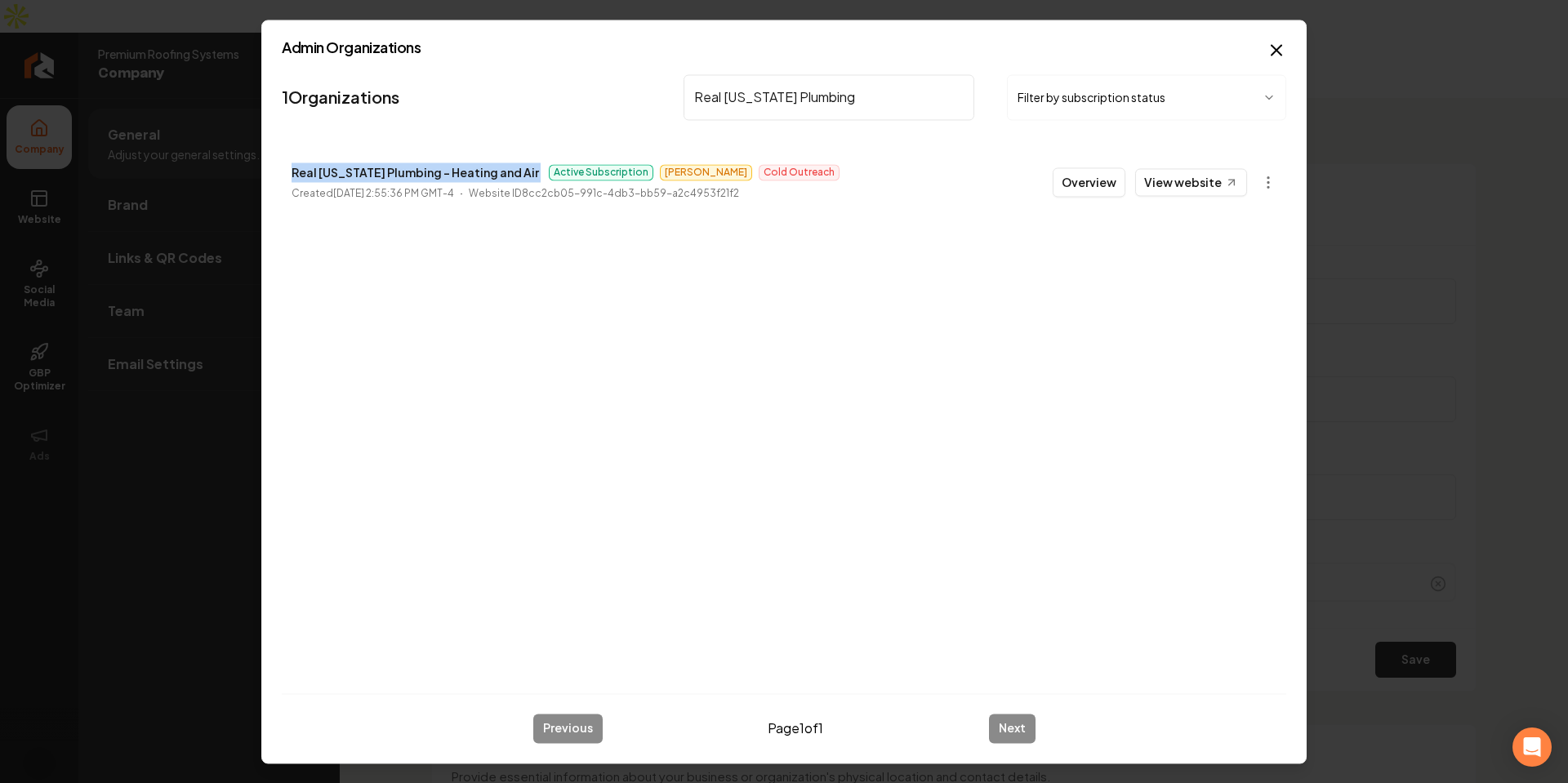
click at [468, 181] on p "Real [US_STATE] Plumbing - Heating and Air" at bounding box center [415, 172] width 248 height 20
click at [739, 191] on p "Website ID 8cc2cb05-991c-4db3-bb59-a2c4953f21f2" at bounding box center [604, 194] width 270 height 17
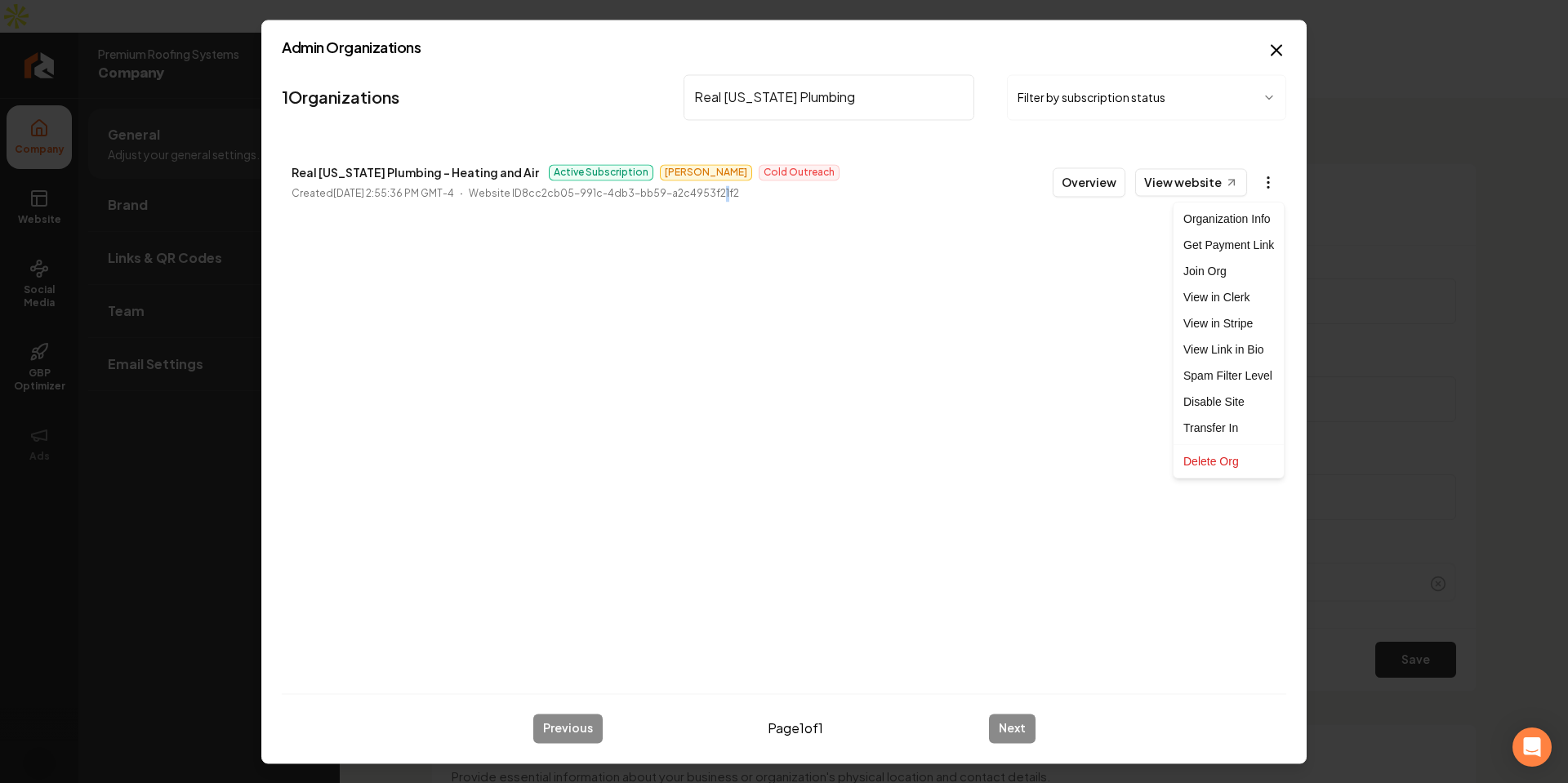
click at [1267, 180] on body "Company Website Social Media GBP Optimizer Ads Account Premium Roofing Systems …" at bounding box center [784, 391] width 1568 height 783
click at [1240, 297] on link "View in Clerk" at bounding box center [1228, 297] width 104 height 27
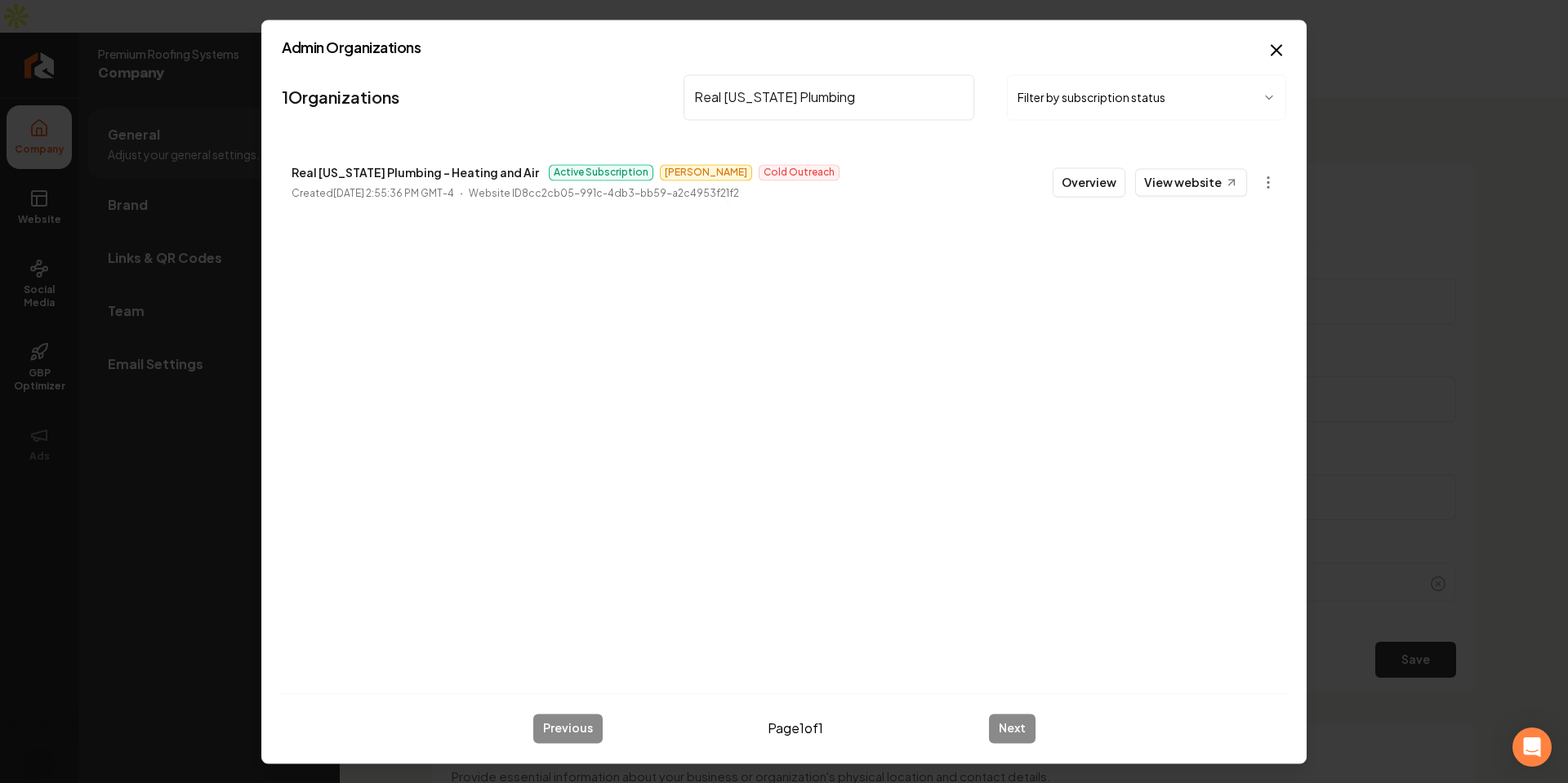
click at [1121, 413] on div "1 Organizations Real [US_STATE] Plumbing Filter by subscription status Real [US…" at bounding box center [784, 374] width 1005 height 612
click at [861, 97] on input "Real [US_STATE] Plumbing" at bounding box center [828, 97] width 291 height 46
paste input "Nooga Junk"
type input "Nooga Junk"
click at [1271, 184] on body "Company Website Social Media GBP Optimizer Ads Account Premium Roofing Systems …" at bounding box center [784, 391] width 1568 height 783
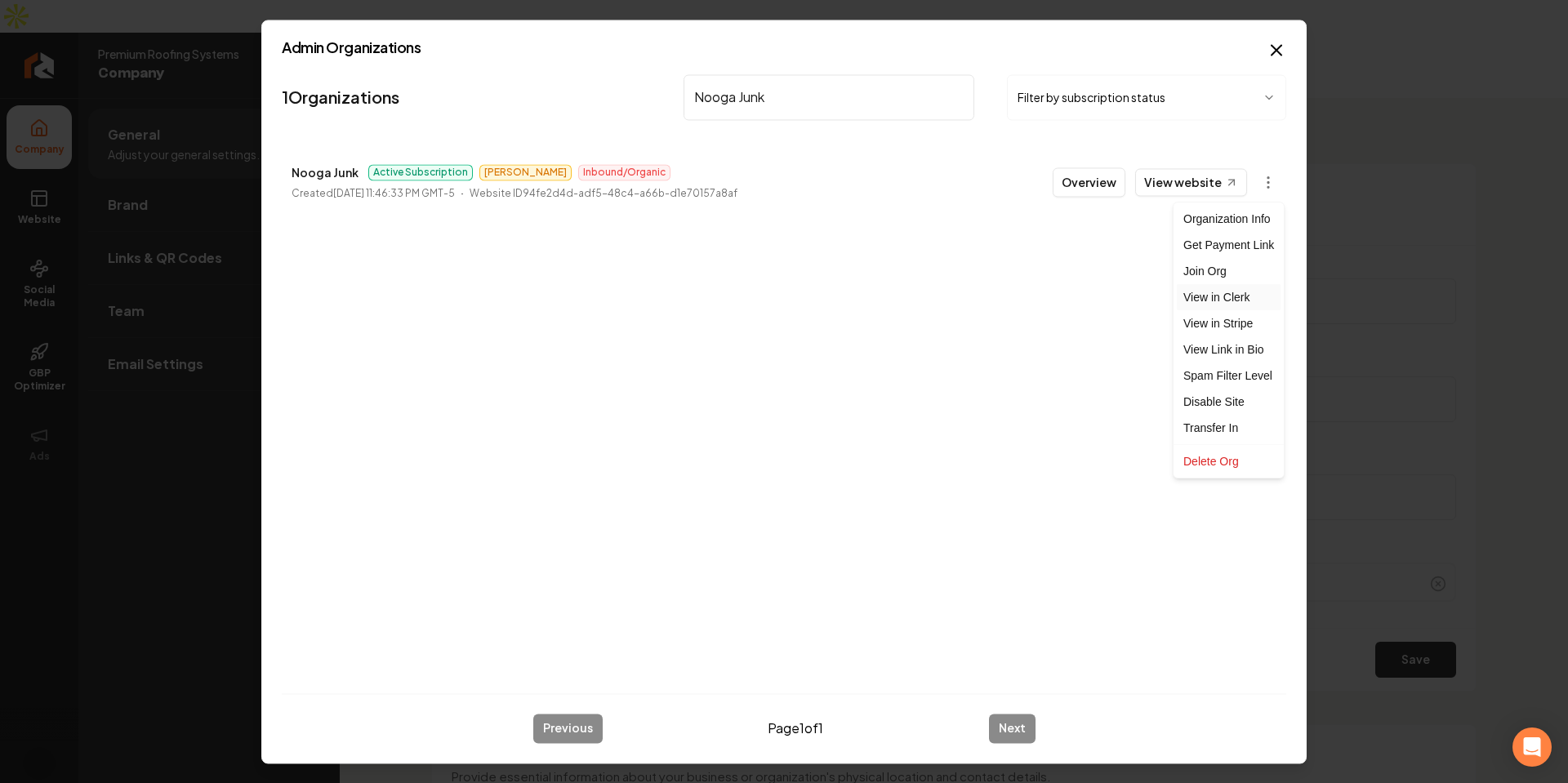
click at [1222, 298] on link "View in Clerk" at bounding box center [1228, 297] width 104 height 27
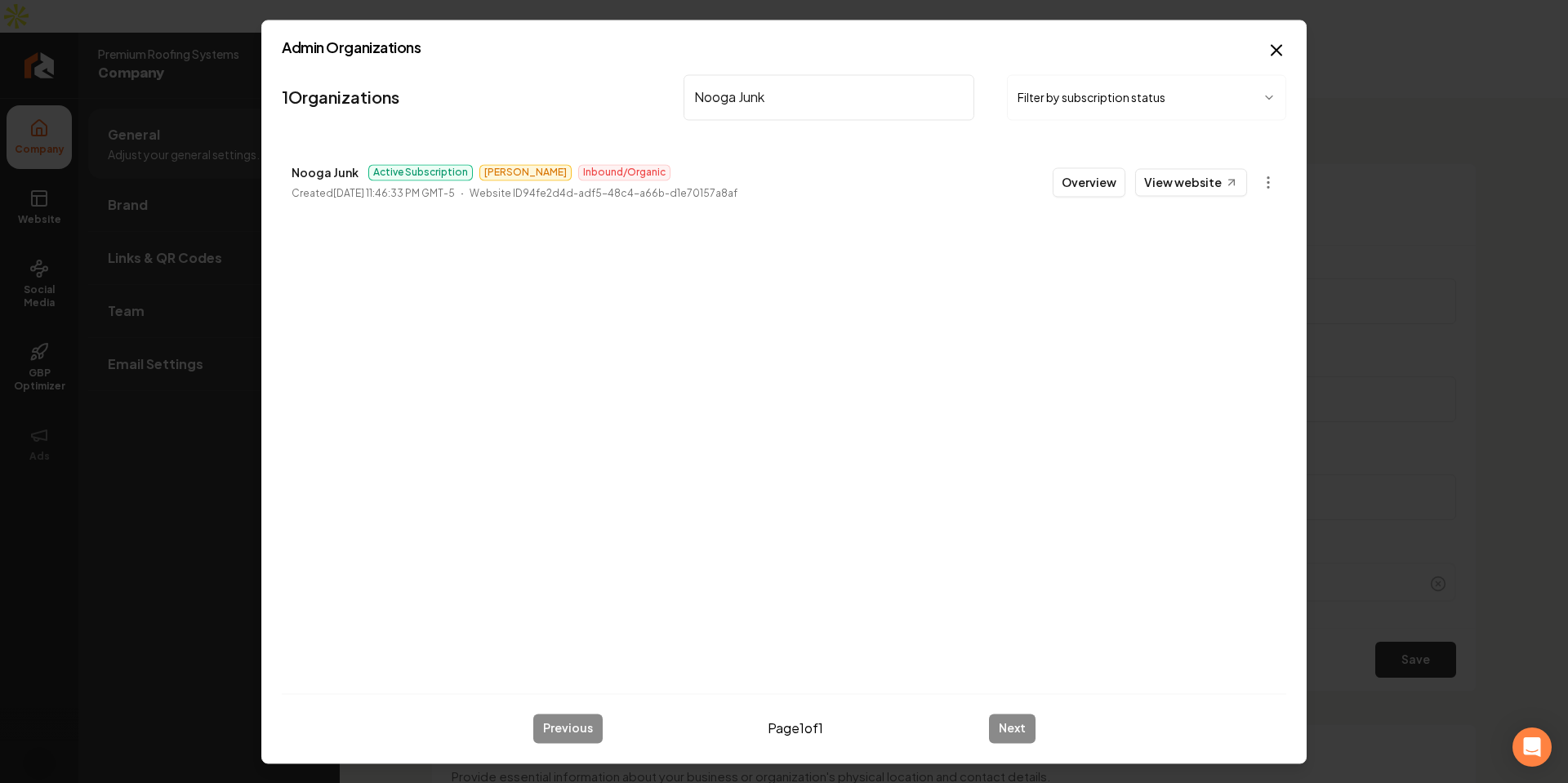
click at [851, 102] on input "Nooga Junk" at bounding box center [828, 97] width 291 height 46
paste input "Straight Edge Landscaping"
click at [1257, 186] on body "Company Website Social Media GBP Optimizer Ads Account Premium Roofing Systems …" at bounding box center [784, 391] width 1568 height 783
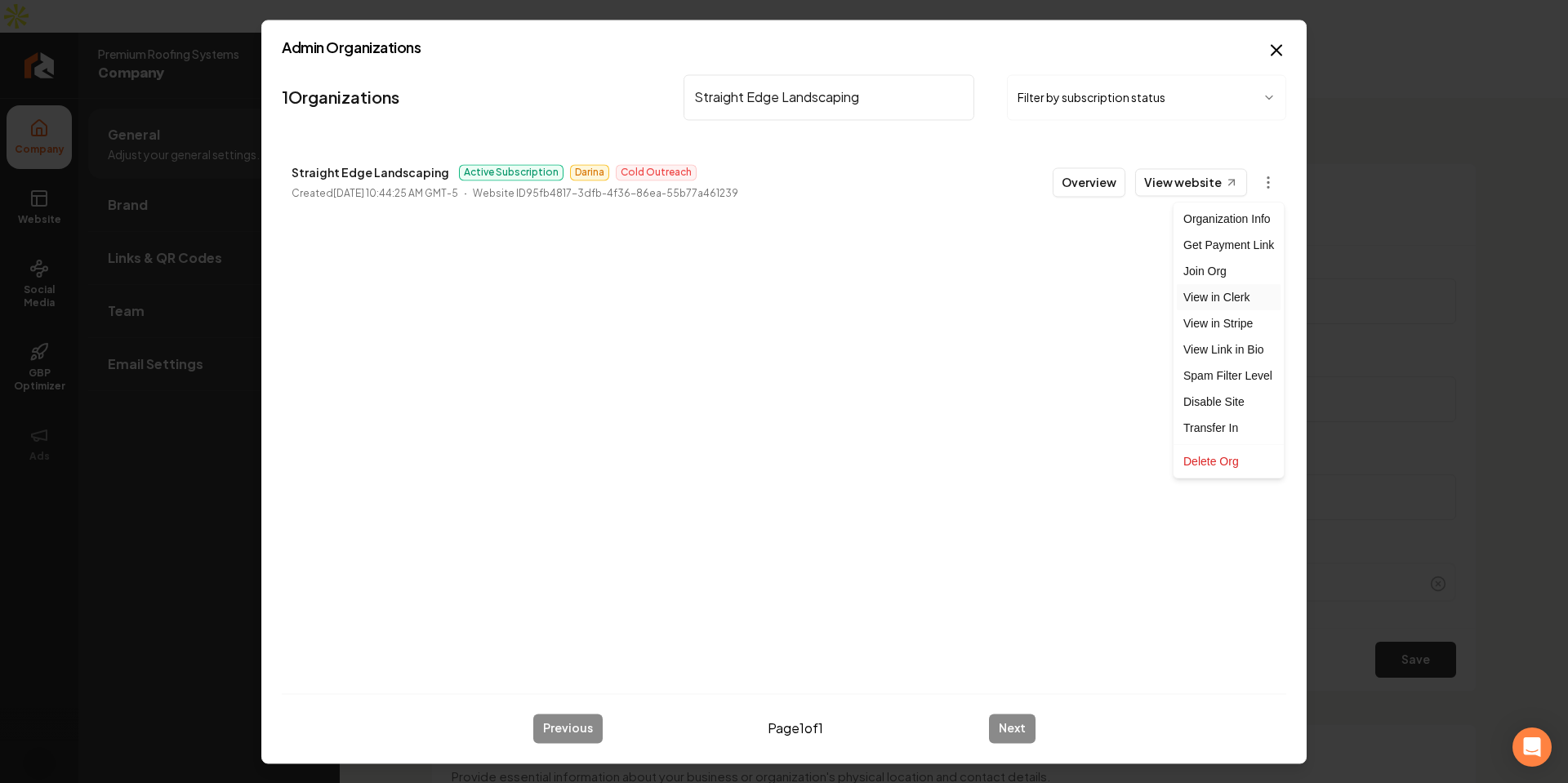
click at [1233, 301] on link "View in Clerk" at bounding box center [1228, 297] width 104 height 27
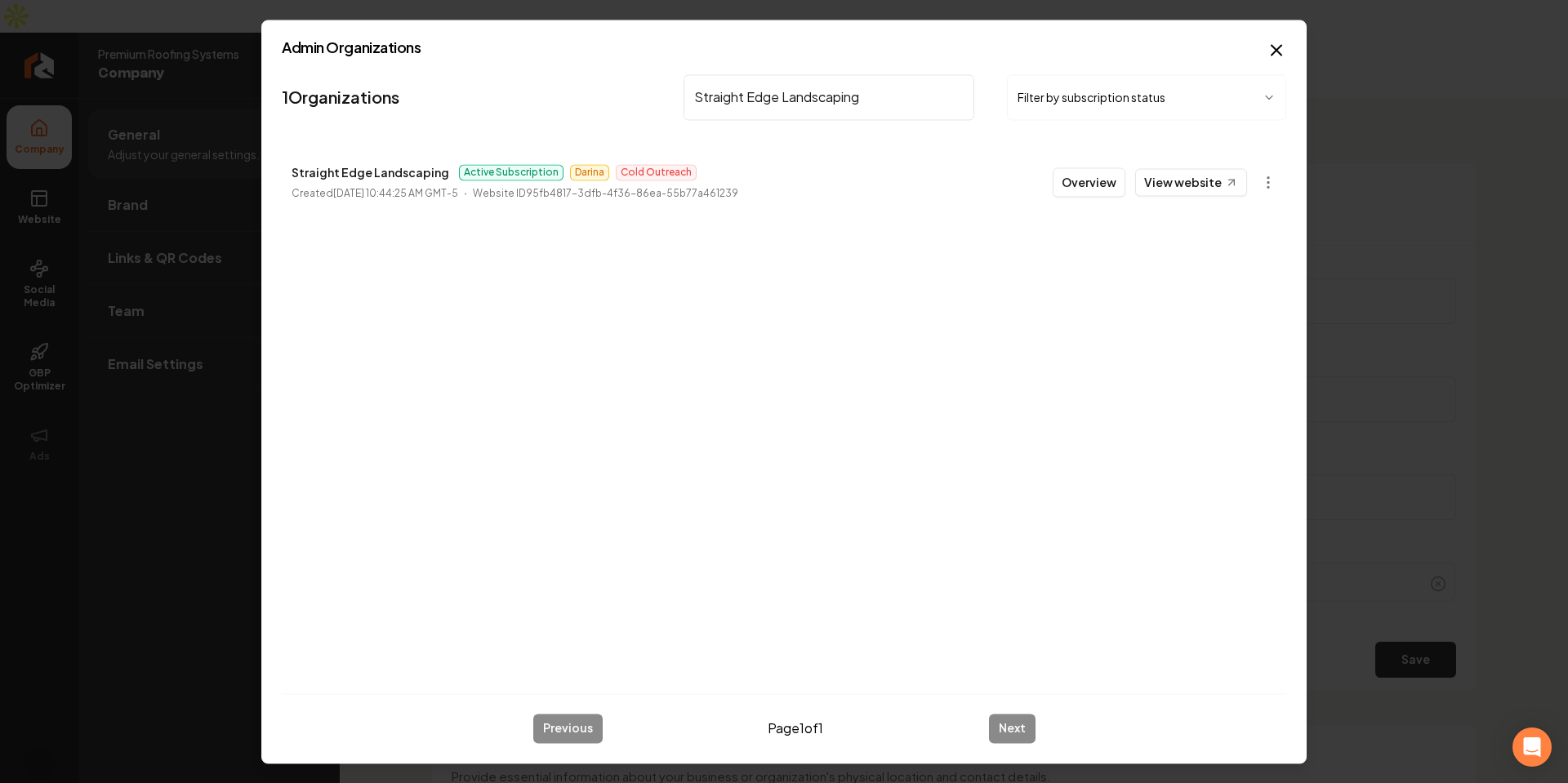
click at [826, 59] on div "Admin Organizations 1 Organizations Straight Edge Landscaping Filter by subscri…" at bounding box center [784, 392] width 1045 height 744
click at [787, 85] on input "Straight Edge Landscaping" at bounding box center [828, 97] width 291 height 46
paste input "ADJ Electric"
click at [1276, 180] on body "Company Website Social Media GBP Optimizer Ads Account Premium Roofing Systems …" at bounding box center [784, 391] width 1568 height 783
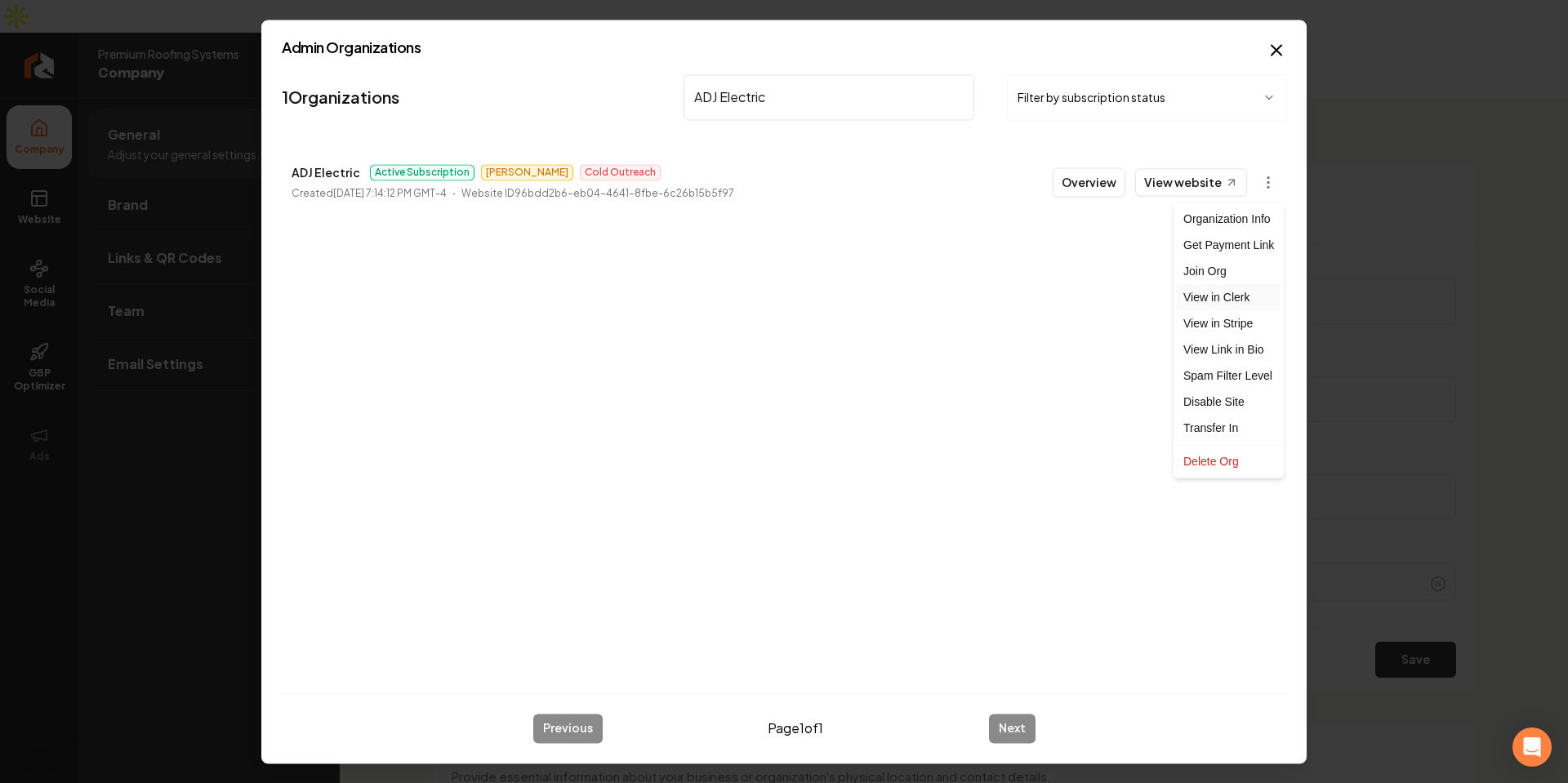
click at [1234, 309] on link "View in Clerk" at bounding box center [1228, 297] width 104 height 27
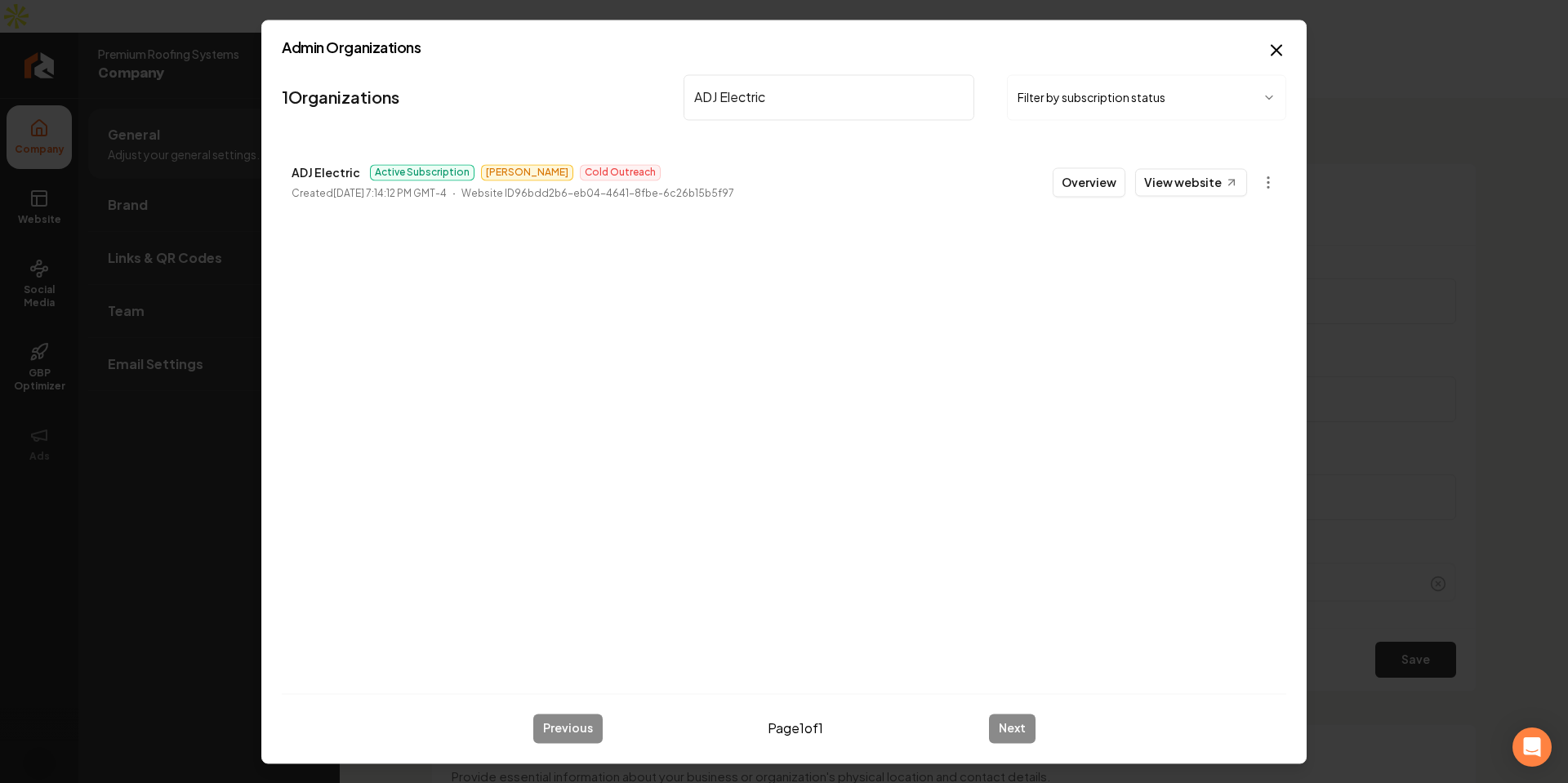
click at [778, 114] on input "ADJ Electric" at bounding box center [828, 97] width 291 height 46
paste input "Carolina Dumpster Company"
click at [1266, 181] on body "Company Website Social Media GBP Optimizer Ads Account Premium Roofing Systems …" at bounding box center [784, 391] width 1568 height 783
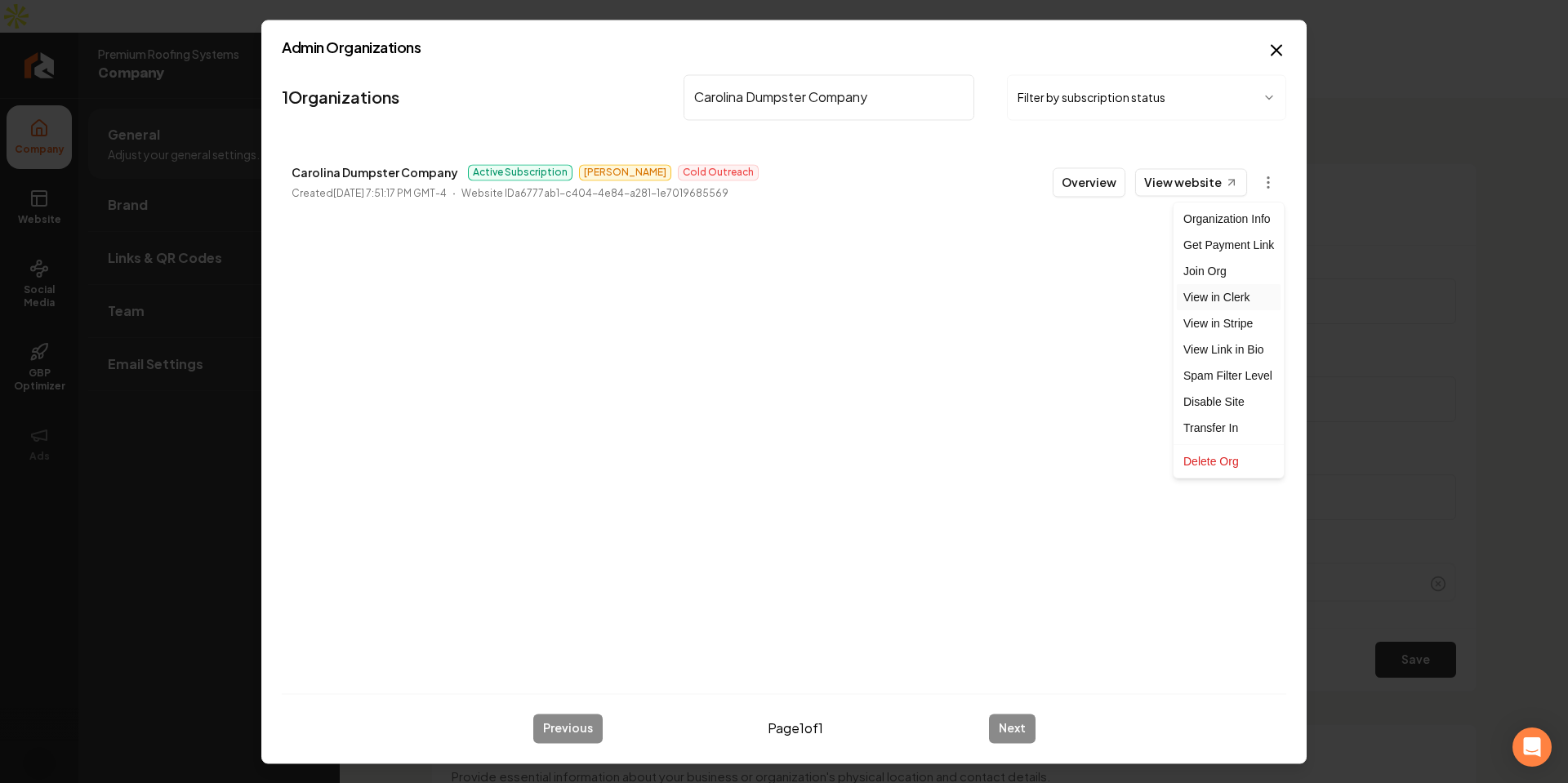
click at [1238, 302] on link "View in Clerk" at bounding box center [1228, 297] width 104 height 27
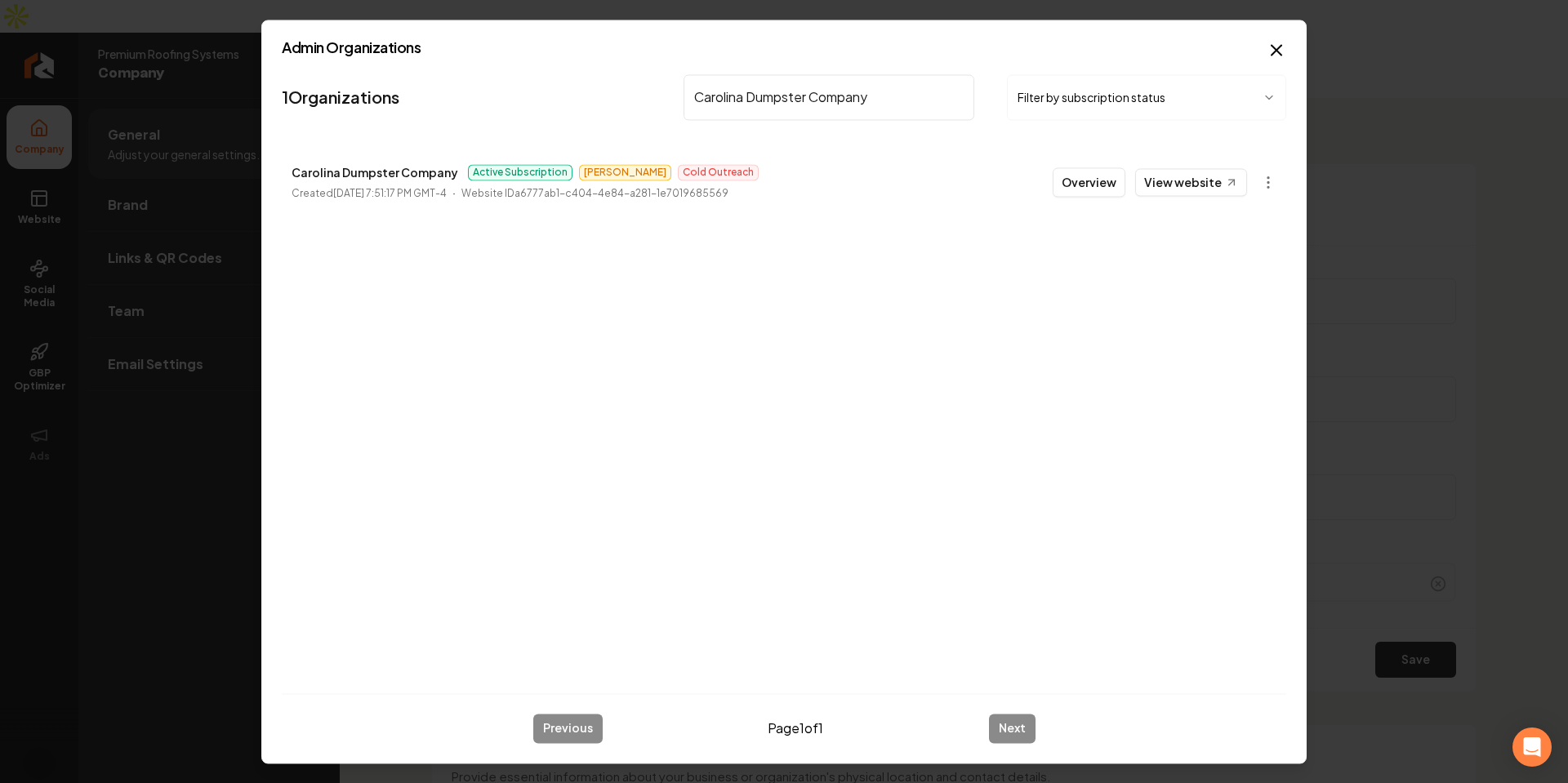
click at [733, 85] on input "Carolina Dumpster Company" at bounding box center [828, 97] width 291 height 46
paste input "Iron Ridge Construction/Metal Roofing LLC"
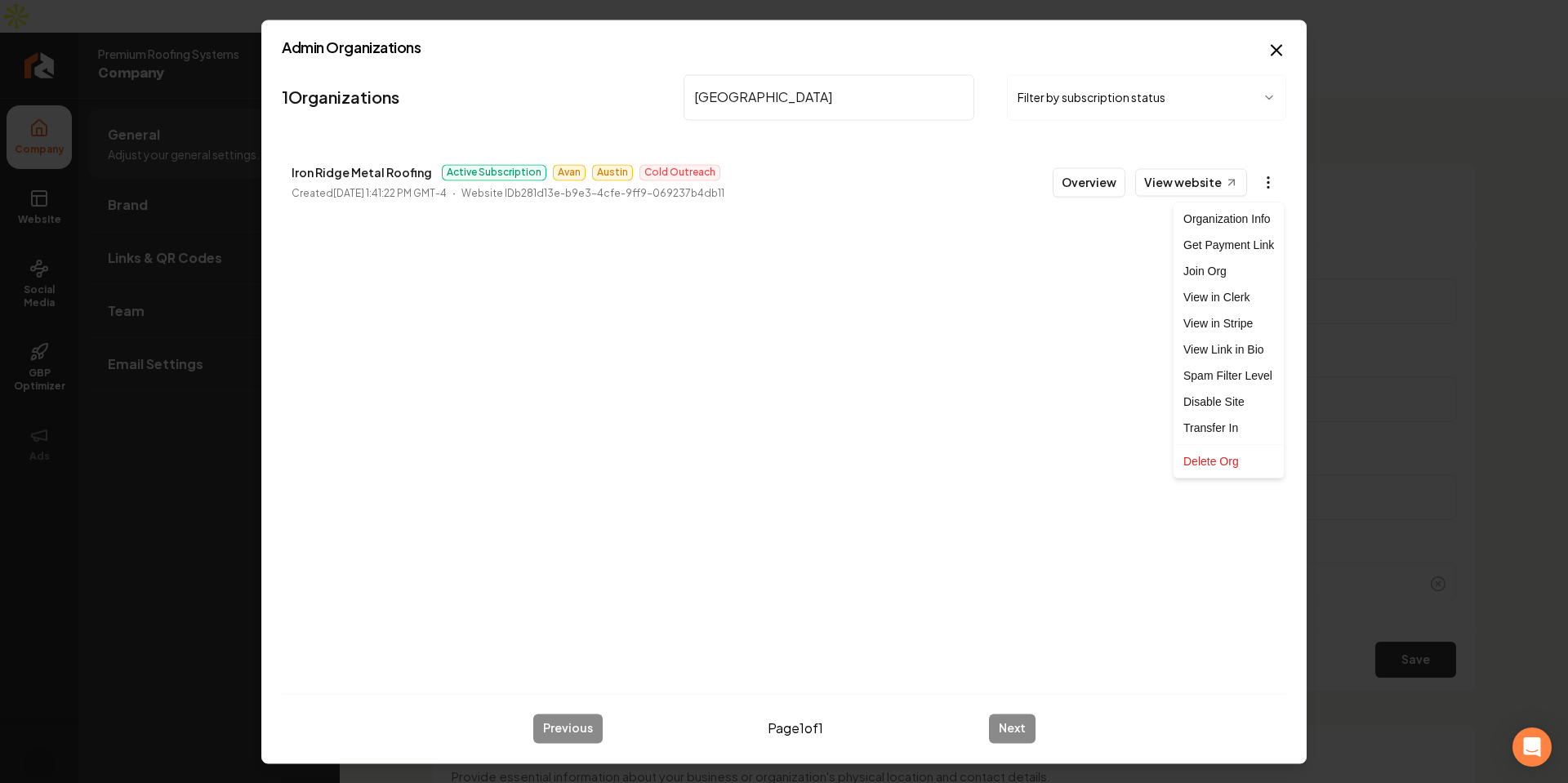
click at [1259, 181] on body "Company Website Social Media GBP Optimizer Ads Account Premium Roofing Systems …" at bounding box center [784, 391] width 1568 height 783
click at [1229, 306] on link "View in Clerk" at bounding box center [1228, 297] width 104 height 27
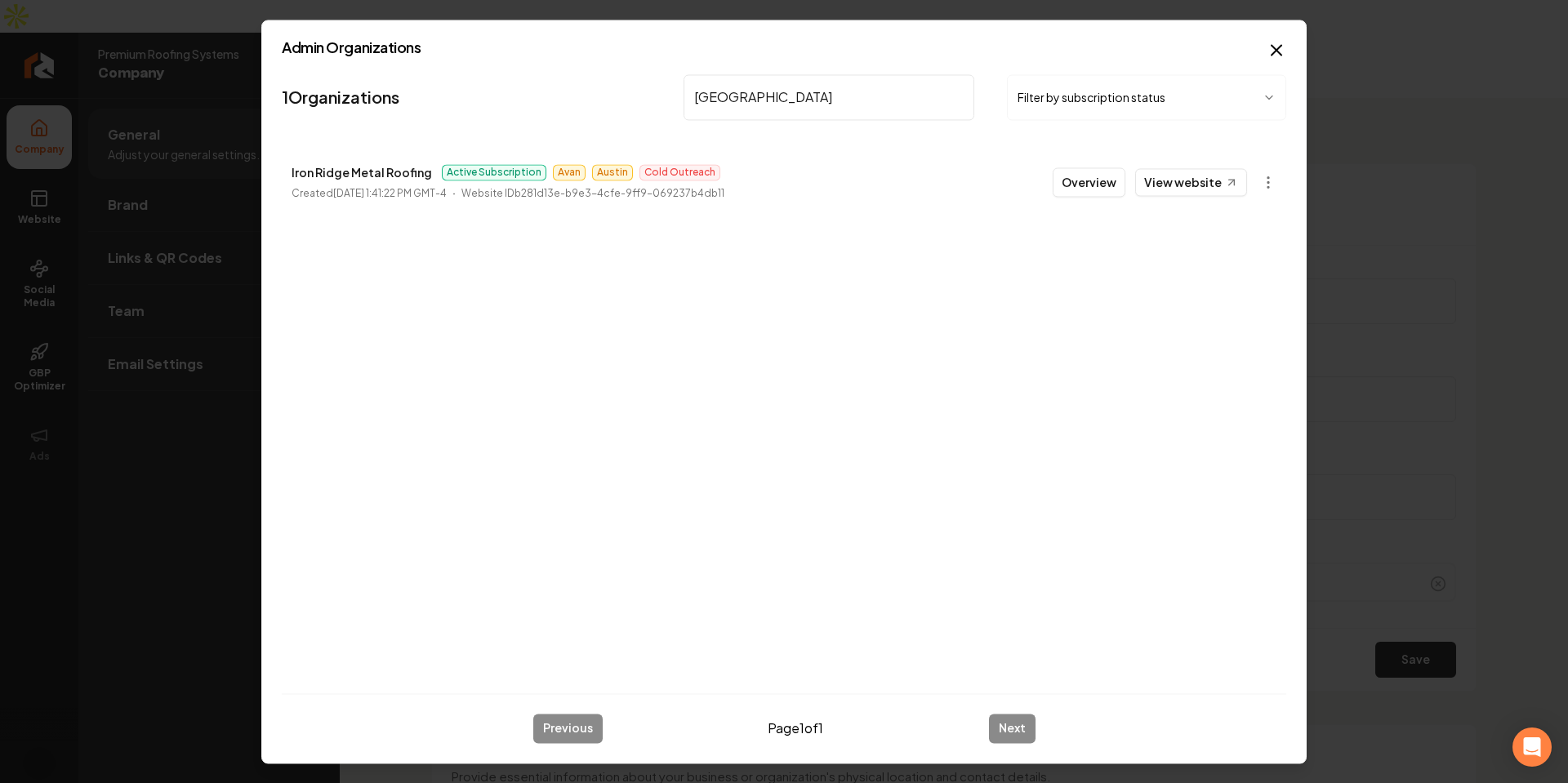
click at [761, 109] on input "[GEOGRAPHIC_DATA]" at bounding box center [828, 97] width 291 height 46
paste input "Groundsman"
click at [1262, 187] on body "Company Website Social Media GBP Optimizer Ads Account Premium Roofing Systems …" at bounding box center [784, 391] width 1568 height 783
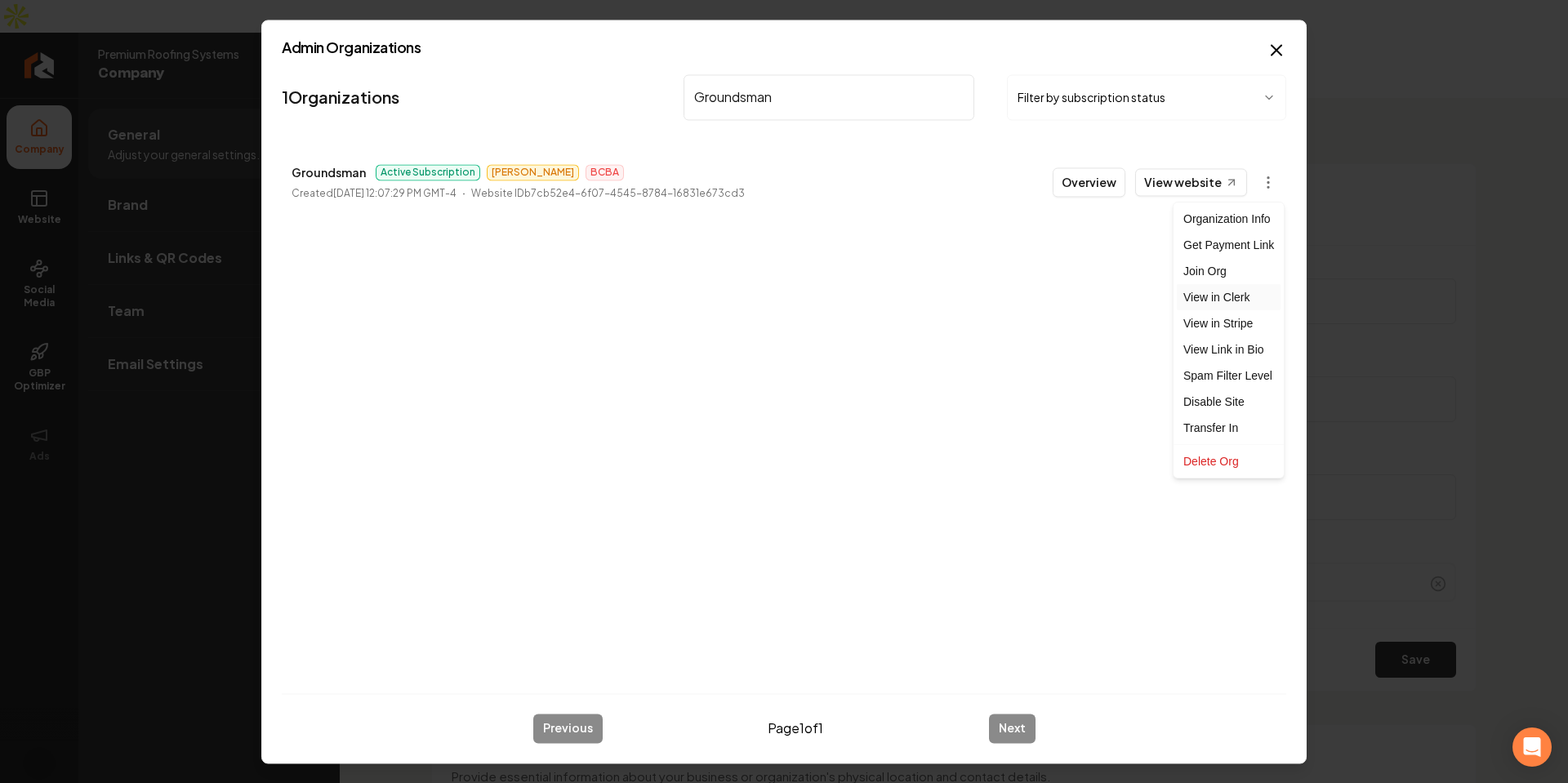
click at [1218, 304] on link "View in Clerk" at bounding box center [1228, 297] width 104 height 27
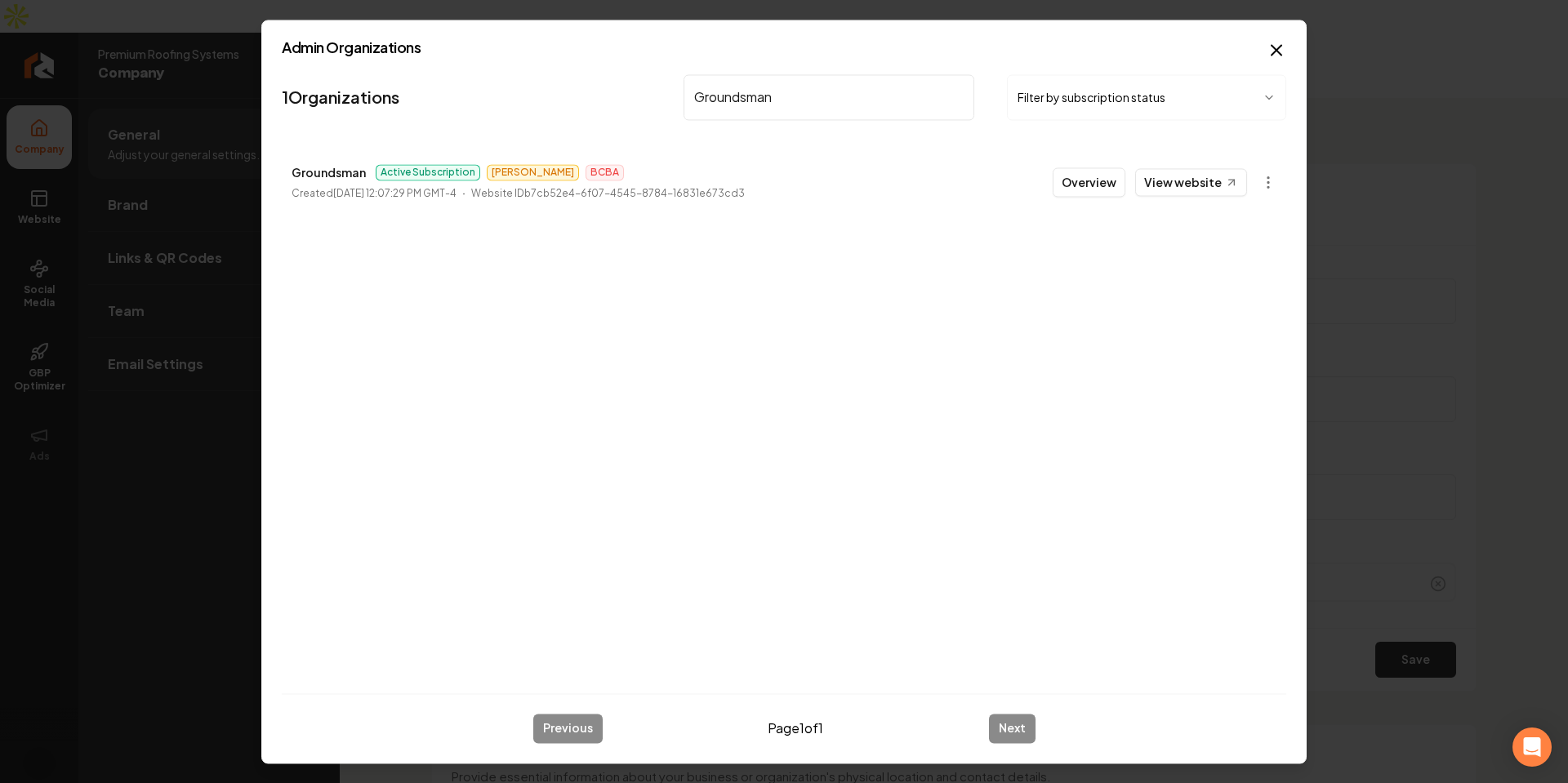
click at [832, 112] on input "Groundsman" at bounding box center [828, 97] width 291 height 46
paste input "[PERSON_NAME] Electric, LLC"
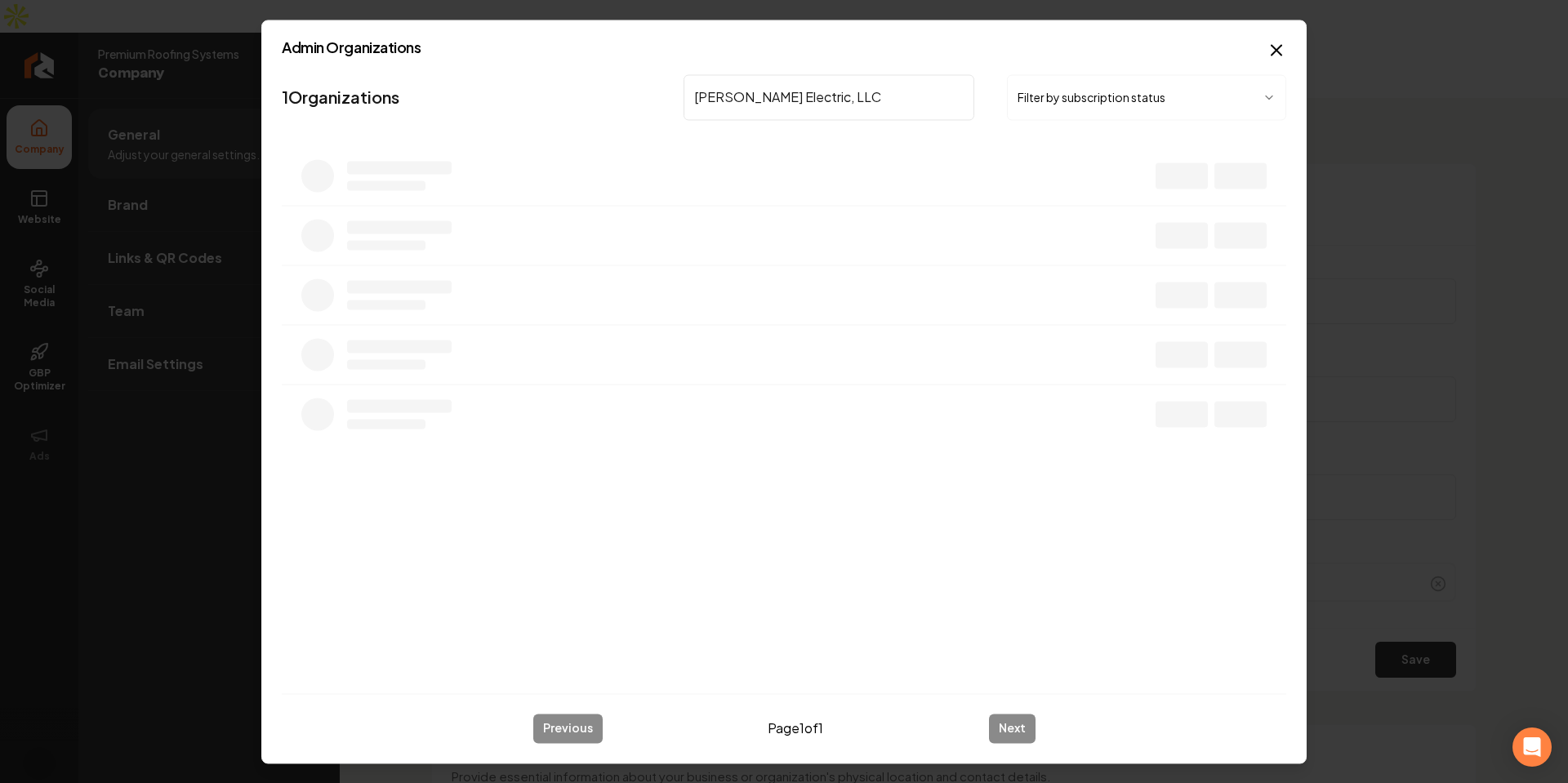
click at [756, 95] on input "[PERSON_NAME] Electric, LLC" at bounding box center [828, 97] width 291 height 46
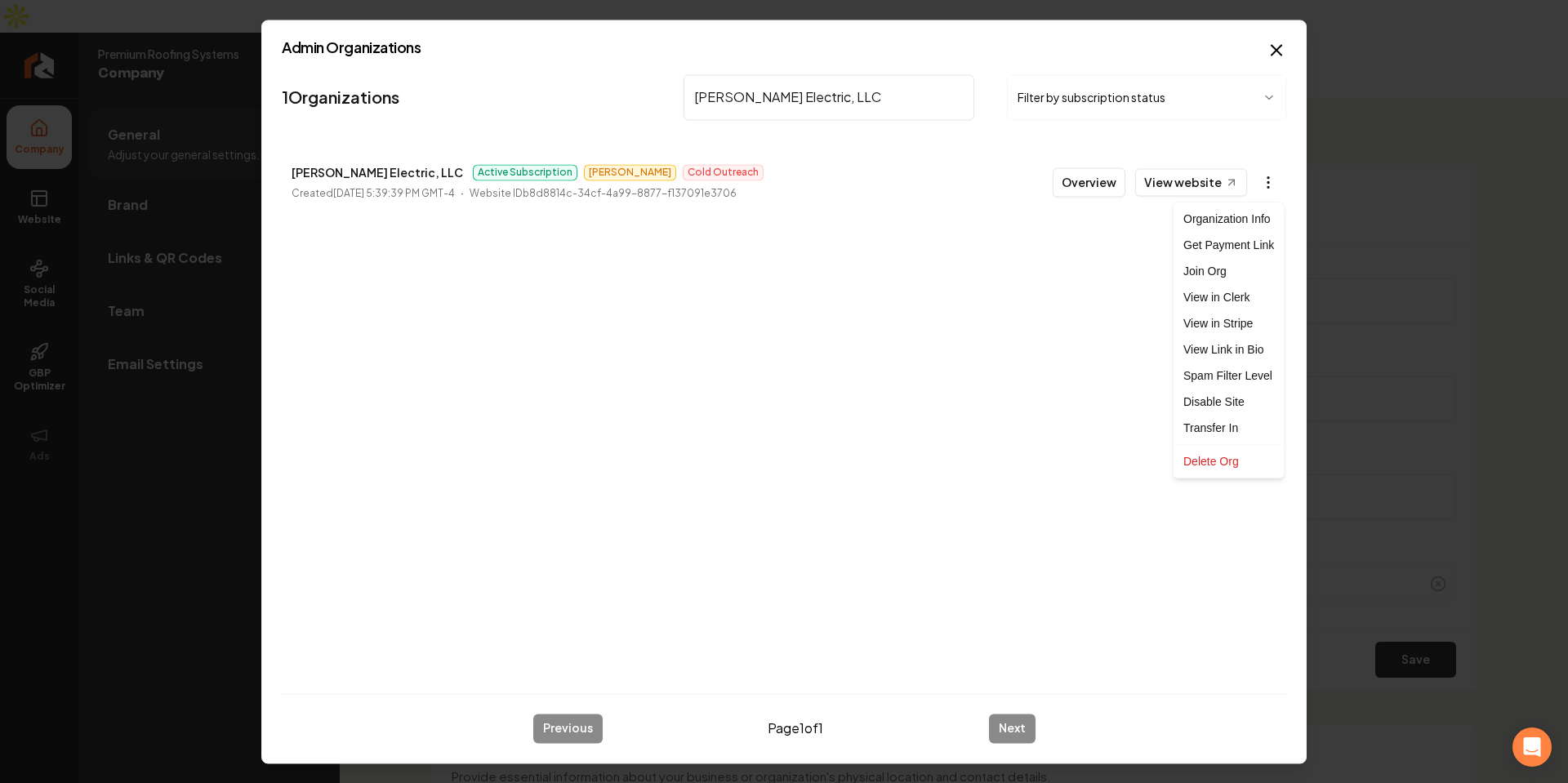
click at [1276, 186] on body "Company Website Social Media GBP Optimizer Ads Account Premium Roofing Systems …" at bounding box center [784, 391] width 1568 height 783
click at [1234, 293] on link "View in Clerk" at bounding box center [1228, 297] width 104 height 27
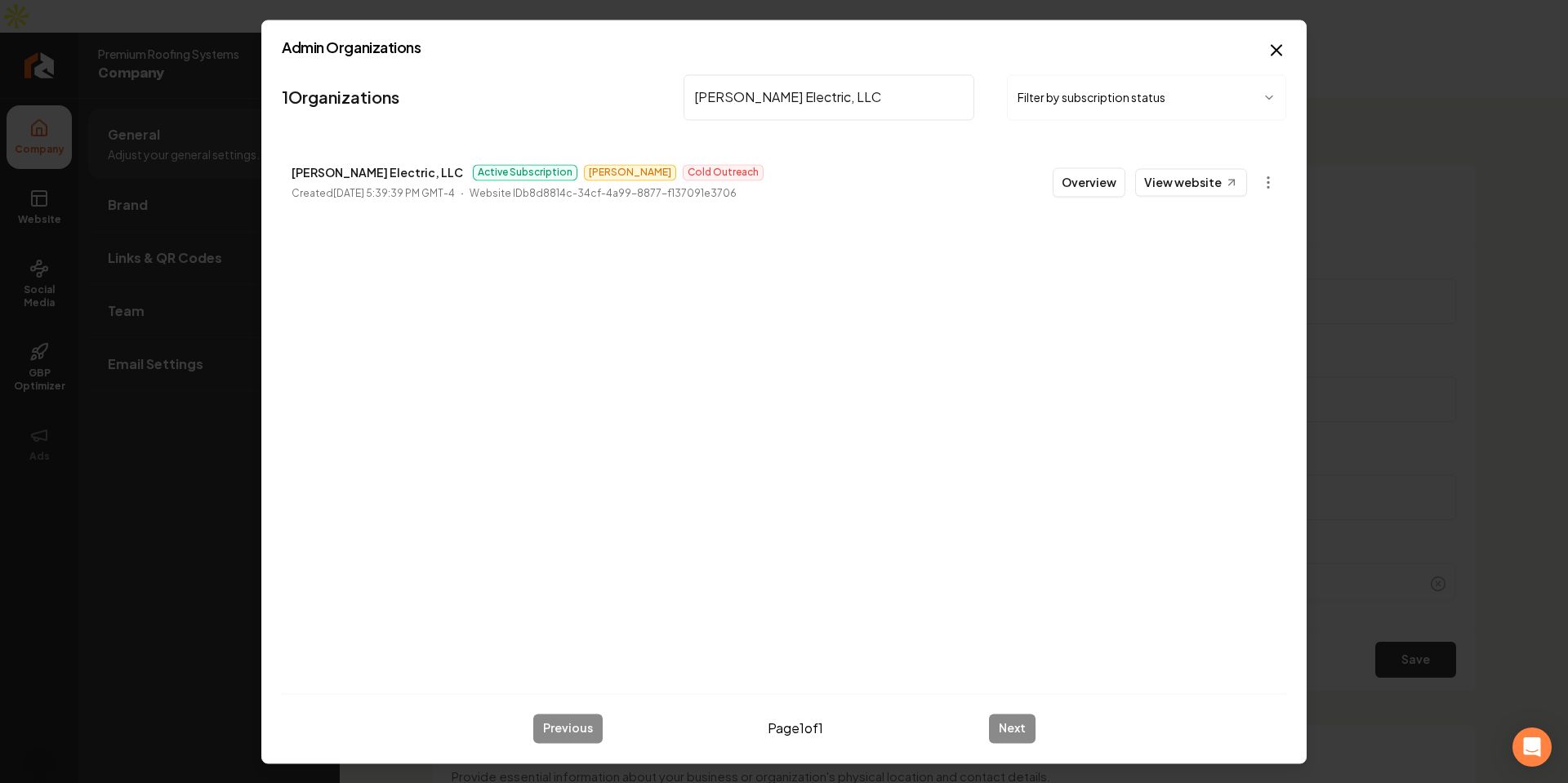
click at [770, 99] on input "[PERSON_NAME] Electric, LLC" at bounding box center [828, 97] width 291 height 46
paste input "Elevate Lawns"
click at [344, 181] on p "Elevate Lawns" at bounding box center [333, 172] width 83 height 20
click at [1271, 185] on body "Company Website Social Media GBP Optimizer Ads Account Premium Roofing Systems …" at bounding box center [784, 391] width 1568 height 783
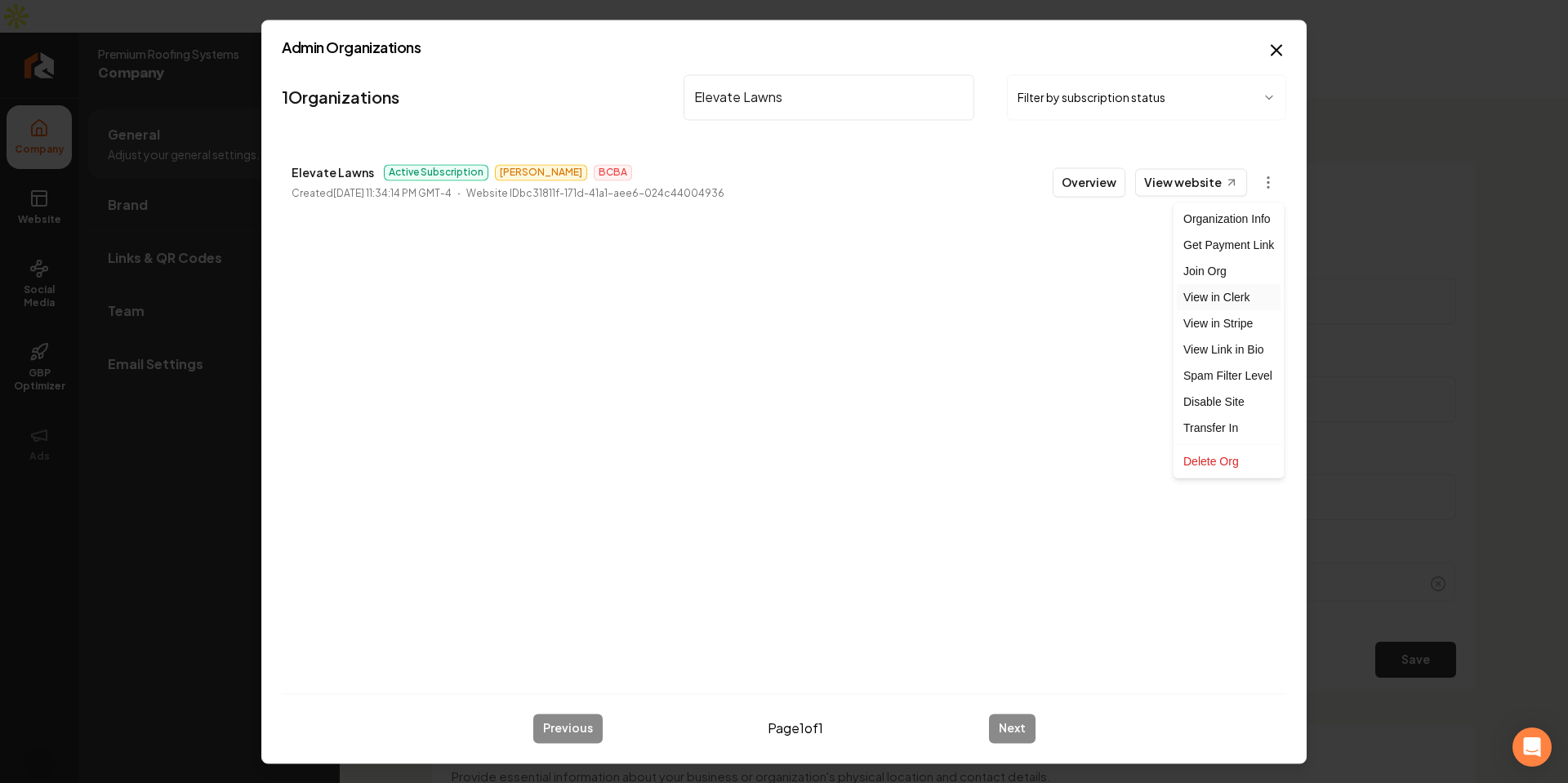
click at [1255, 300] on link "View in Clerk" at bounding box center [1228, 297] width 104 height 27
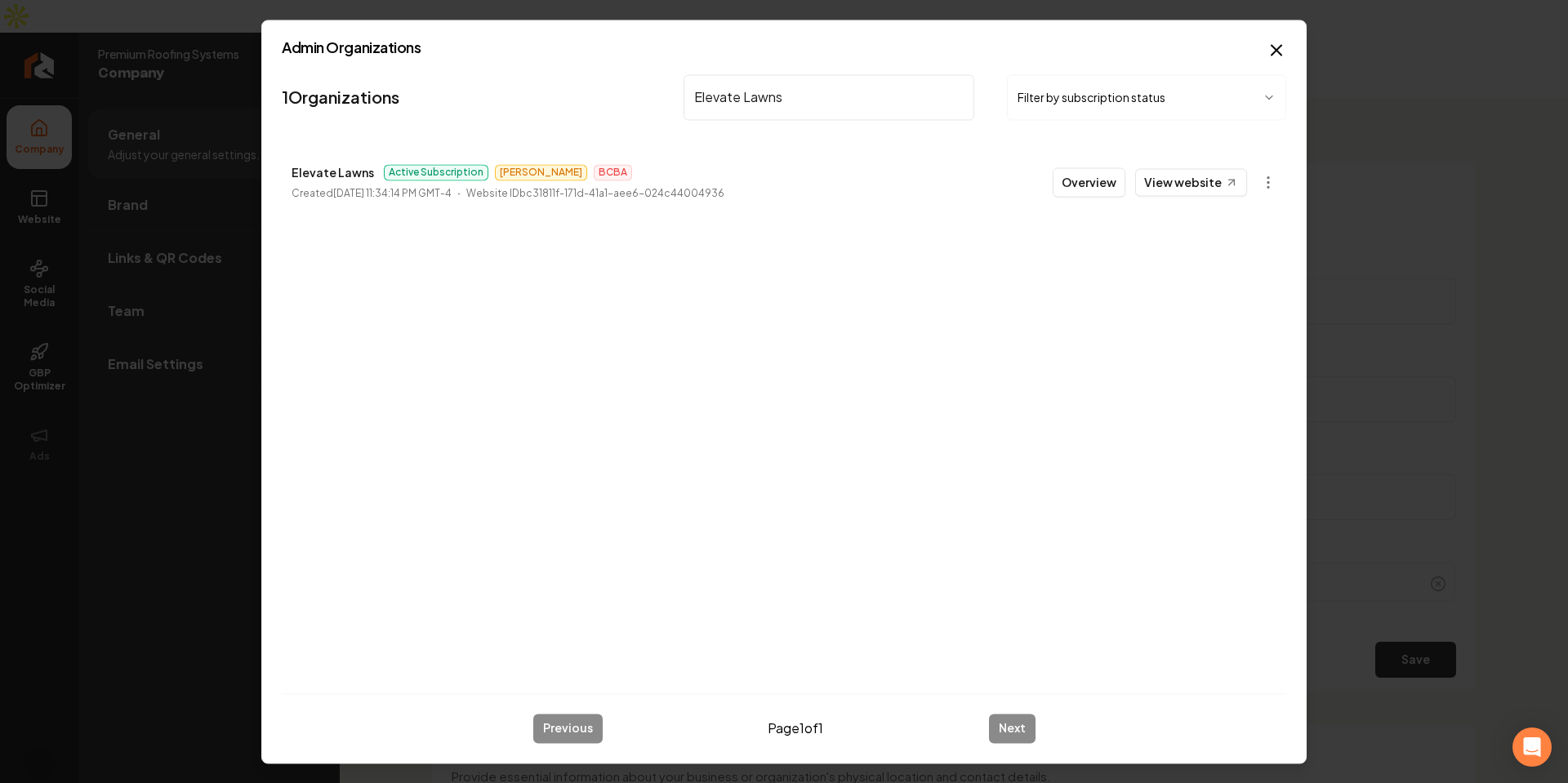
click at [834, 375] on div "1 Organizations Elevate Lawns Filter by subscription status Elevate Lawns Activ…" at bounding box center [784, 374] width 1005 height 612
click at [758, 86] on input "Elevate Lawns" at bounding box center [828, 97] width 291 height 46
paste input "[PERSON_NAME] Outdoor Landscape"
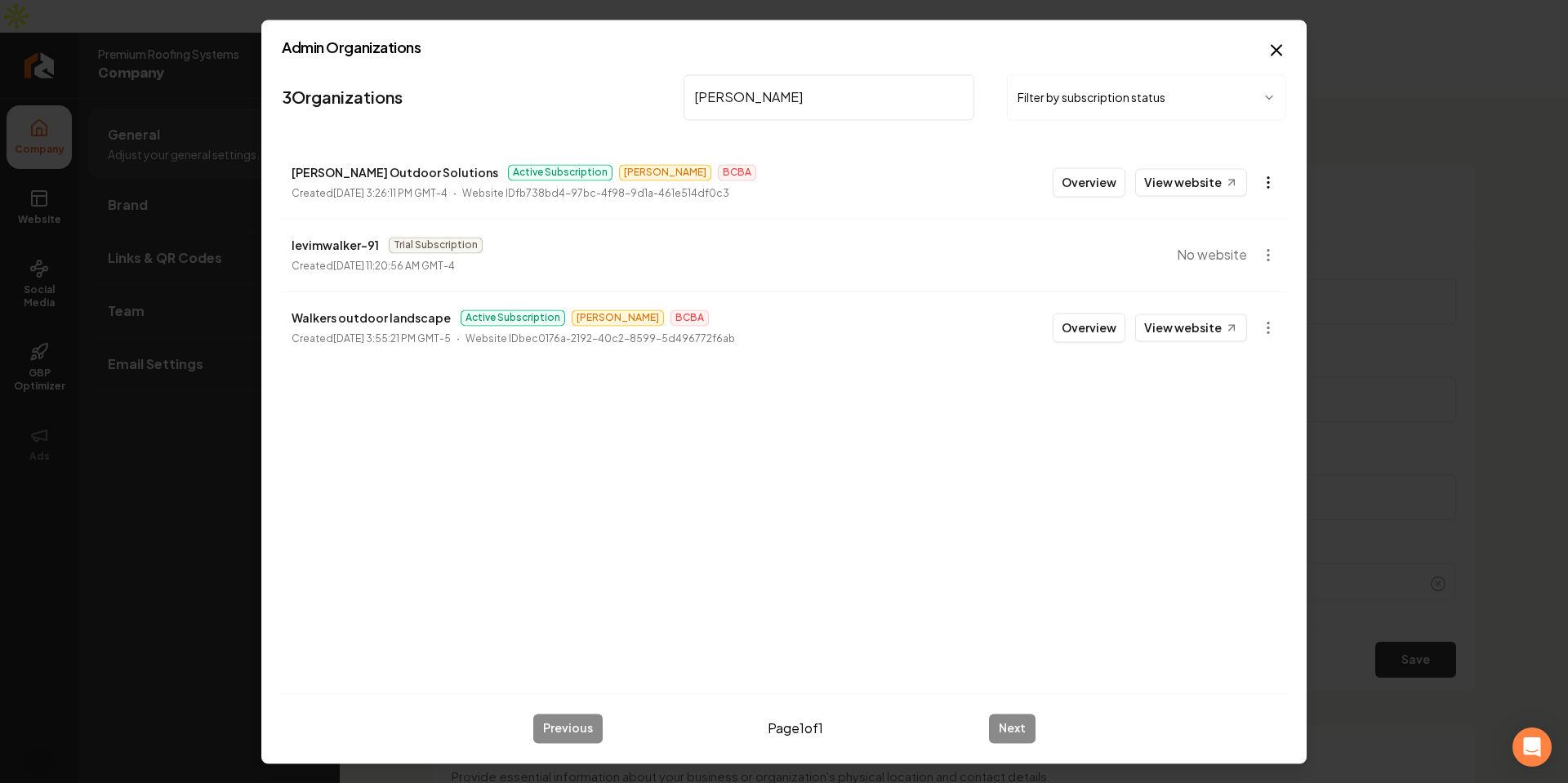
type input "[PERSON_NAME]"
click at [1275, 180] on body "Company Website Social Media GBP Optimizer Ads Account Premium Roofing Systems …" at bounding box center [784, 391] width 1568 height 783
click at [1229, 307] on link "View in Clerk" at bounding box center [1228, 297] width 104 height 27
click at [757, 85] on input "[PERSON_NAME]" at bounding box center [828, 97] width 291 height 46
paste input "Prestige Ai"
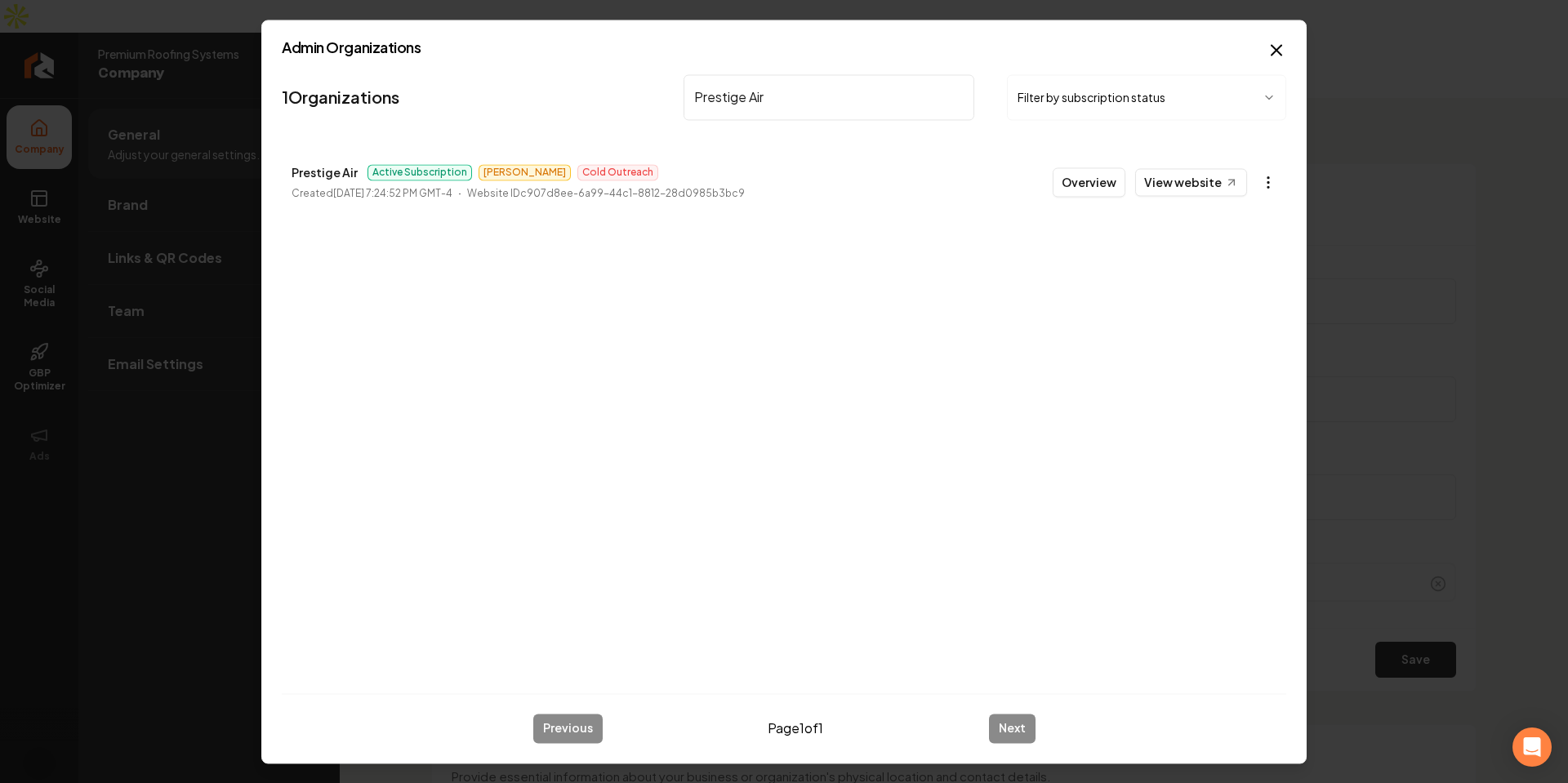
click at [1262, 180] on body "Company Website Social Media GBP Optimizer Ads Account Premium Roofing Systems …" at bounding box center [784, 391] width 1568 height 783
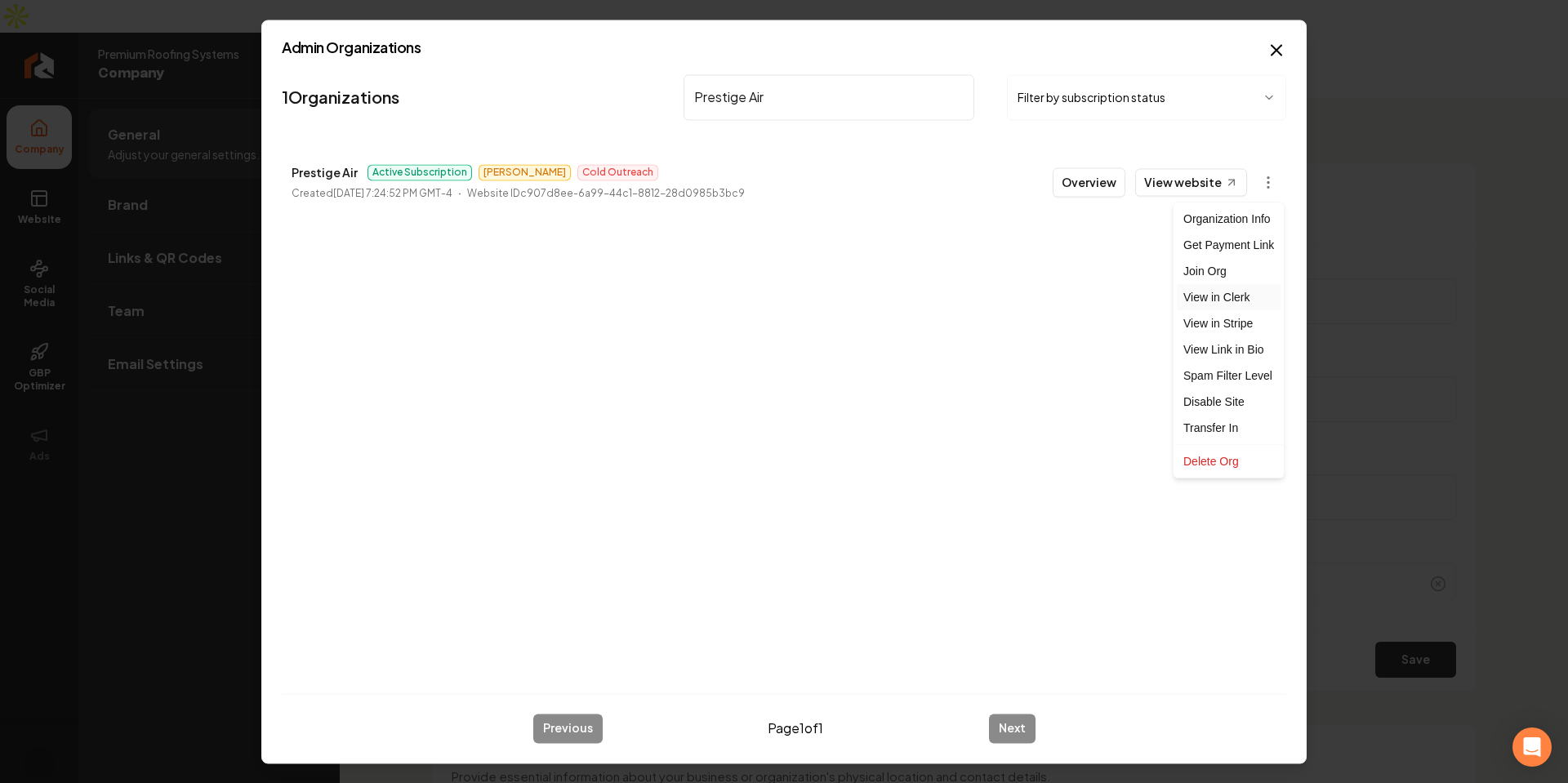
click at [1220, 304] on link "View in Clerk" at bounding box center [1228, 297] width 104 height 27
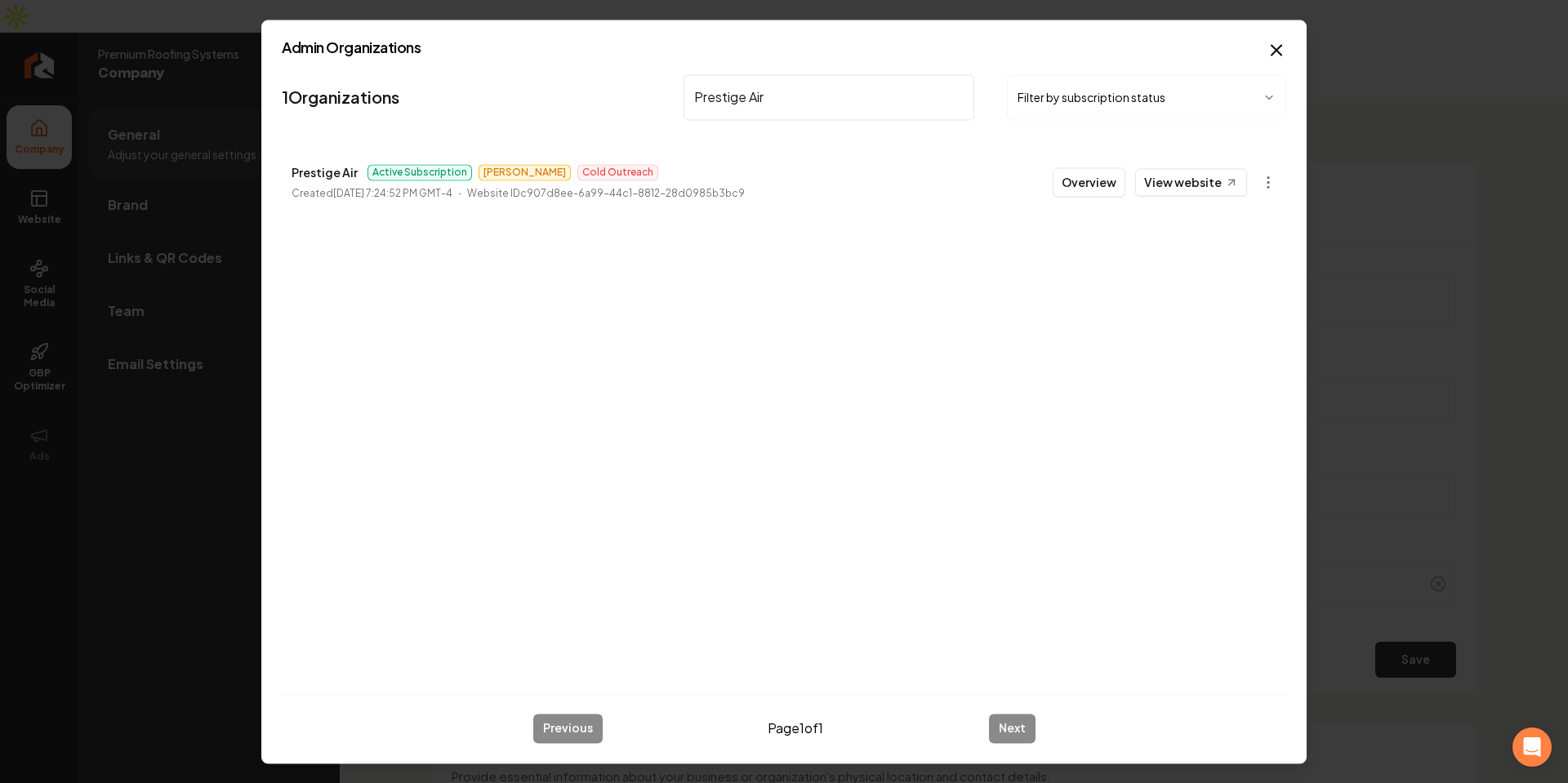
click at [829, 116] on input "Prestige Air" at bounding box center [828, 97] width 291 height 46
paste input "APEX Exterior Cleaning: Pressure Washing & Window Washing"
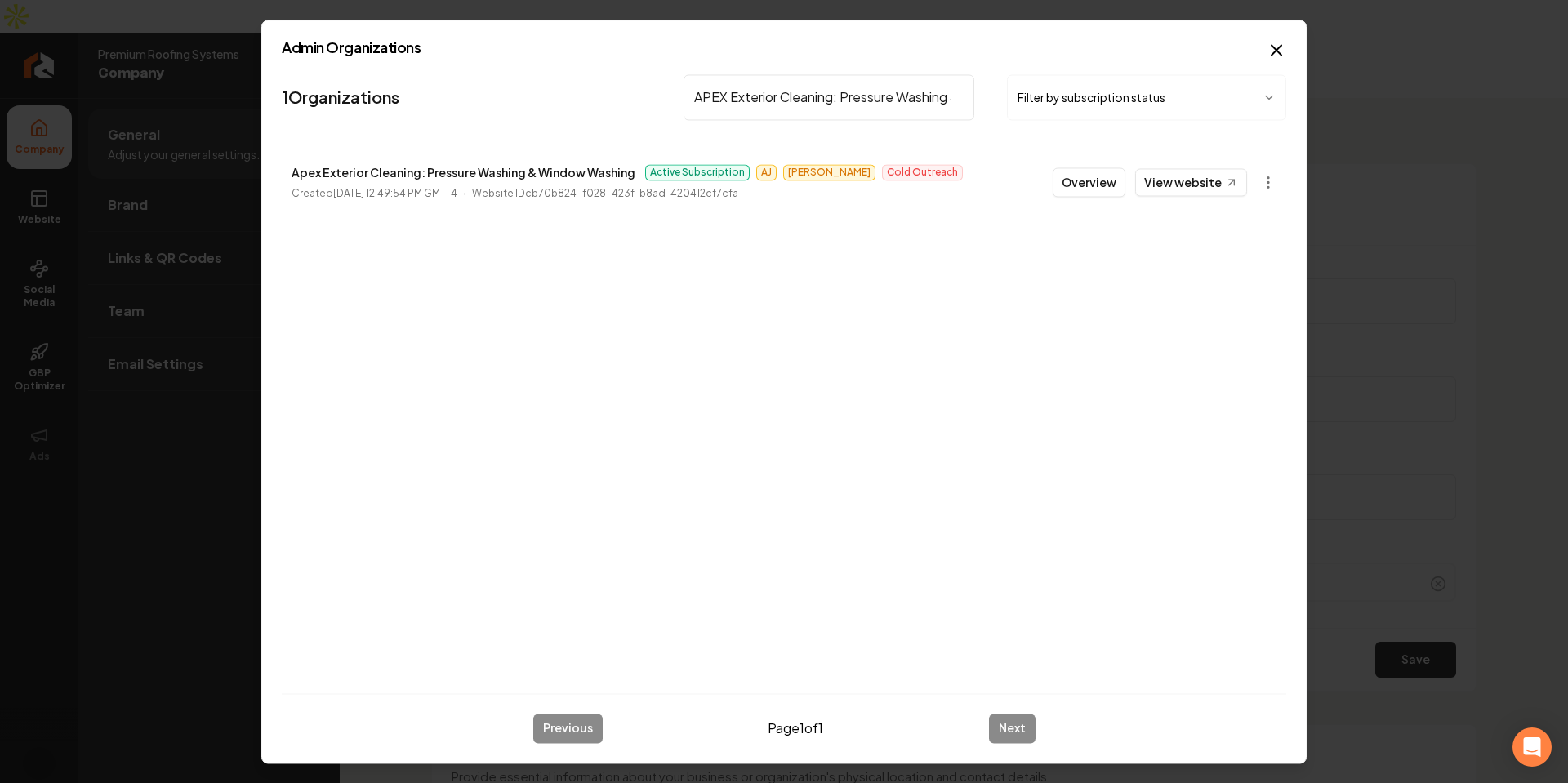
click at [1282, 190] on body "Company Website Social Media GBP Optimizer Ads Account Premium Roofing Systems …" at bounding box center [784, 391] width 1568 height 783
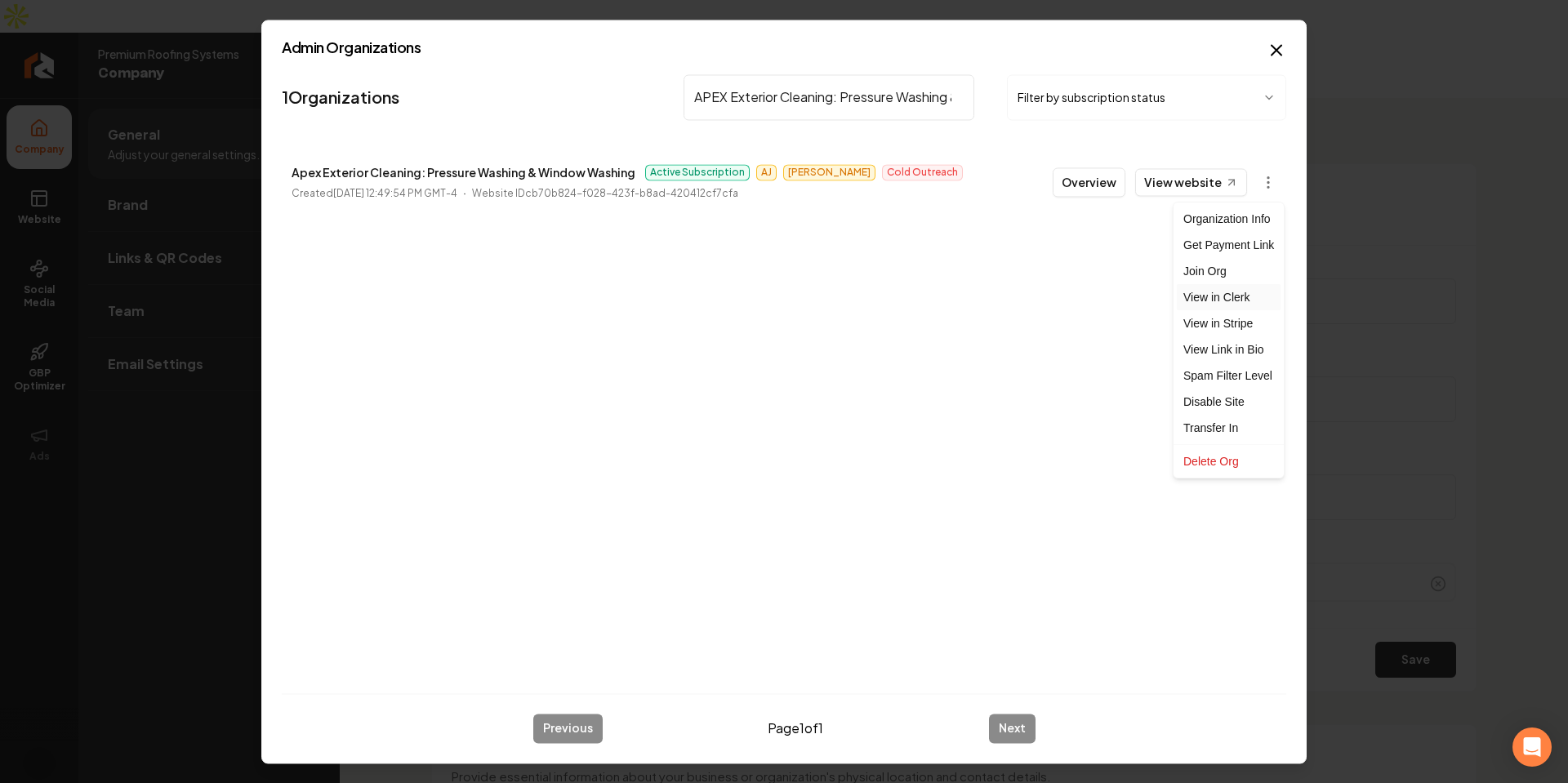
click at [1235, 303] on link "View in Clerk" at bounding box center [1228, 297] width 104 height 27
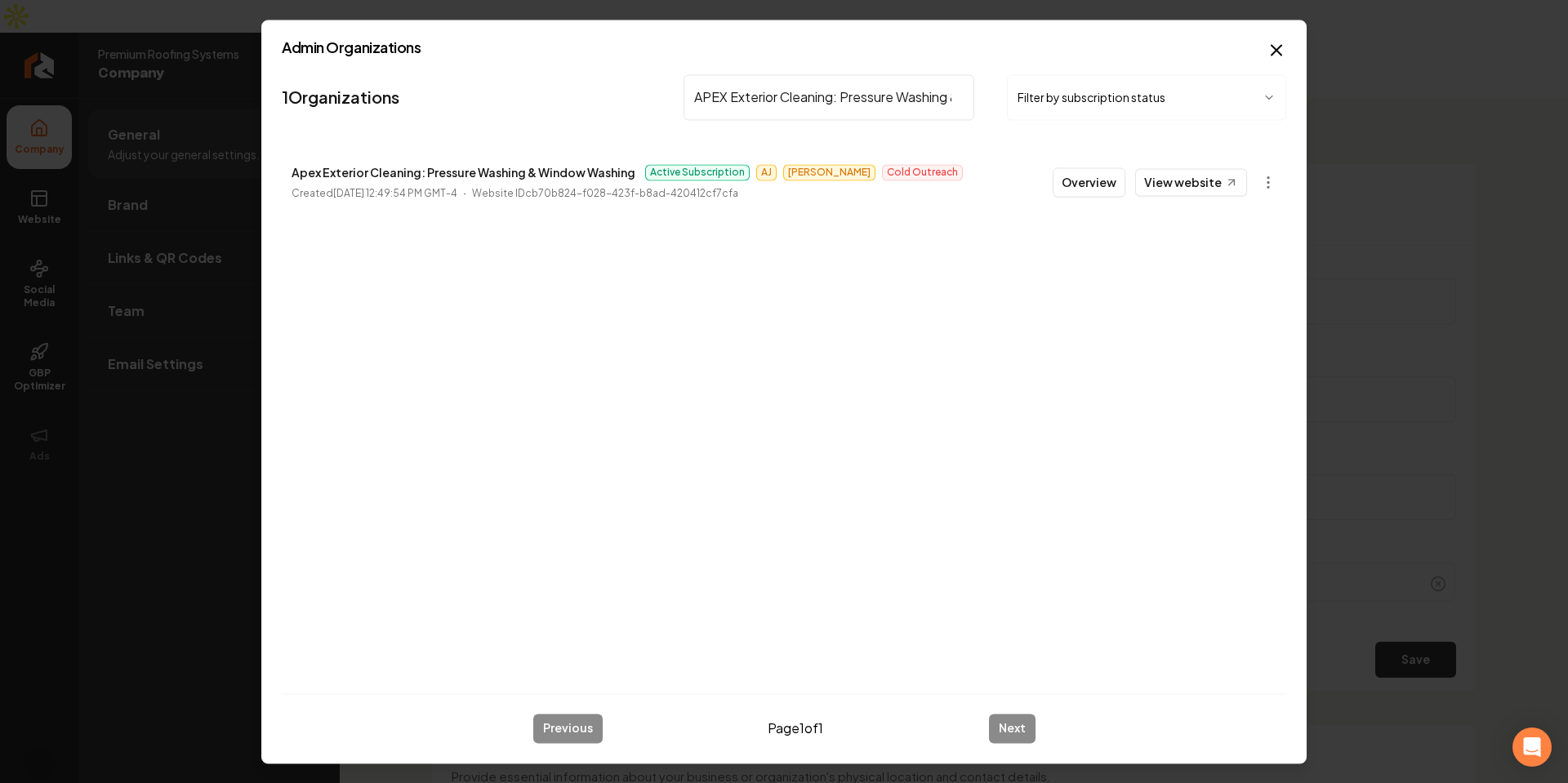
click at [777, 405] on div "1 Organizations APEX Exterior Cleaning: Pressure Washing & Window Washing Filte…" at bounding box center [784, 374] width 1005 height 612
click at [834, 98] on input "APEX Exterior Cleaning: Pressure Washing & Window Washing" at bounding box center [828, 97] width 291 height 46
paste input "Lawn Care Professionals LLC"
drag, startPoint x: 993, startPoint y: 437, endPoint x: 959, endPoint y: 432, distance: 34.4
click at [992, 437] on div "1 Organizations Lawn Care Professionals LLC Filter by subscription status Apex …" at bounding box center [784, 374] width 1005 height 612
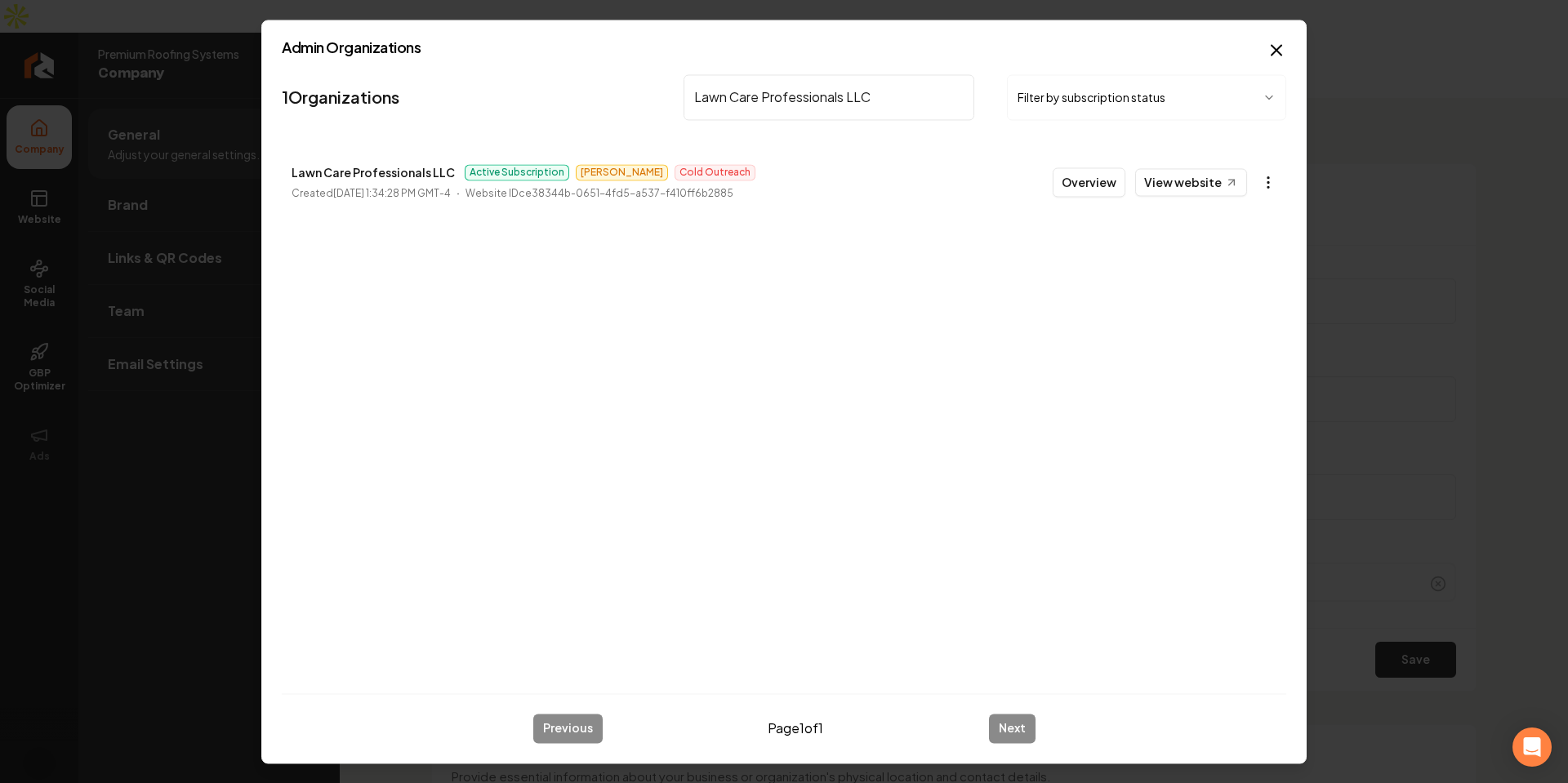
click at [1270, 186] on body "Company Website Social Media GBP Optimizer Ads Account Premium Roofing Systems …" at bounding box center [784, 391] width 1568 height 783
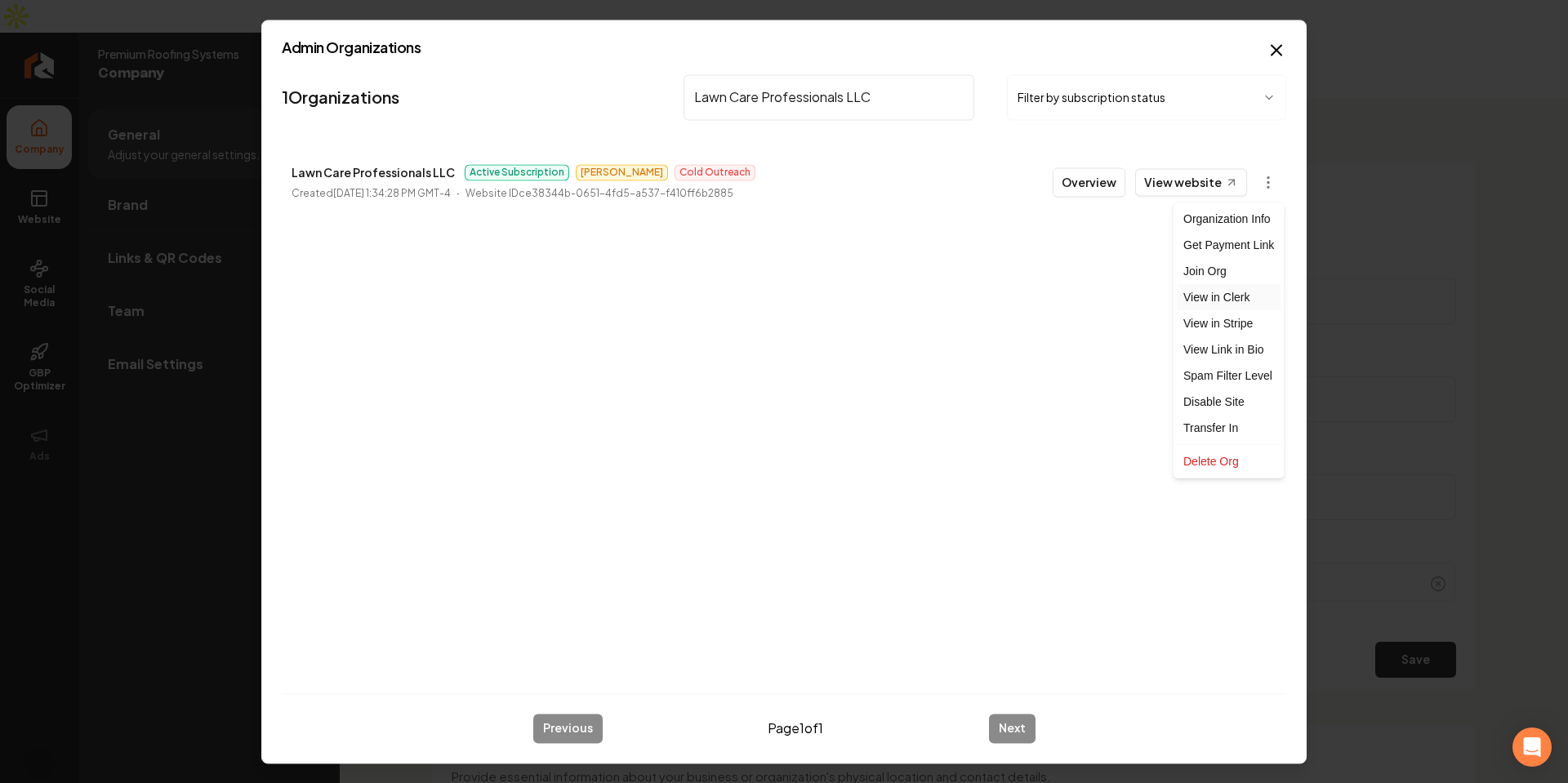
click at [1231, 302] on link "View in Clerk" at bounding box center [1228, 297] width 104 height 27
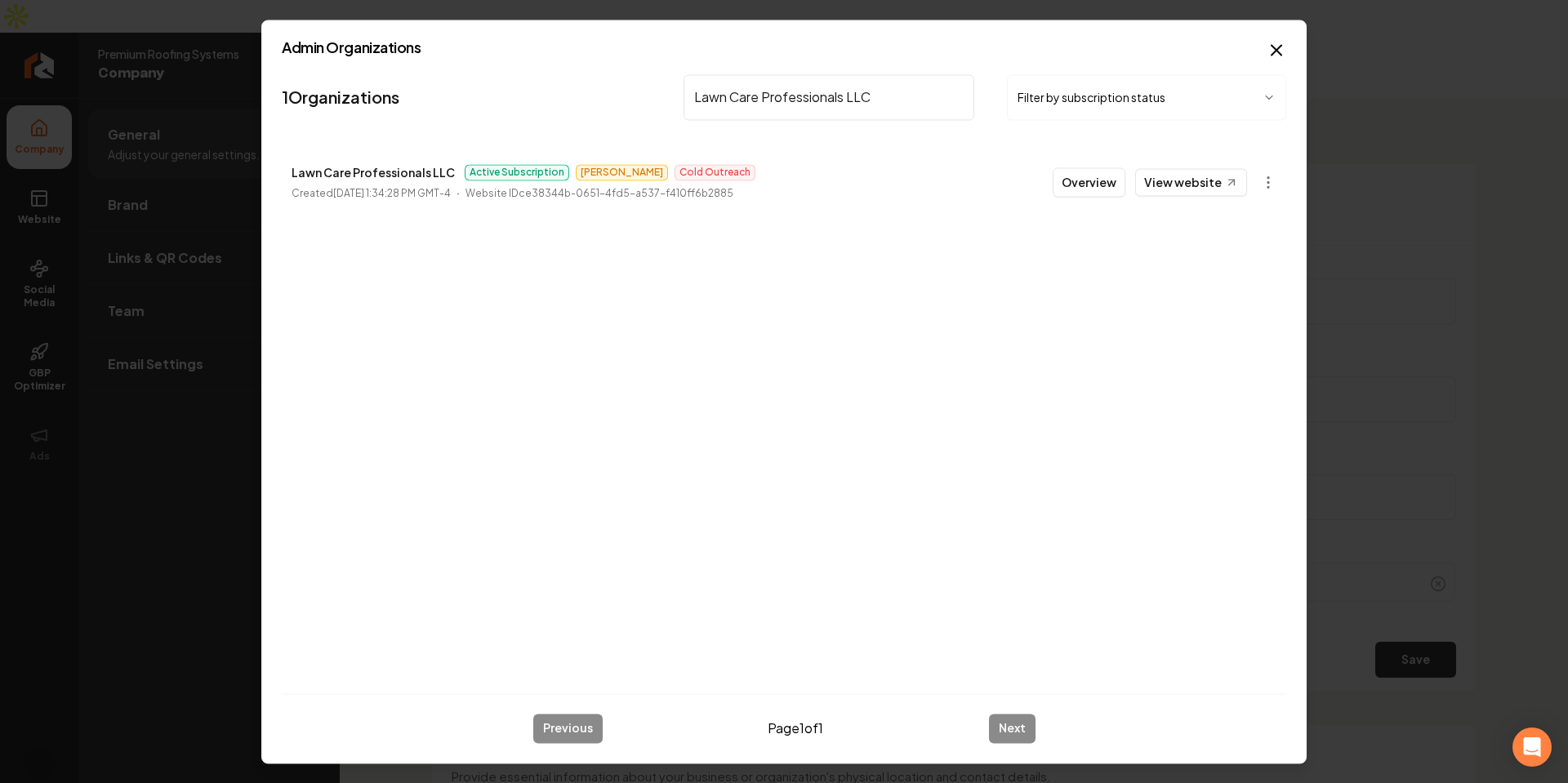
click at [708, 391] on div "1 Organizations Lawn Care Professionals LLC Filter by subscription status Lawn …" at bounding box center [784, 374] width 1005 height 612
click at [833, 105] on input "Lawn Care Professionals LLC" at bounding box center [828, 97] width 291 height 46
paste input "Desert Pavers and Design"
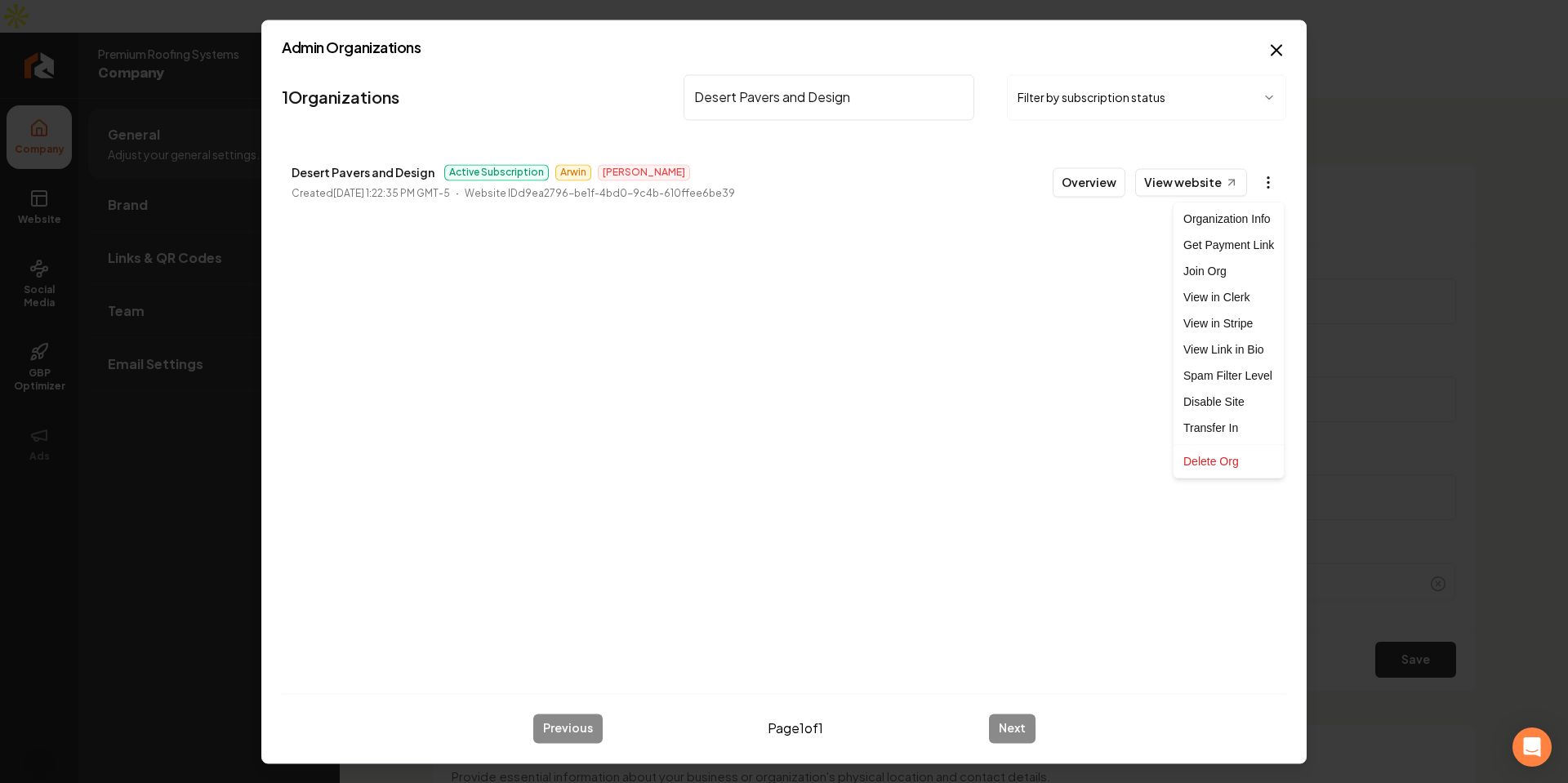
click at [1253, 181] on body "Company Website Social Media GBP Optimizer Ads Account Premium Roofing Systems …" at bounding box center [784, 391] width 1568 height 783
click at [1228, 301] on link "View in Clerk" at bounding box center [1228, 297] width 104 height 27
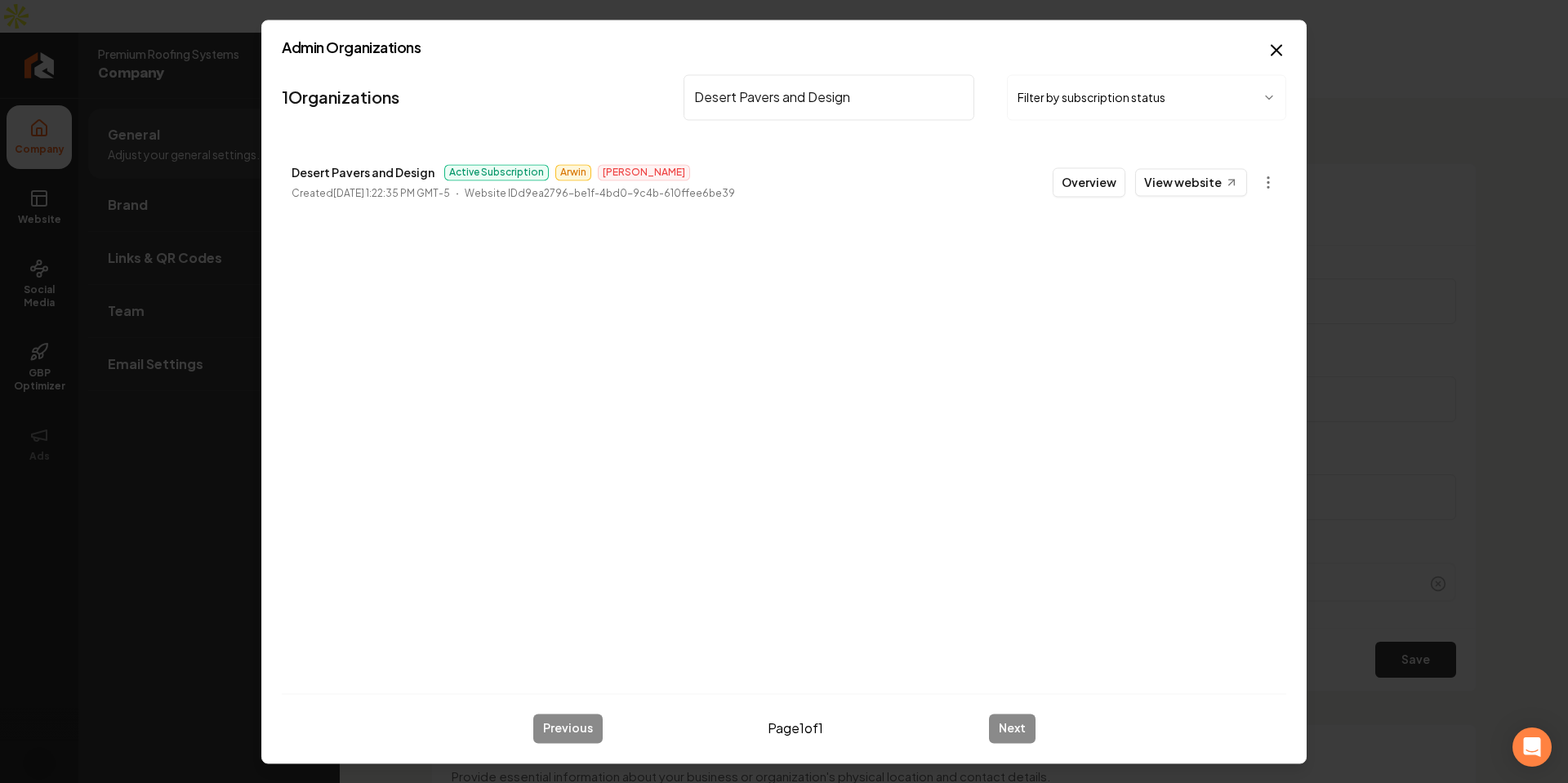
click at [798, 408] on div "1 Organizations Desert Pavers and Design Filter by subscription status Desert P…" at bounding box center [784, 374] width 1005 height 612
click at [875, 118] on input "Desert Pavers and Design" at bounding box center [828, 97] width 291 height 46
paste input "Vortex Roofing & Constructio"
click at [1271, 176] on body "Company Website Social Media GBP Optimizer Ads Account Premium Roofing Systems …" at bounding box center [784, 391] width 1568 height 783
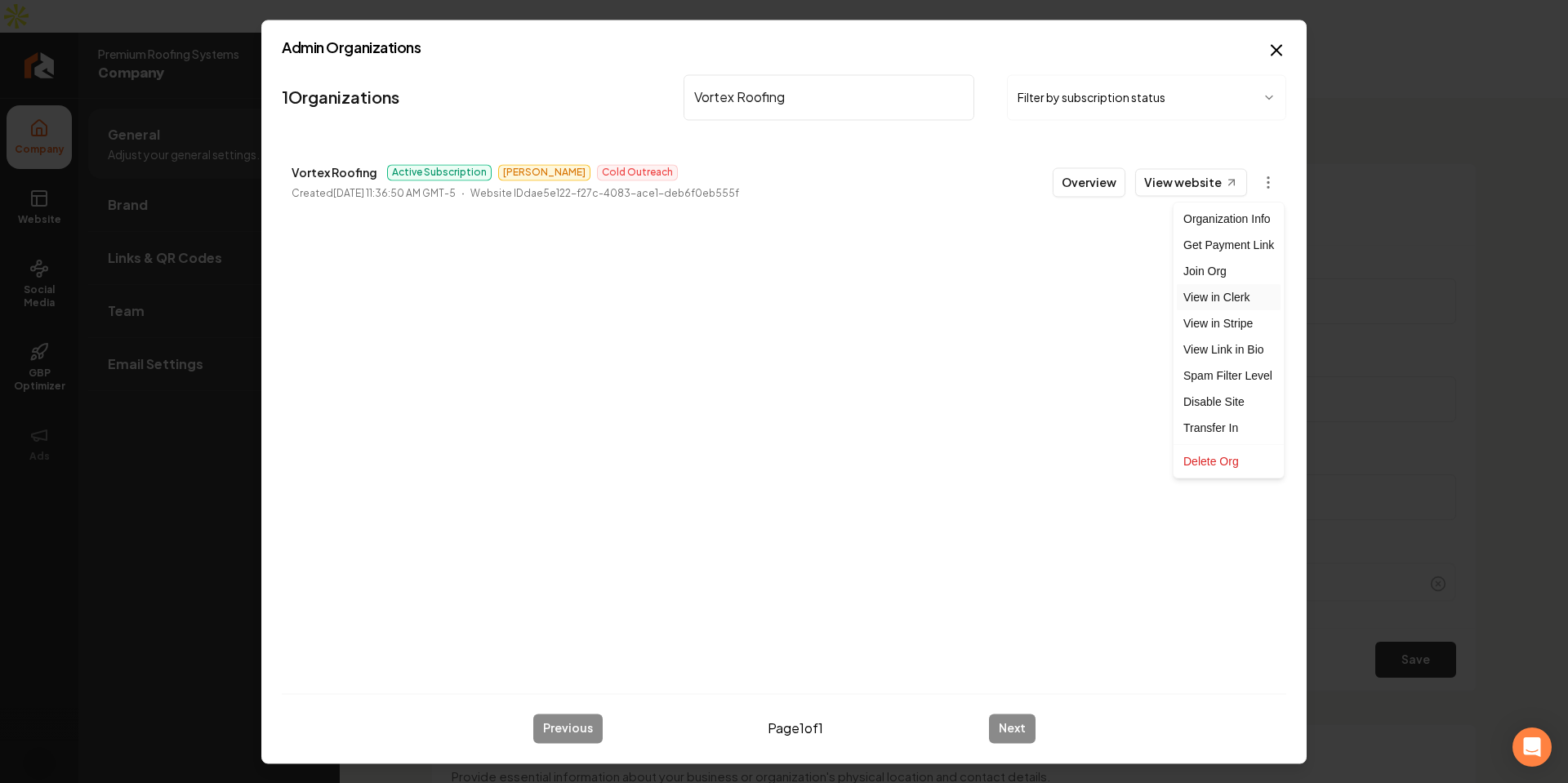
click at [1244, 297] on link "View in Clerk" at bounding box center [1228, 297] width 104 height 27
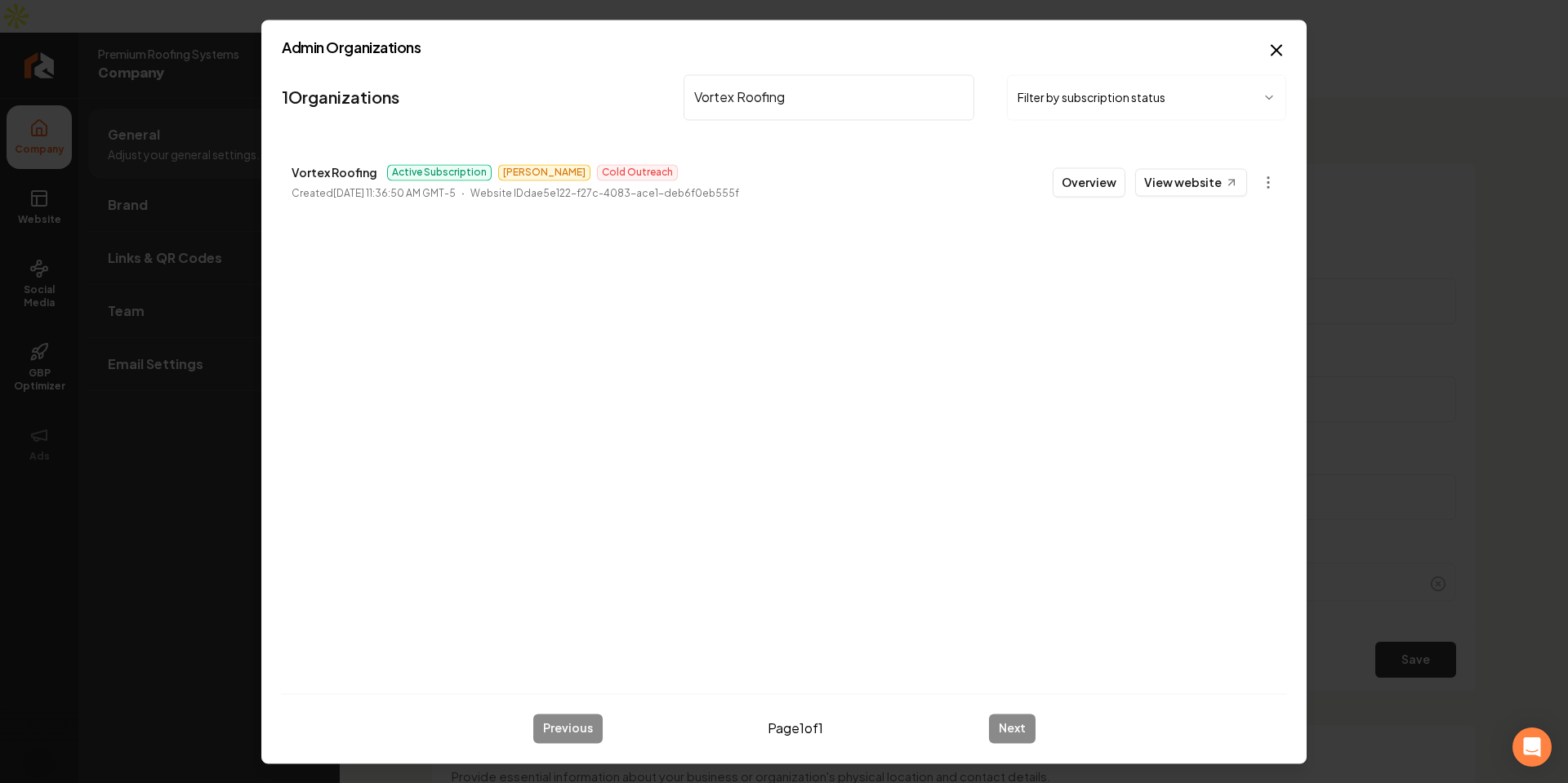
click at [827, 415] on div "1 Organizations Vortex Roofing Filter by subscription status Vortex Roofing Act…" at bounding box center [784, 374] width 1005 height 612
drag, startPoint x: 934, startPoint y: 88, endPoint x: 911, endPoint y: 94, distance: 23.8
click at [929, 94] on input "Vortex Roofing" at bounding box center [828, 97] width 291 height 46
paste input "Air Masters Inc"
type input "Air Masters Inc"
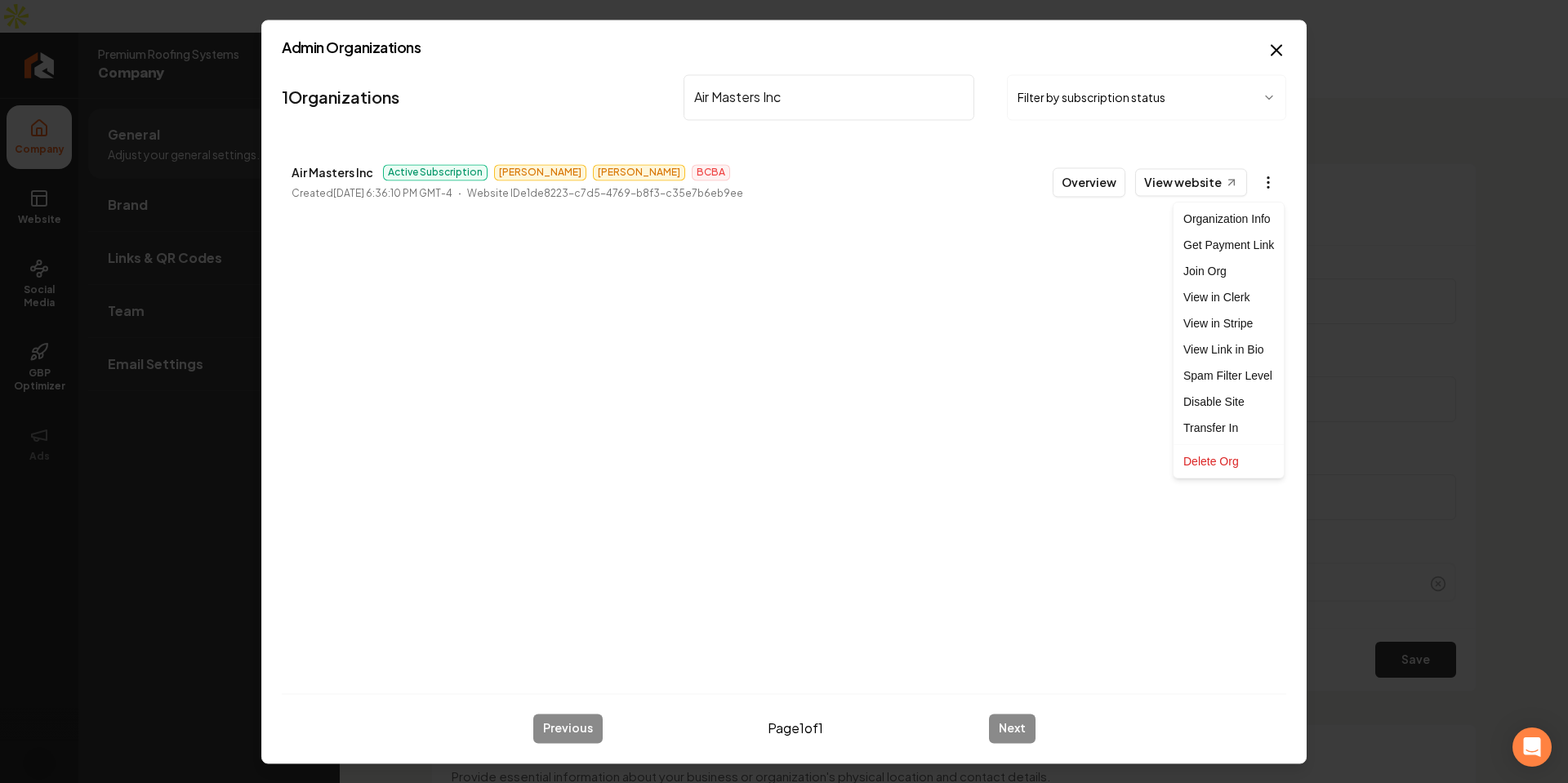
click at [1262, 176] on body "Company Website Social Media GBP Optimizer Ads Account Premium Roofing Systems …" at bounding box center [784, 391] width 1568 height 783
click at [1228, 293] on link "View in Clerk" at bounding box center [1228, 297] width 104 height 27
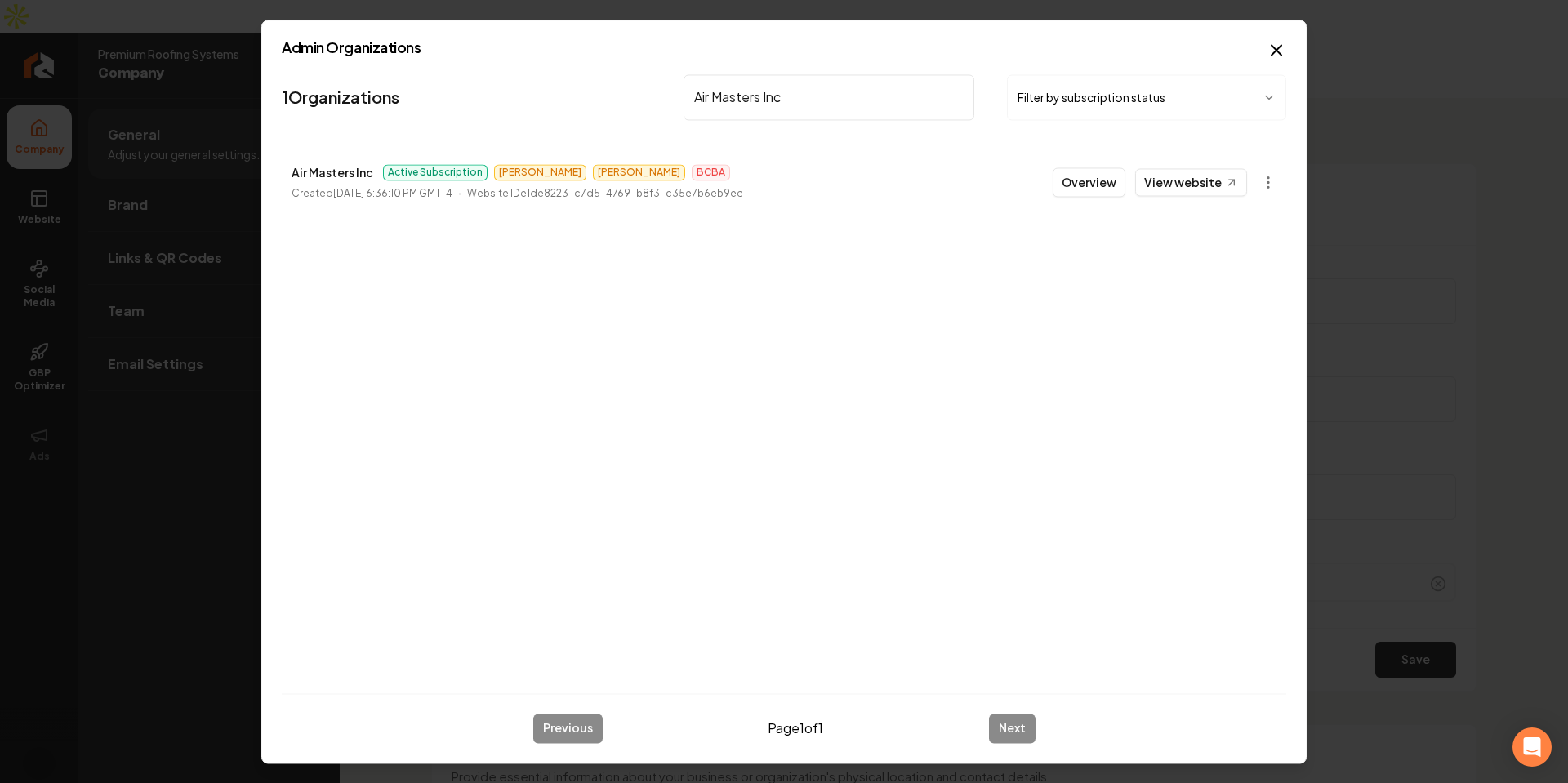
click at [562, 355] on div "1 Organizations Air Masters Inc Filter by subscription status Air Masters Inc A…" at bounding box center [784, 374] width 1005 height 612
click at [798, 111] on input "Air Masters Inc" at bounding box center [828, 97] width 291 height 46
paste input "Tx Platinum Construction"
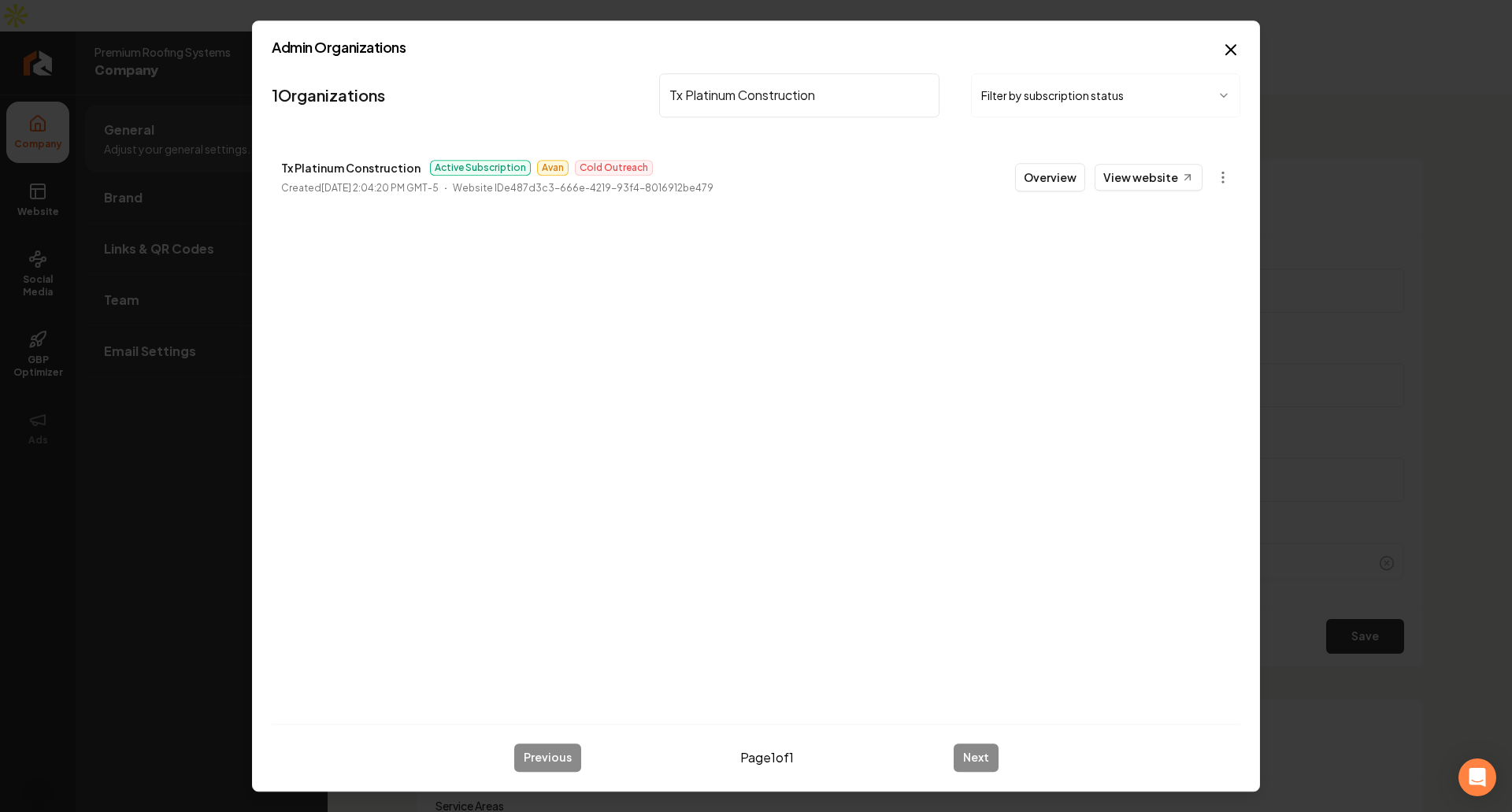
paste input "APEX Exterior Cleaning: Pressure Washing & Window Washing"
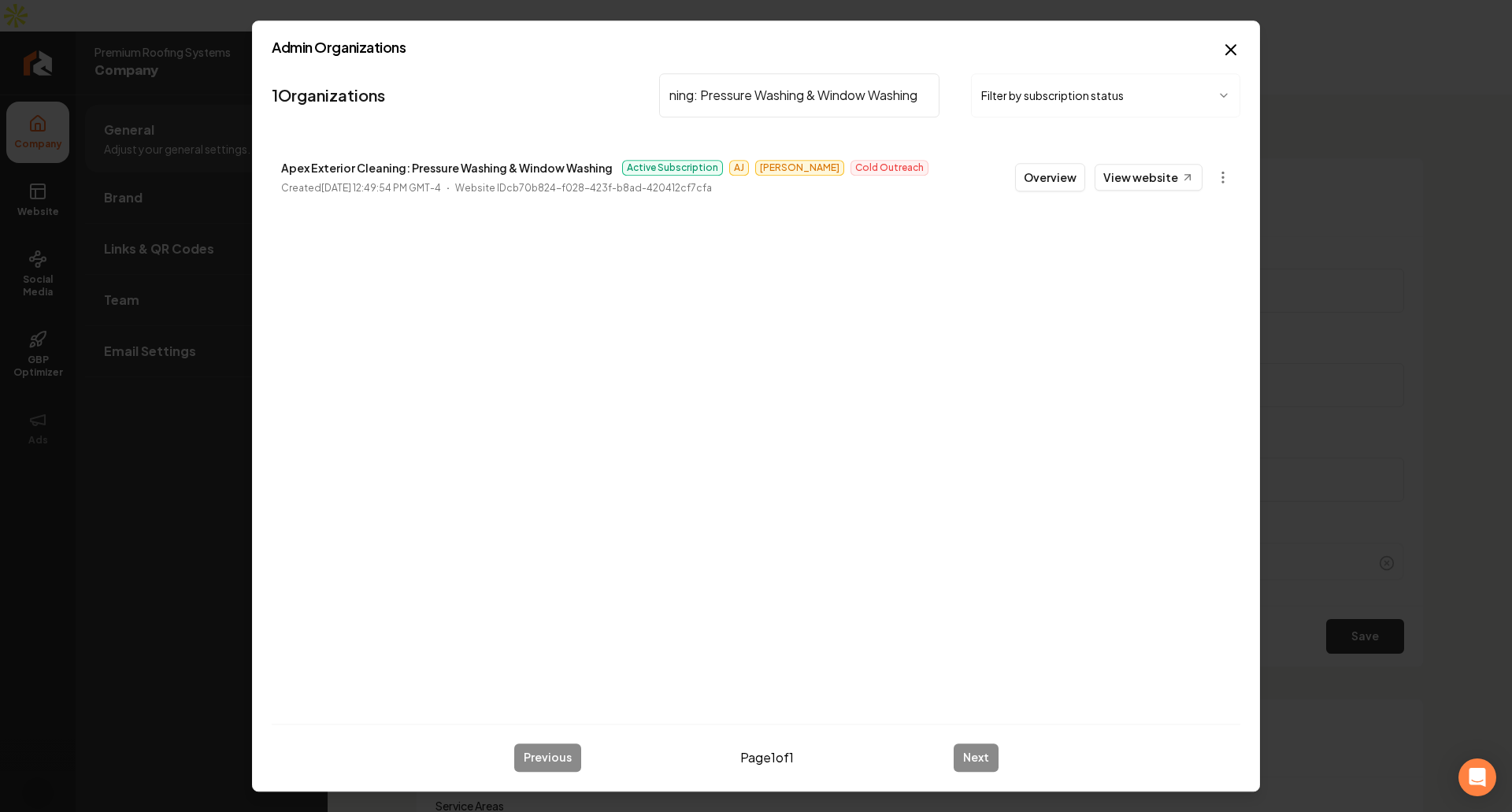
type input "APEX Exterior Cleaning: Pressure Washing & Window Washing"
click at [504, 153] on li "Apex Exterior Cleaning: Pressure Washing & Window Washing Active Subscription […" at bounding box center [756, 177] width 969 height 70
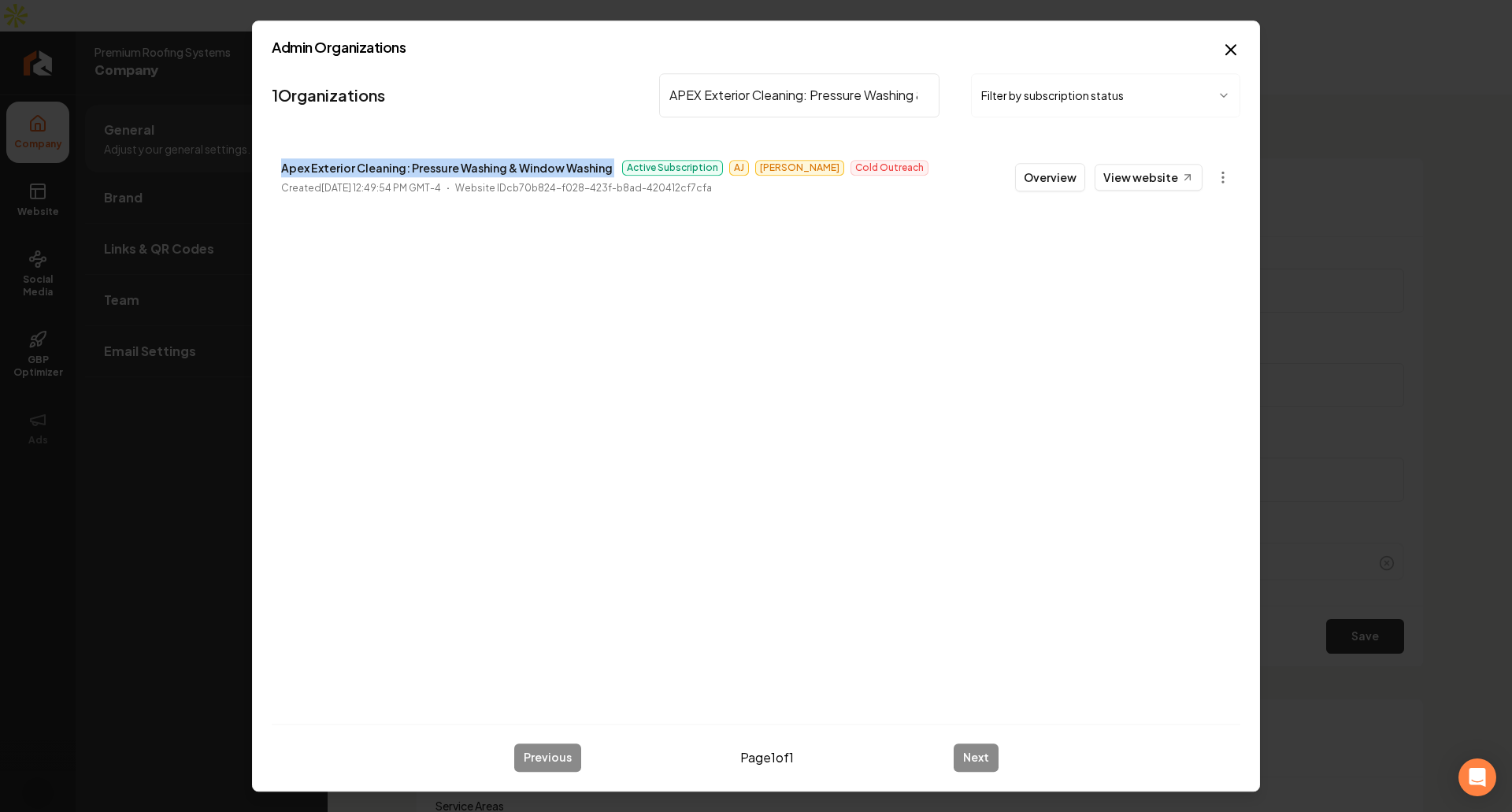
copy p "Apex Exterior Cleaning: Pressure Washing & Window Washing"
click at [968, 406] on div "1 Organizations APEX Exterior Cleaning: Pressure Washing & Window Washing Filte…" at bounding box center [756, 389] width 969 height 644
click at [1219, 179] on body "Company Website Social Media GBP Optimizer Ads Account Premium Roofing Systems …" at bounding box center [756, 406] width 1512 height 812
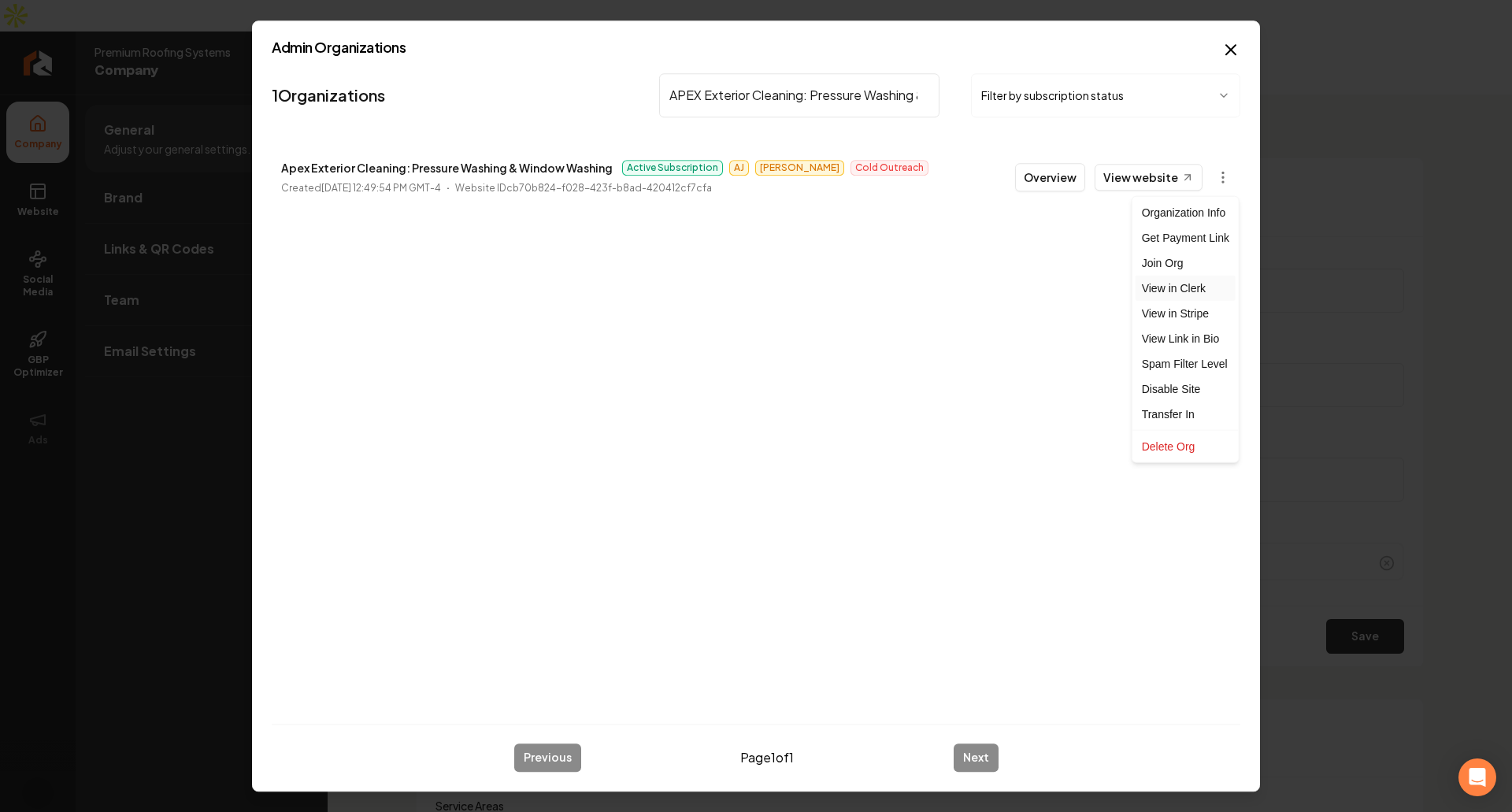
click at [1193, 294] on link "View in Clerk" at bounding box center [1185, 289] width 100 height 26
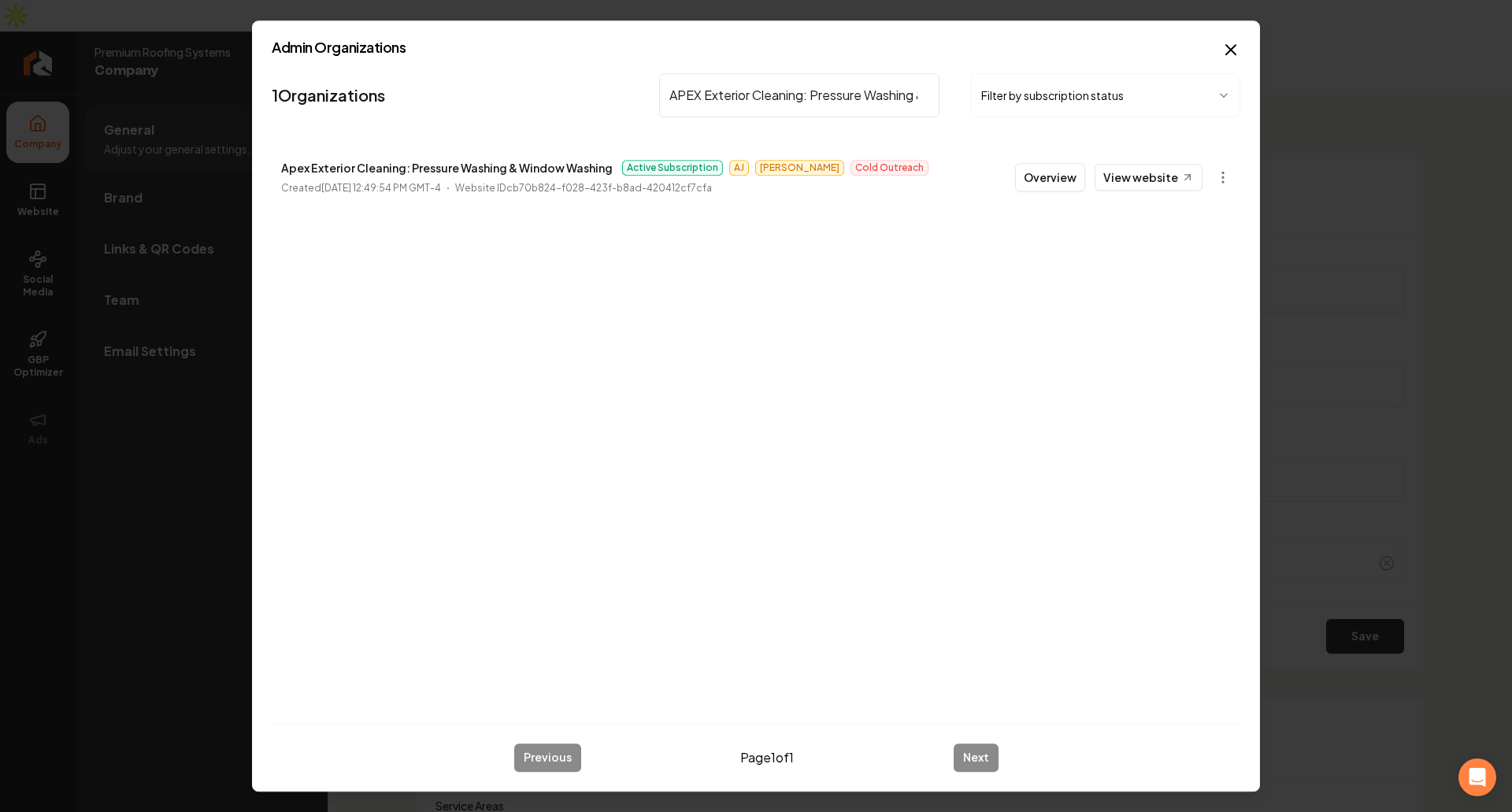
click at [723, 261] on div "1 Organizations APEX Exterior Cleaning: Pressure Washing & Window Washing Filte…" at bounding box center [756, 389] width 969 height 644
click at [1224, 35] on div "Admin Organizations 1 Organizations APEX Exterior Cleaning: Pressure Washing & …" at bounding box center [756, 406] width 1008 height 771
click at [1230, 45] on icon "button" at bounding box center [1231, 50] width 19 height 19
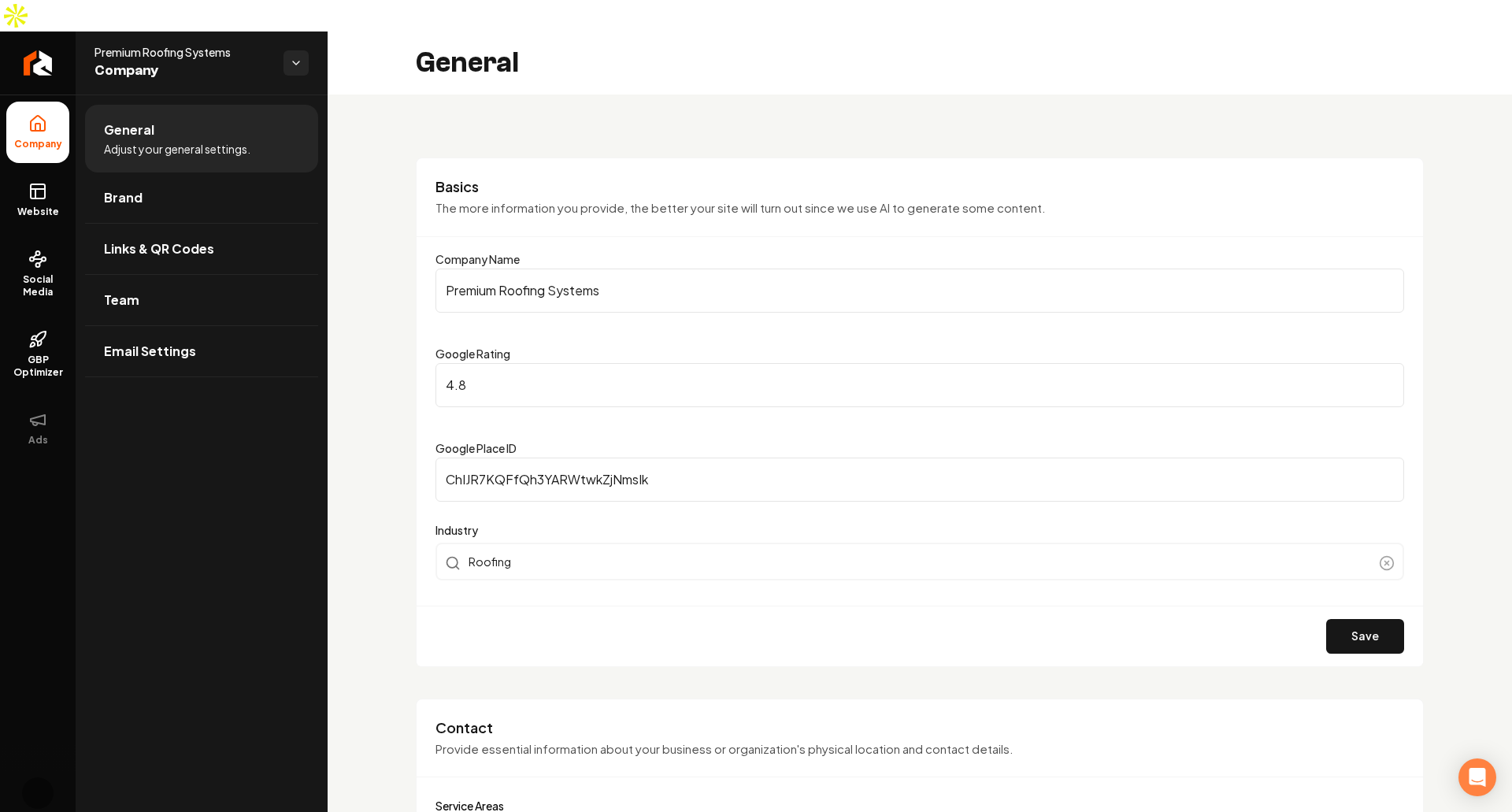
click at [1272, 58] on div "General" at bounding box center [919, 62] width 1185 height 63
